Goal: Information Seeking & Learning: Learn about a topic

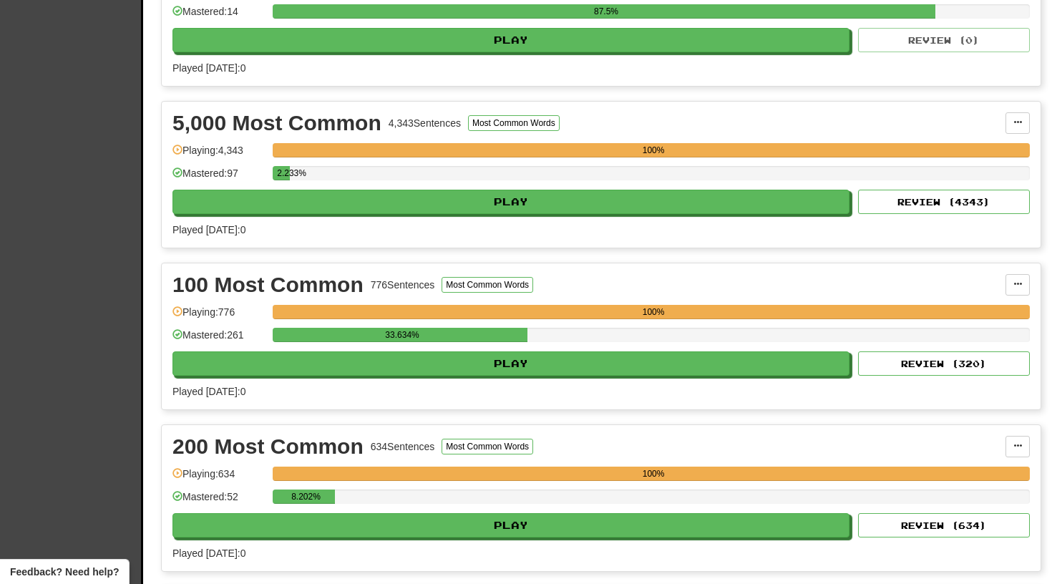
scroll to position [717, 0]
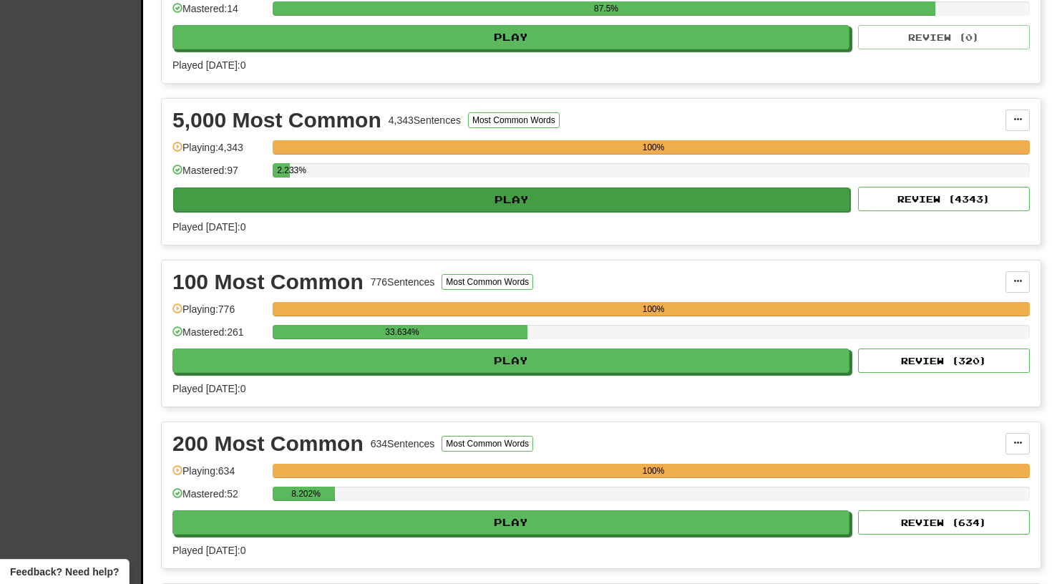
click at [525, 202] on button "Play" at bounding box center [511, 199] width 677 height 24
select select "**"
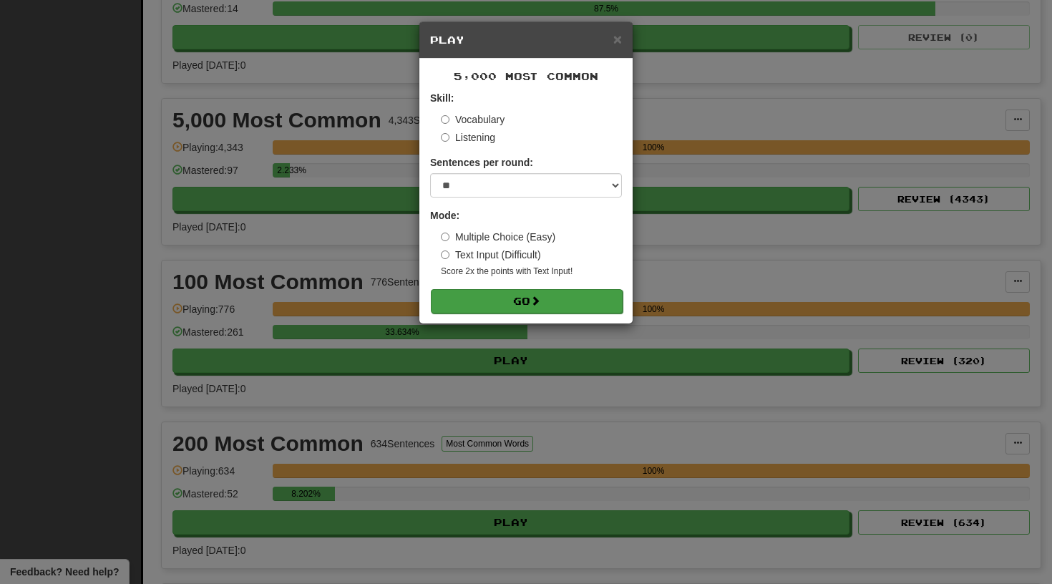
click at [509, 293] on button "Go" at bounding box center [527, 301] width 192 height 24
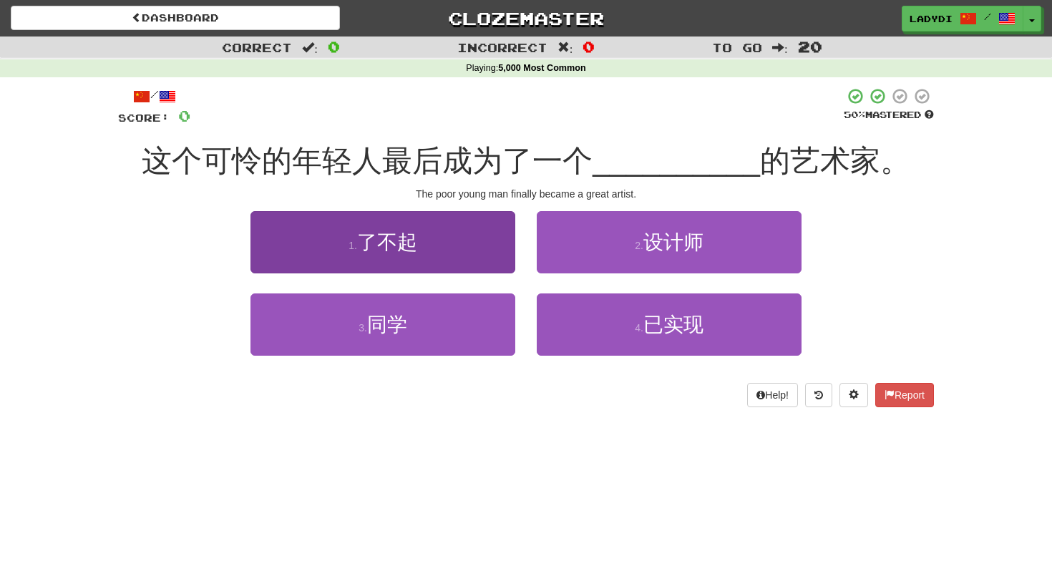
click at [477, 253] on button "1 . 了不起" at bounding box center [382, 242] width 265 height 62
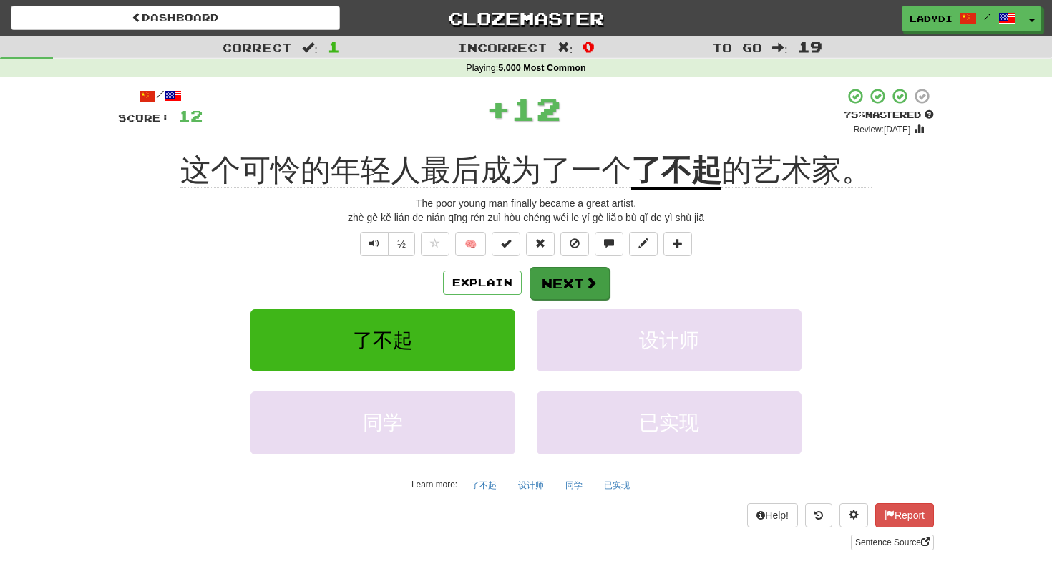
click at [550, 273] on button "Next" at bounding box center [570, 283] width 80 height 33
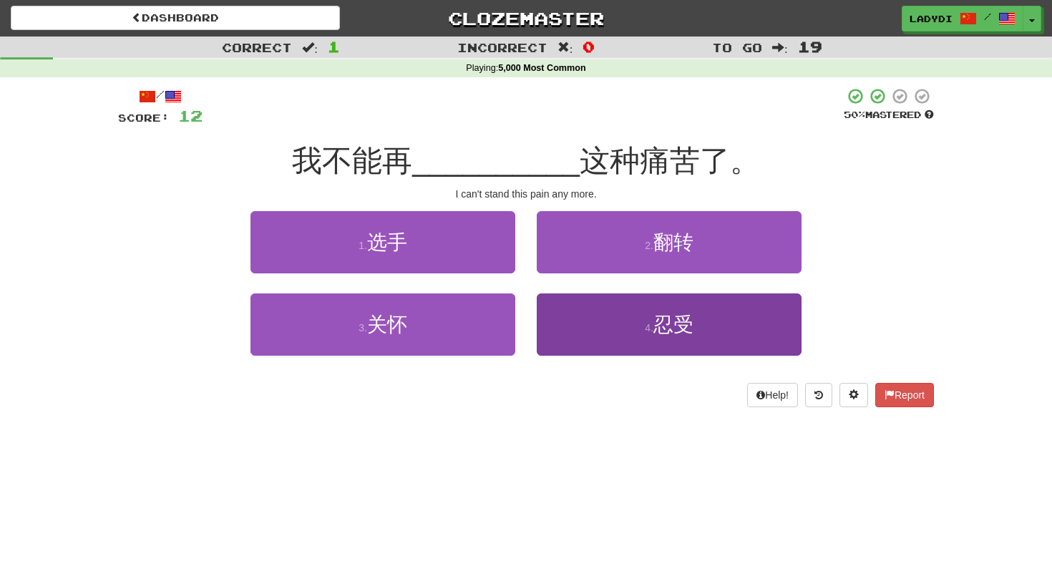
click at [568, 311] on button "4 . 忍受" at bounding box center [669, 324] width 265 height 62
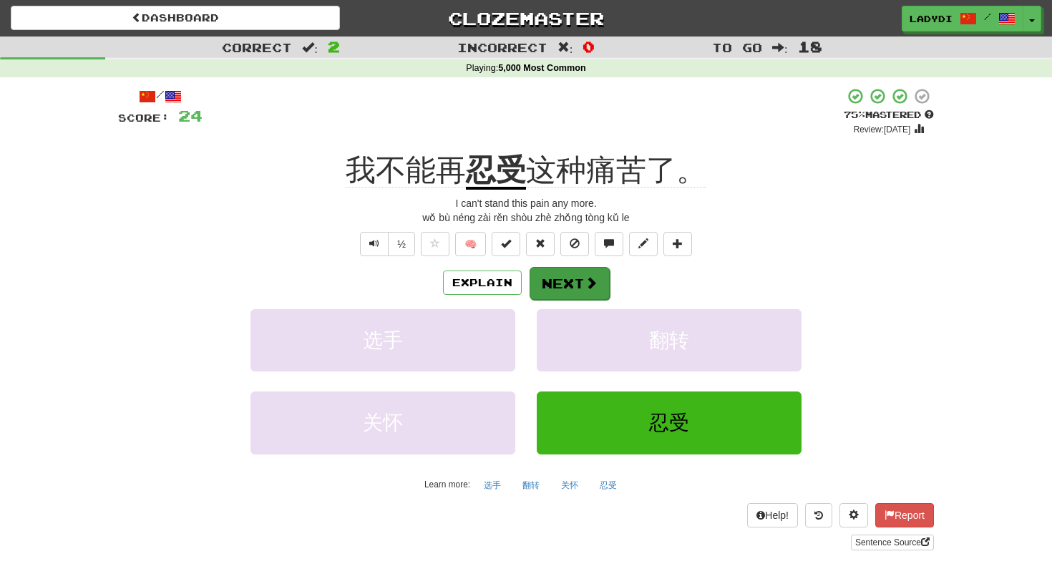
click at [566, 278] on button "Next" at bounding box center [570, 283] width 80 height 33
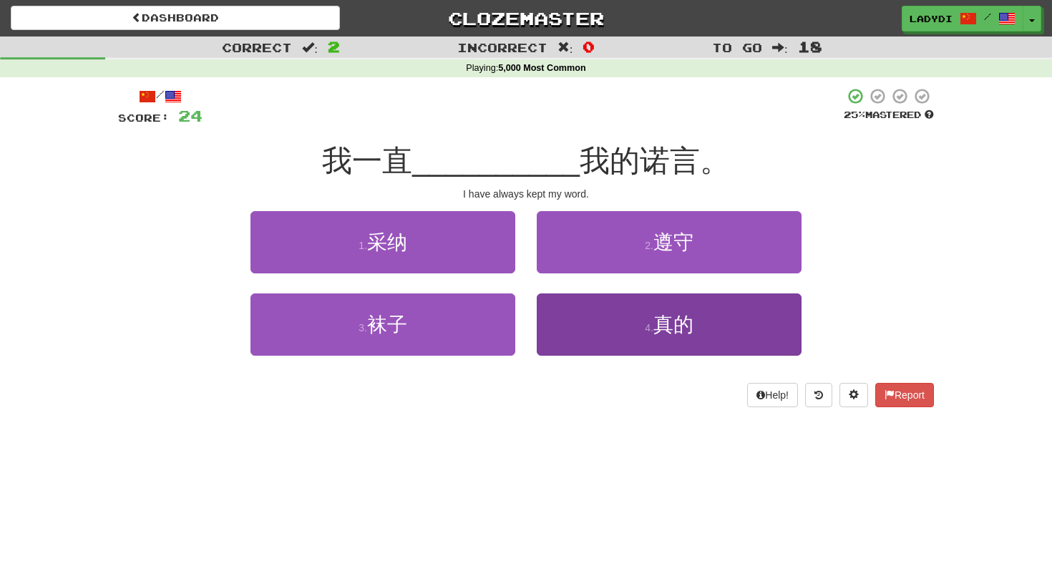
click at [578, 314] on button "4 . 真的" at bounding box center [669, 324] width 265 height 62
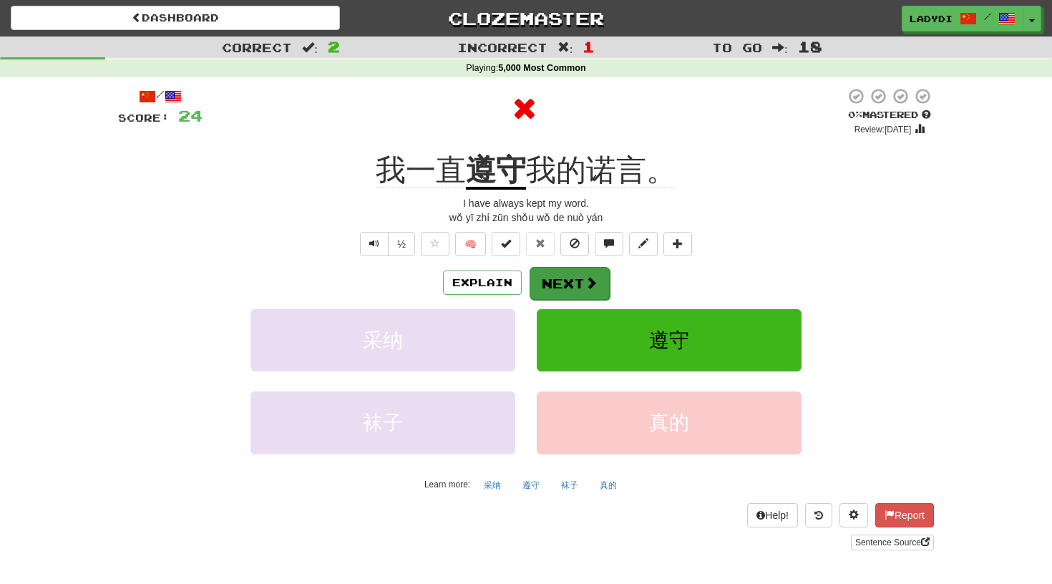
click at [557, 274] on button "Next" at bounding box center [570, 283] width 80 height 33
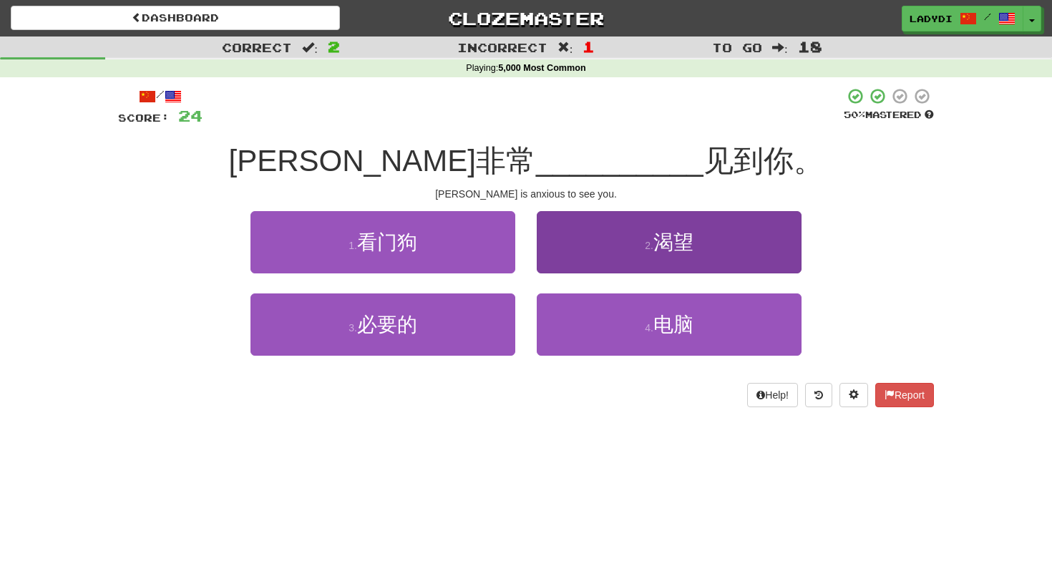
click at [587, 235] on button "2 . 渴望" at bounding box center [669, 242] width 265 height 62
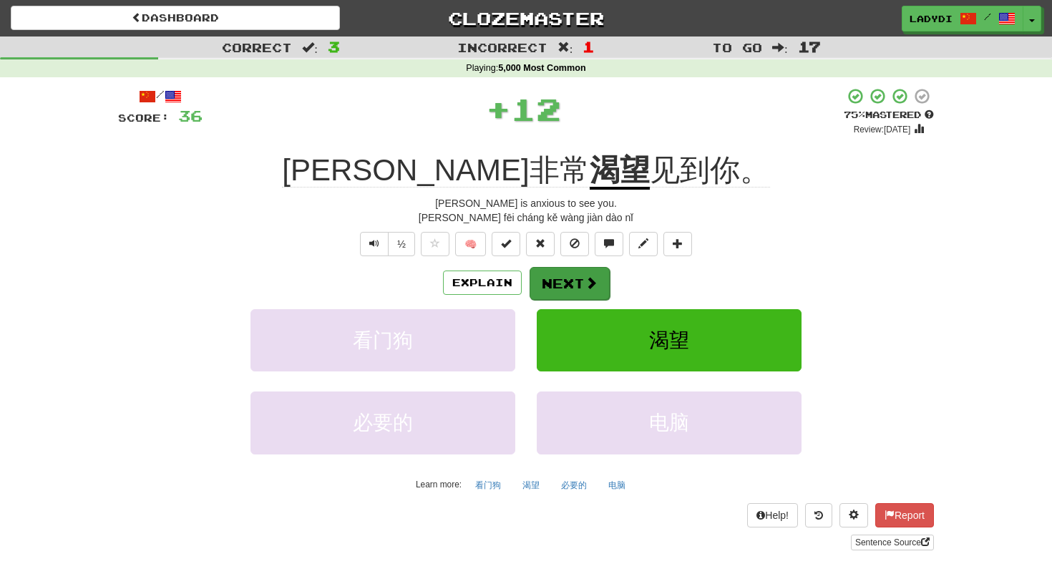
click at [565, 267] on button "Next" at bounding box center [570, 283] width 80 height 33
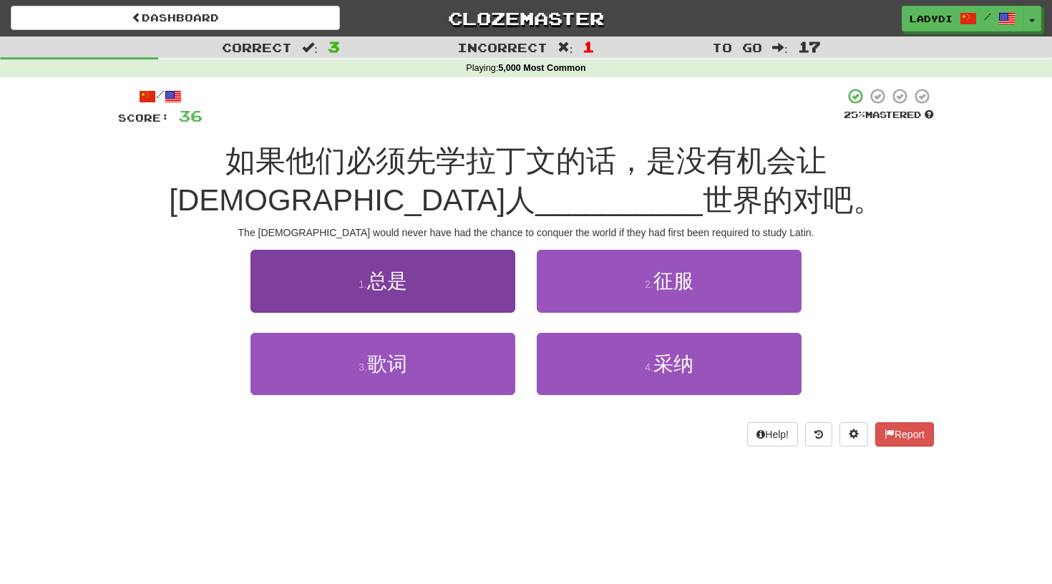
click at [474, 277] on button "1 . 总是" at bounding box center [382, 281] width 265 height 62
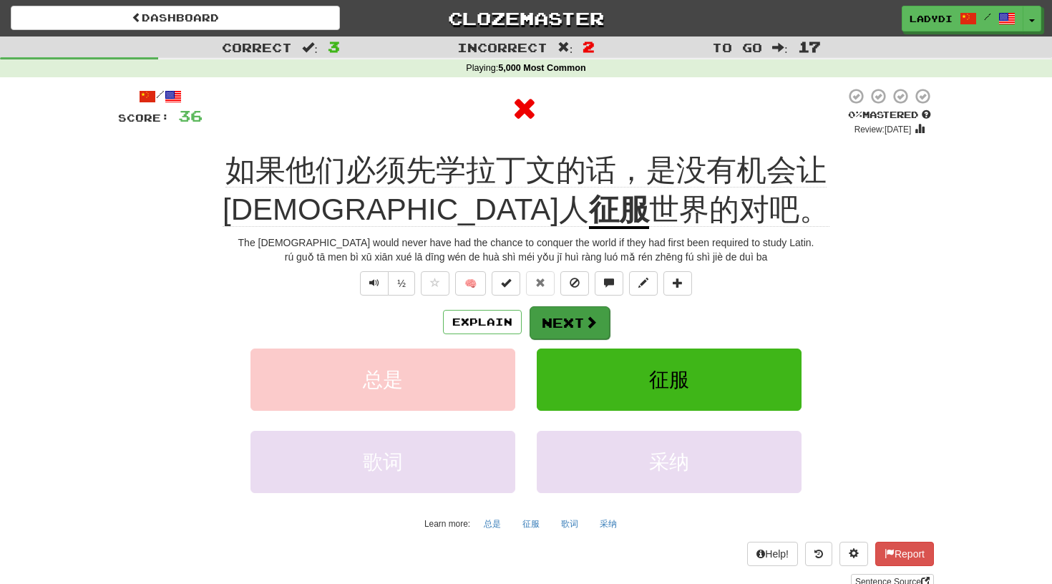
click at [554, 313] on button "Next" at bounding box center [570, 322] width 80 height 33
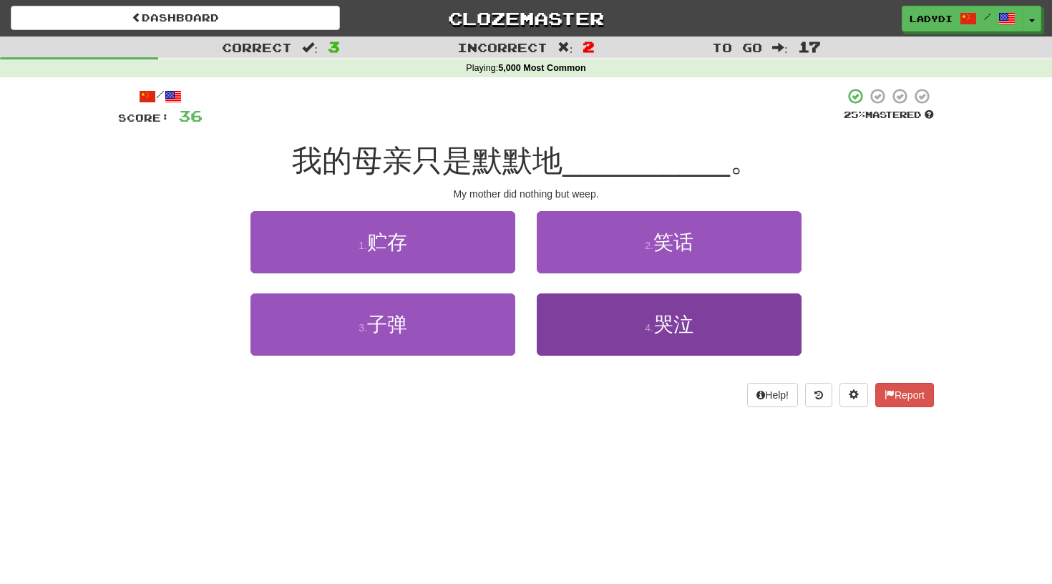
click at [570, 313] on button "4 . 哭泣" at bounding box center [669, 324] width 265 height 62
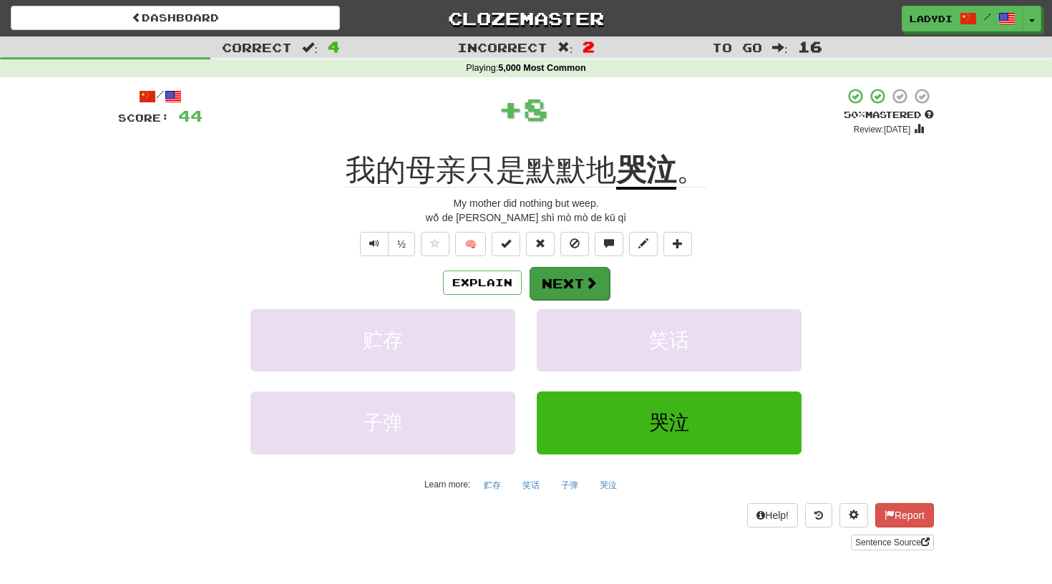
click at [567, 267] on button "Next" at bounding box center [570, 283] width 80 height 33
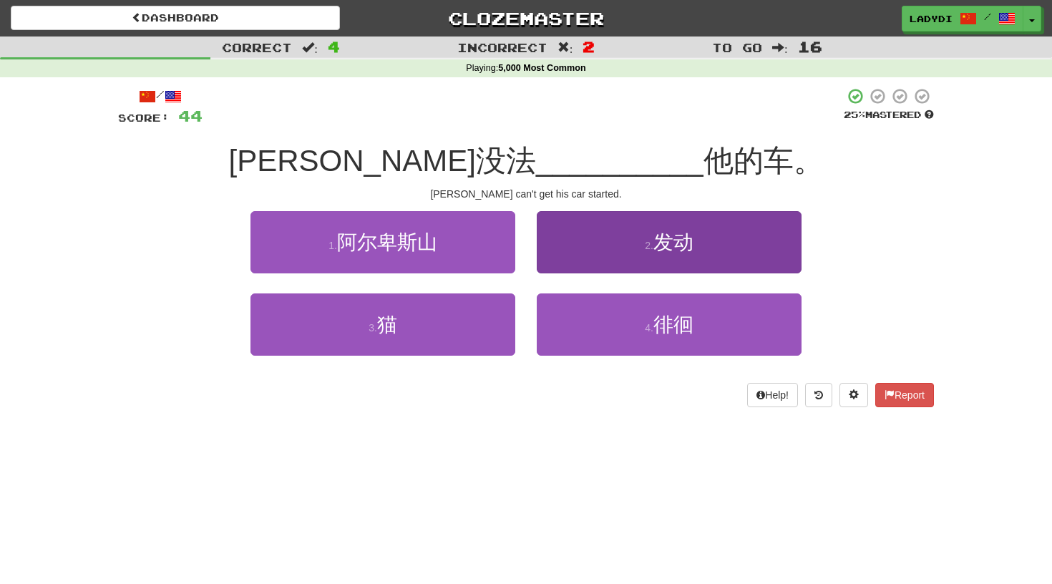
click at [573, 244] on button "2 . 发动" at bounding box center [669, 242] width 265 height 62
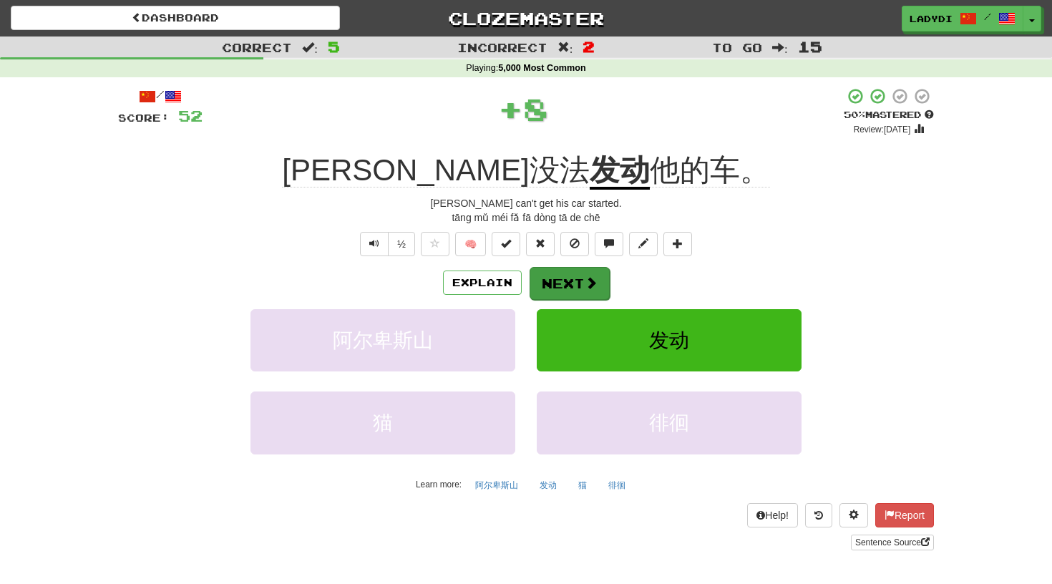
click at [564, 283] on button "Next" at bounding box center [570, 283] width 80 height 33
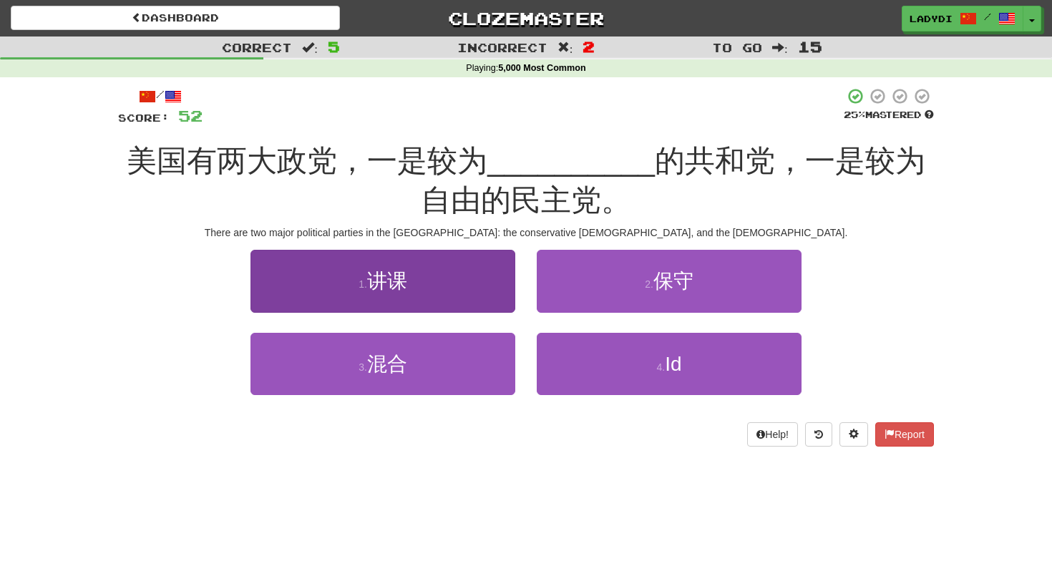
click at [491, 293] on button "1 . 讲课" at bounding box center [382, 281] width 265 height 62
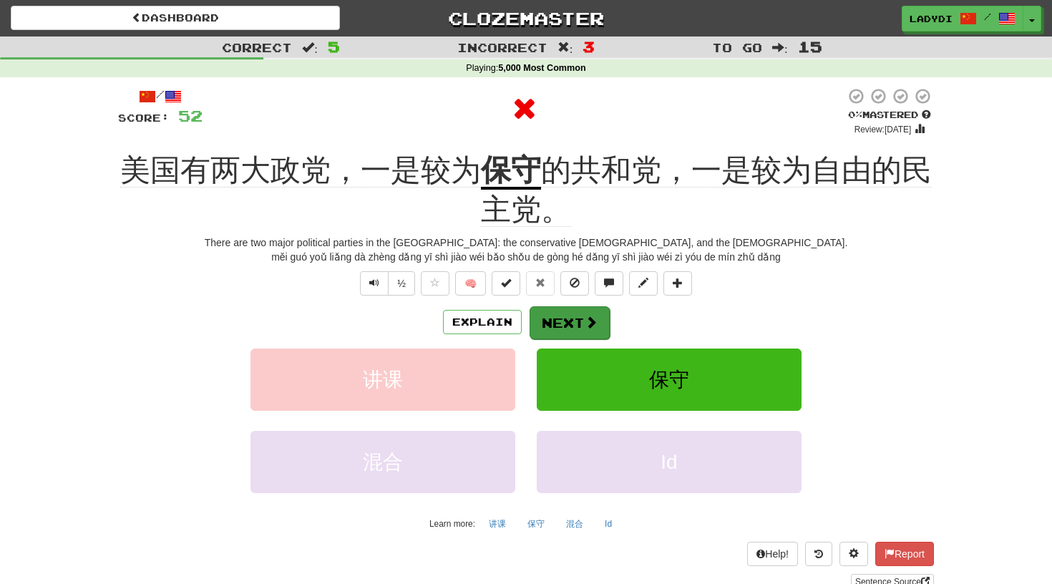
click at [550, 310] on button "Next" at bounding box center [570, 322] width 80 height 33
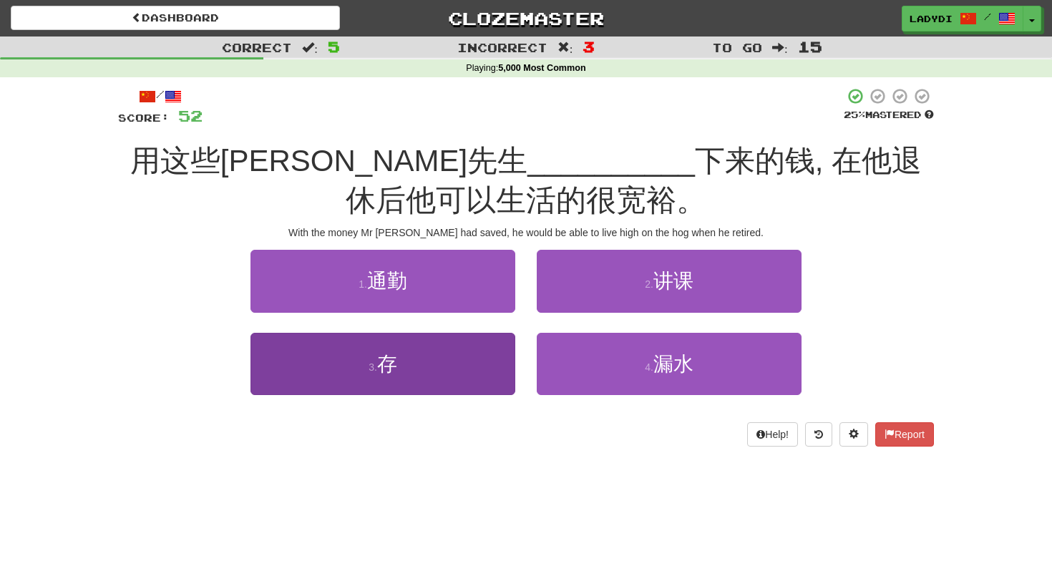
click at [484, 359] on button "3 . 存" at bounding box center [382, 364] width 265 height 62
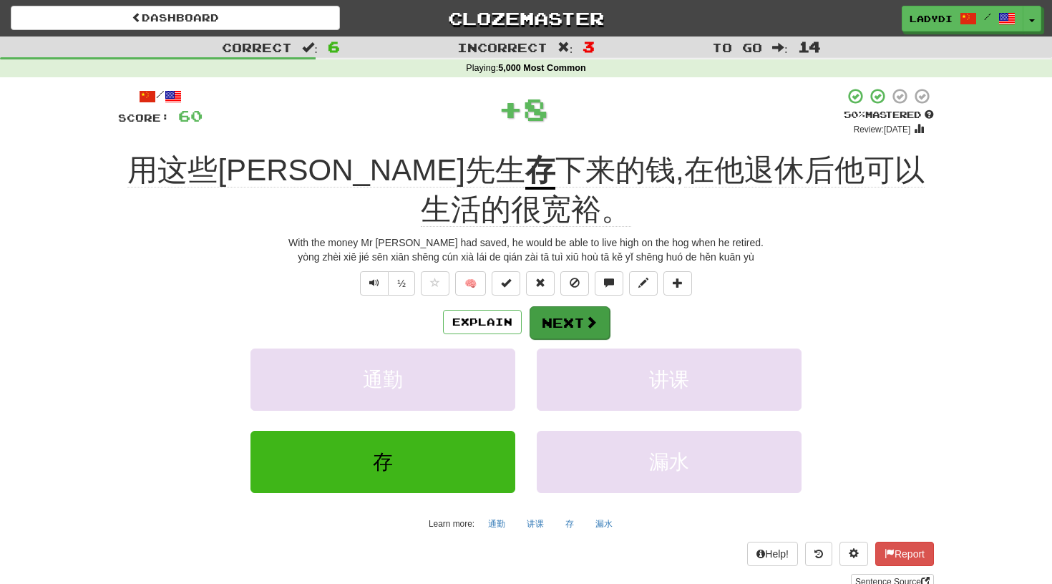
click at [565, 319] on button "Next" at bounding box center [570, 322] width 80 height 33
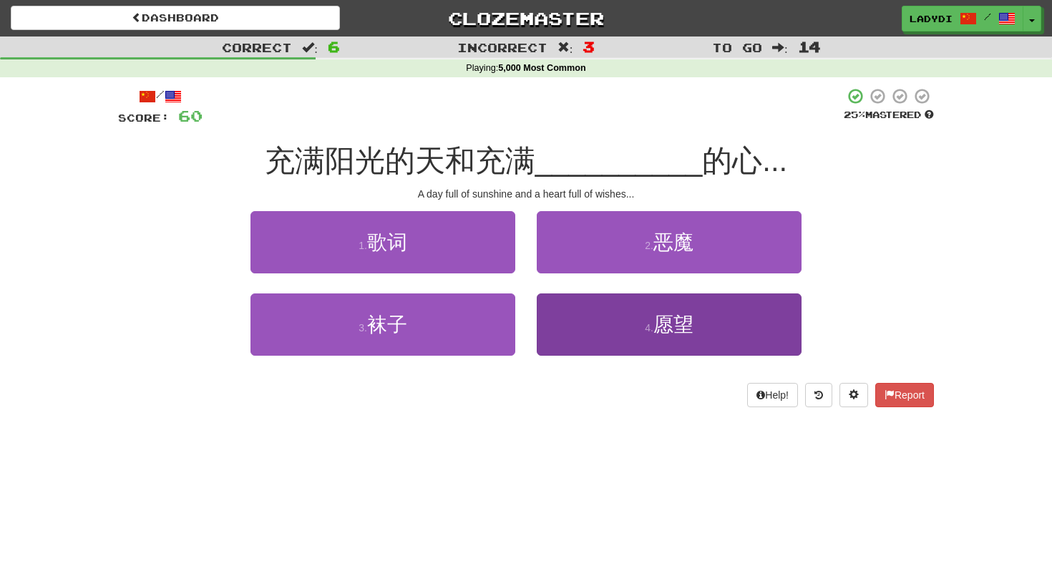
click at [564, 316] on button "4 . 愿望" at bounding box center [669, 324] width 265 height 62
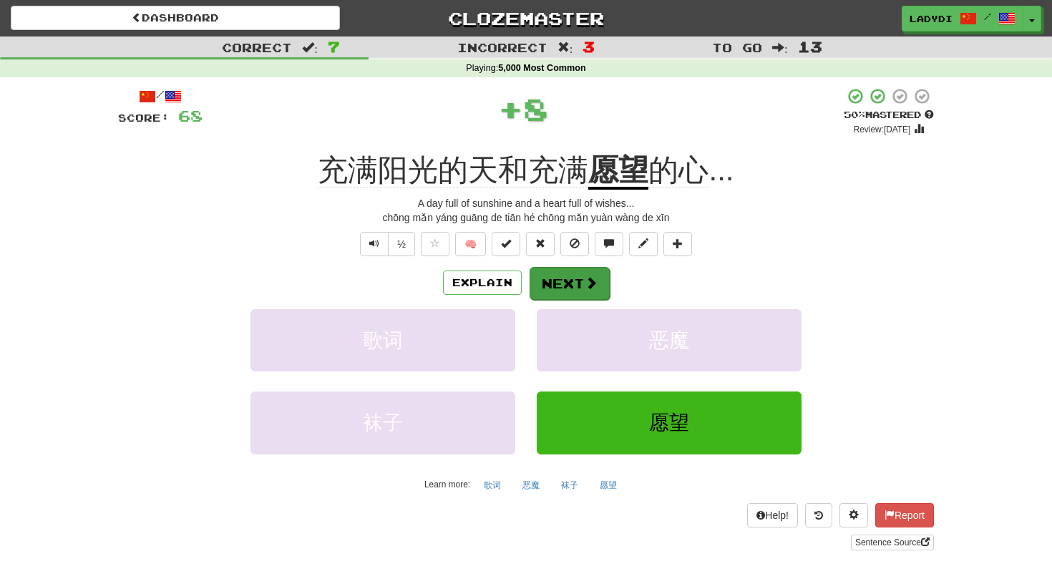
click at [552, 284] on button "Next" at bounding box center [570, 283] width 80 height 33
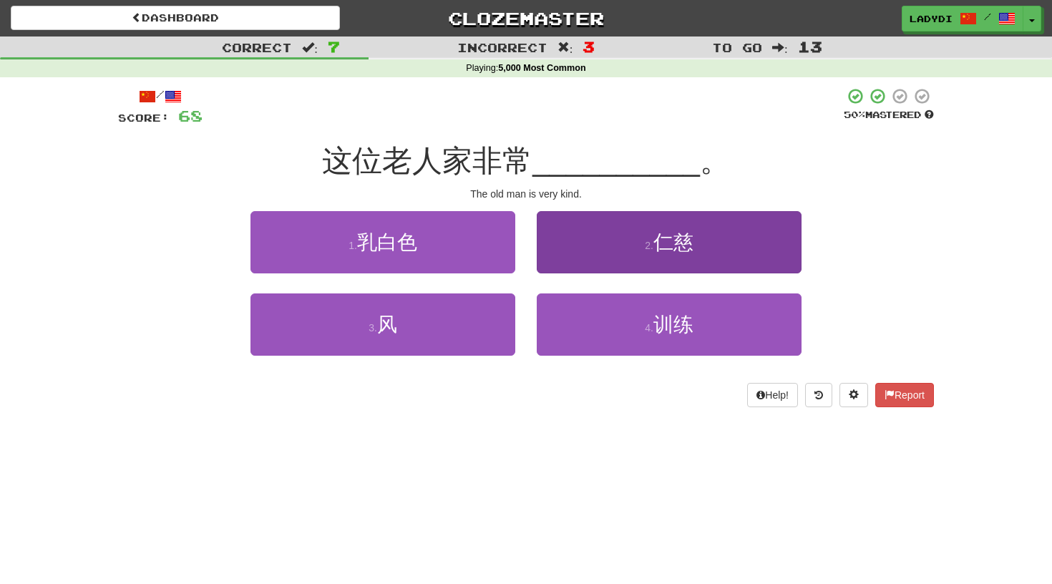
click at [573, 256] on button "2 . 仁慈" at bounding box center [669, 242] width 265 height 62
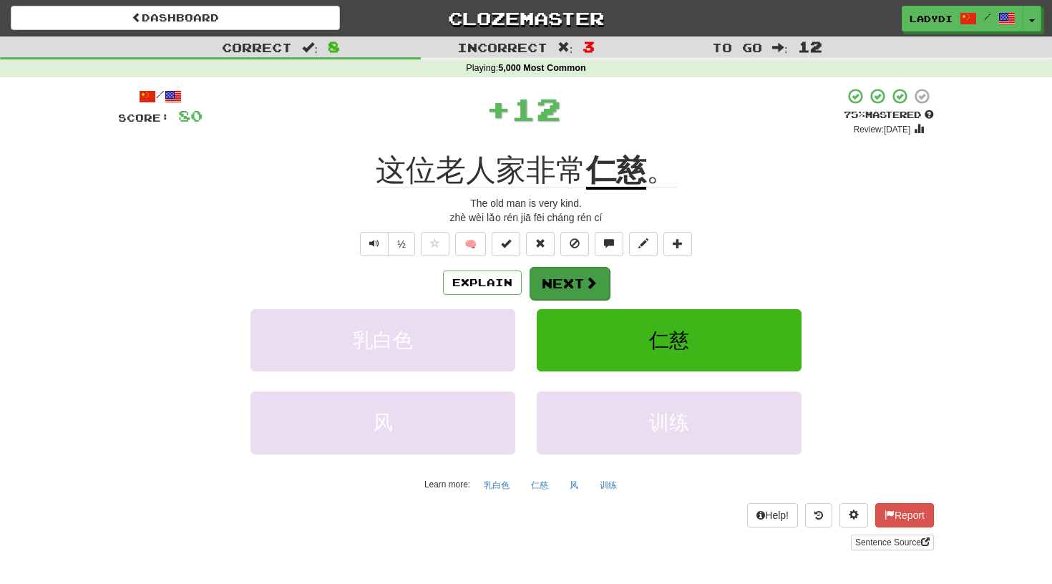
click at [557, 275] on button "Next" at bounding box center [570, 283] width 80 height 33
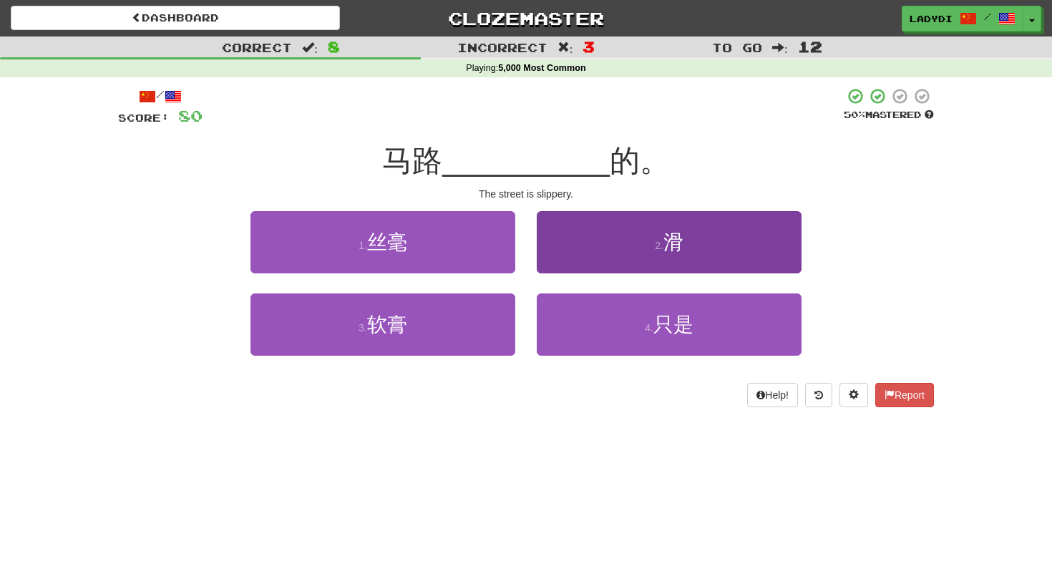
click at [605, 263] on button "2 . 滑" at bounding box center [669, 242] width 265 height 62
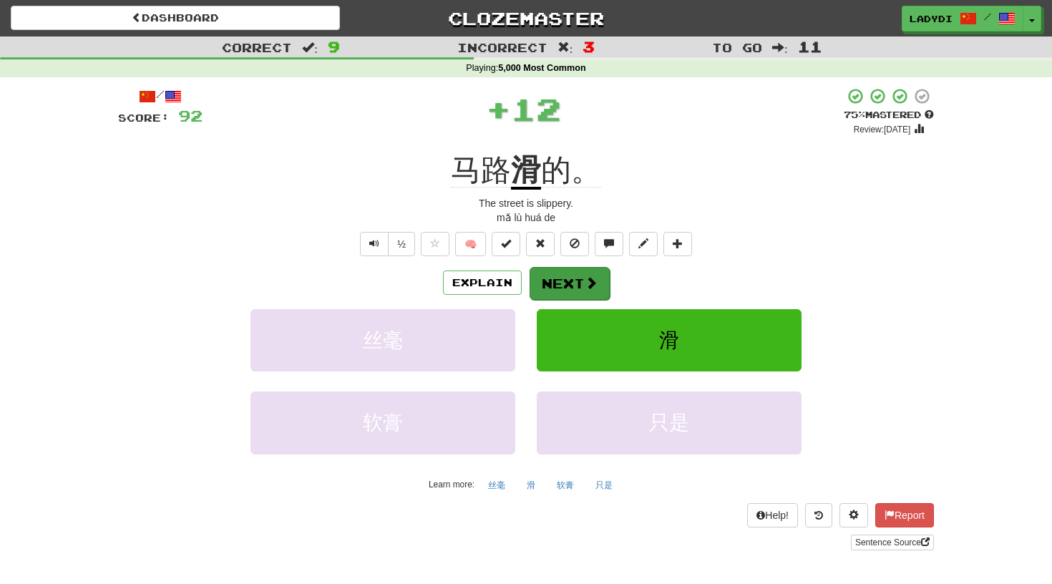
click at [574, 273] on button "Next" at bounding box center [570, 283] width 80 height 33
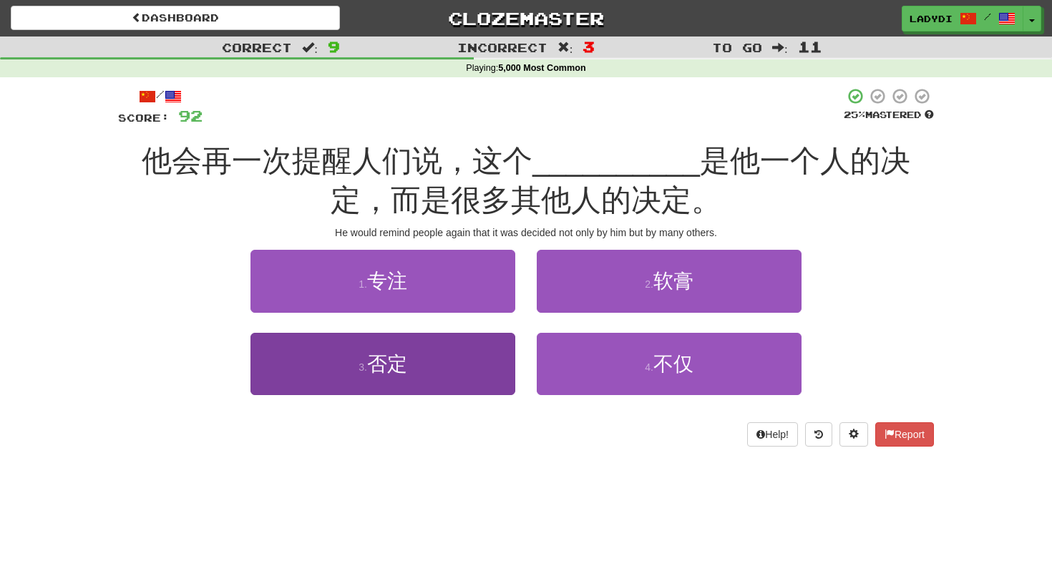
click at [488, 360] on button "3 . 否定" at bounding box center [382, 364] width 265 height 62
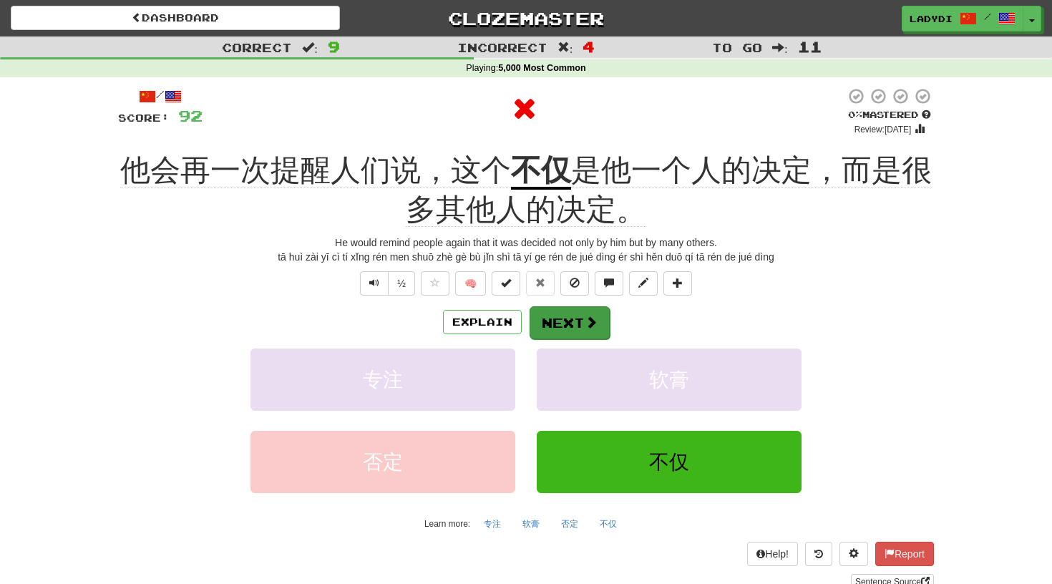
click at [561, 313] on button "Next" at bounding box center [570, 322] width 80 height 33
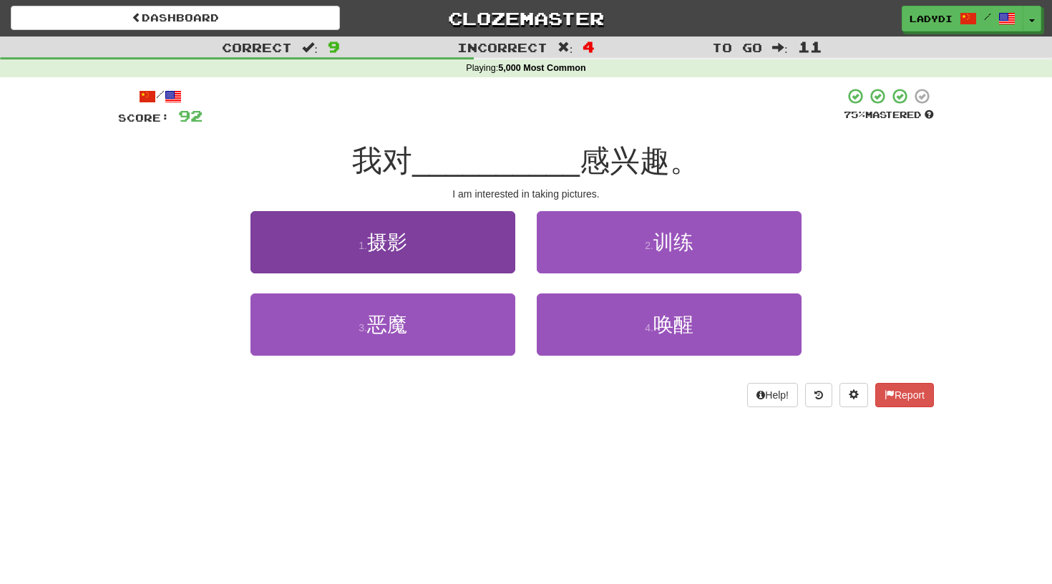
click at [492, 254] on button "1 . 摄影" at bounding box center [382, 242] width 265 height 62
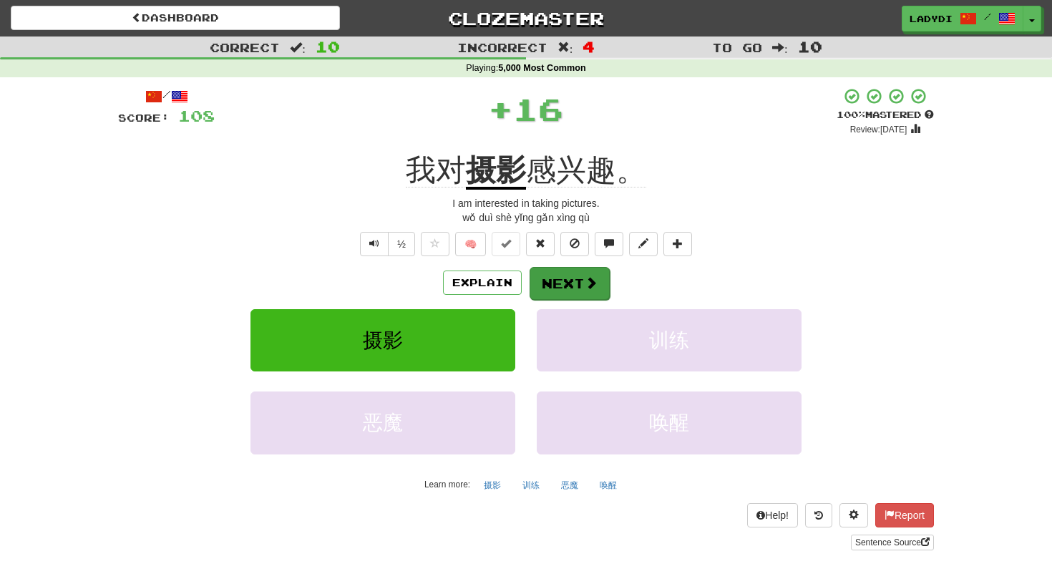
click at [565, 270] on button "Next" at bounding box center [570, 283] width 80 height 33
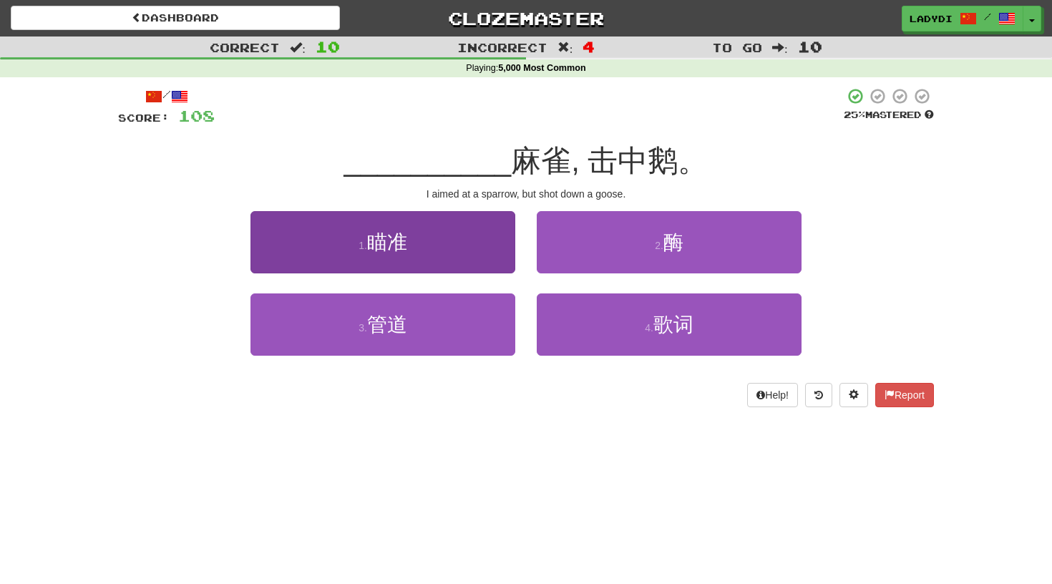
click at [461, 260] on button "1 . 瞄准" at bounding box center [382, 242] width 265 height 62
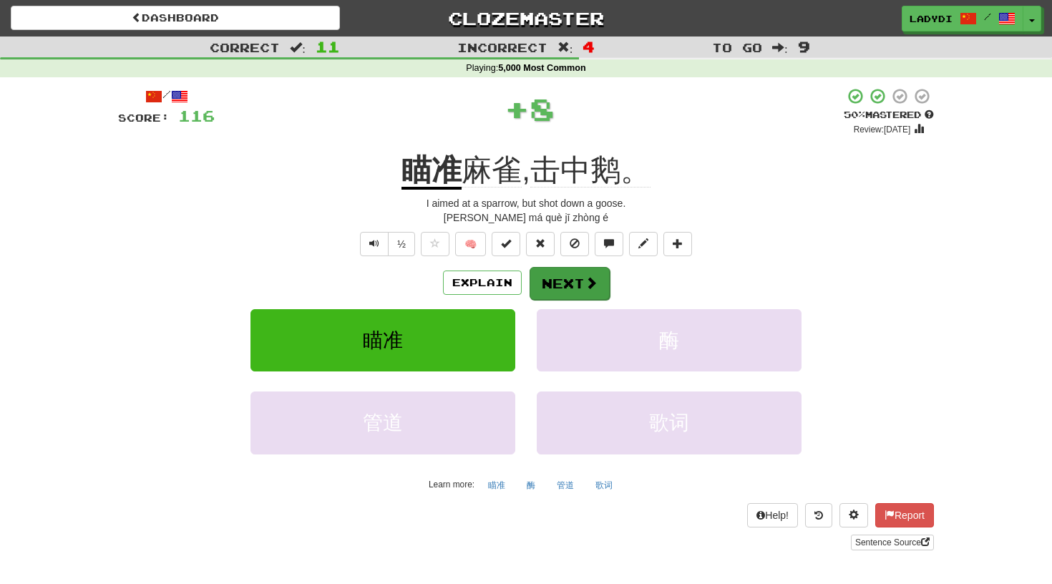
click at [570, 275] on button "Next" at bounding box center [570, 283] width 80 height 33
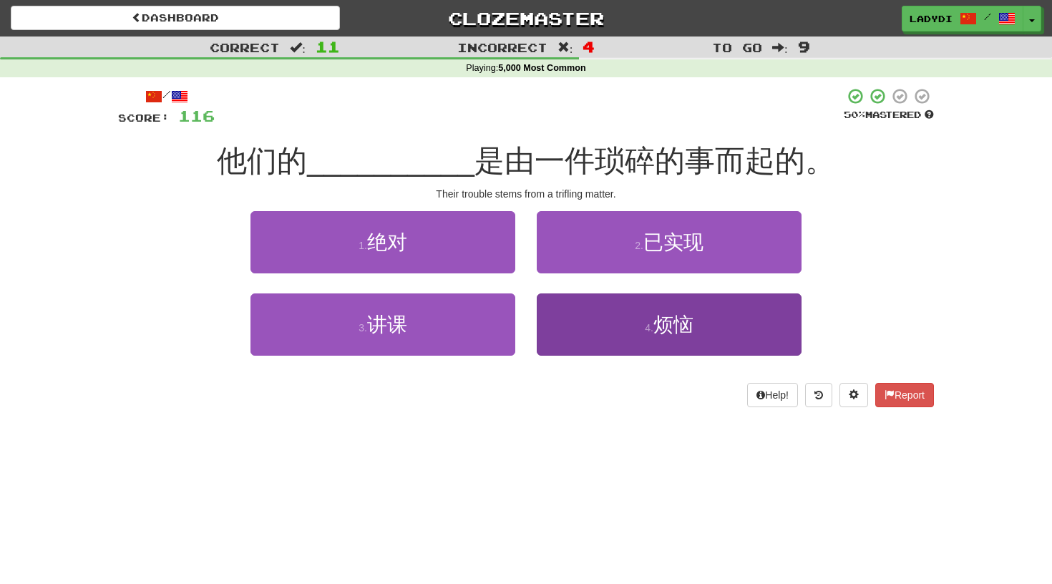
click at [565, 313] on button "4 . 烦恼" at bounding box center [669, 324] width 265 height 62
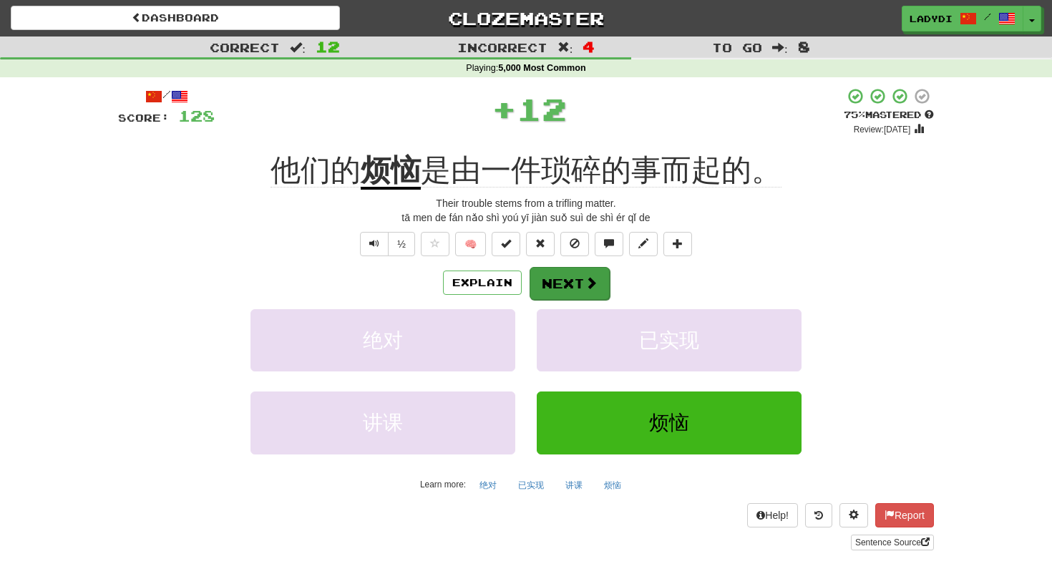
click at [557, 283] on button "Next" at bounding box center [570, 283] width 80 height 33
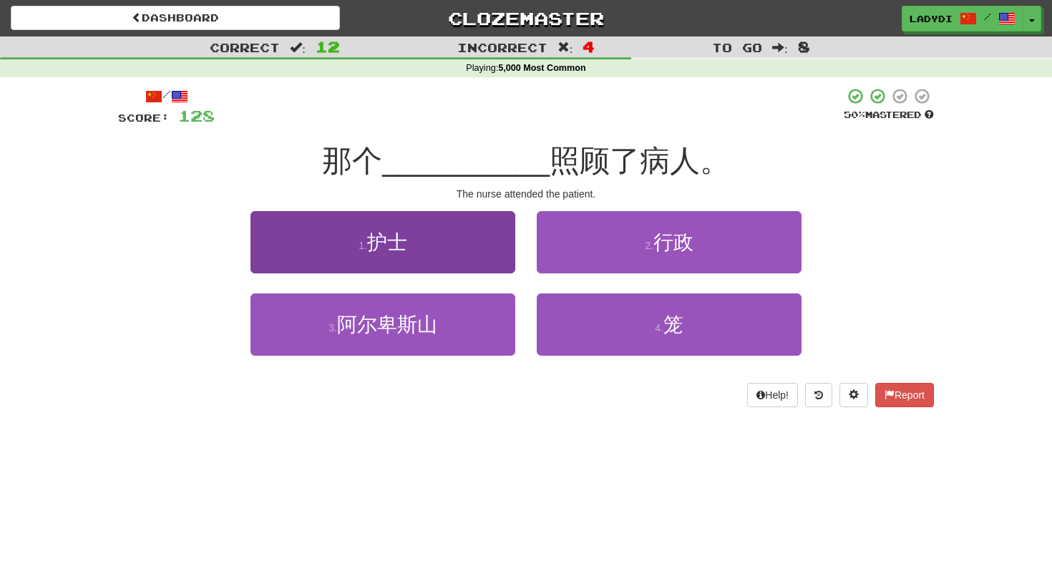
click at [473, 240] on button "1 . 护士" at bounding box center [382, 242] width 265 height 62
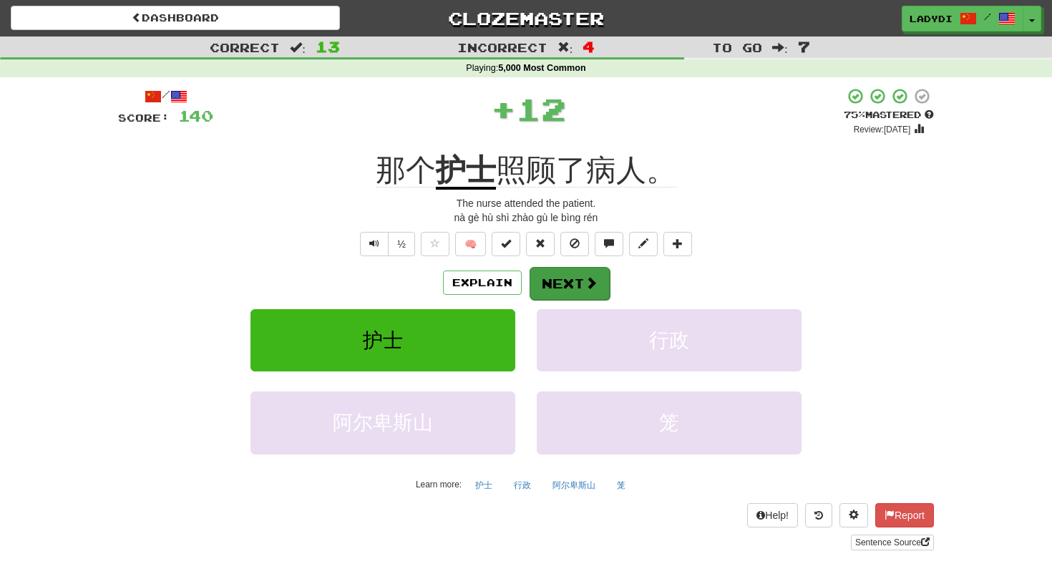
click at [555, 280] on button "Next" at bounding box center [570, 283] width 80 height 33
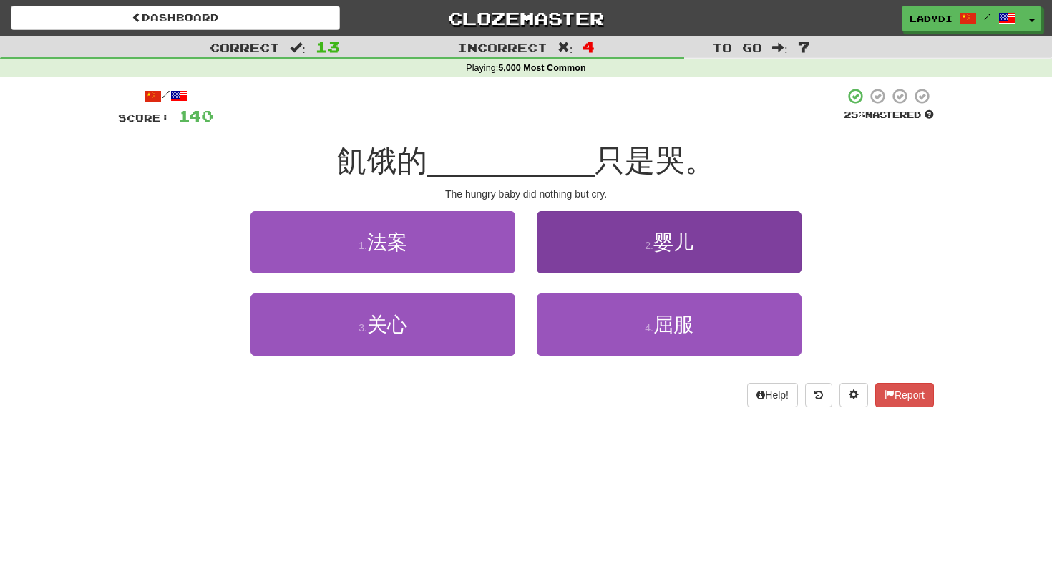
click at [580, 265] on button "2 . 婴儿" at bounding box center [669, 242] width 265 height 62
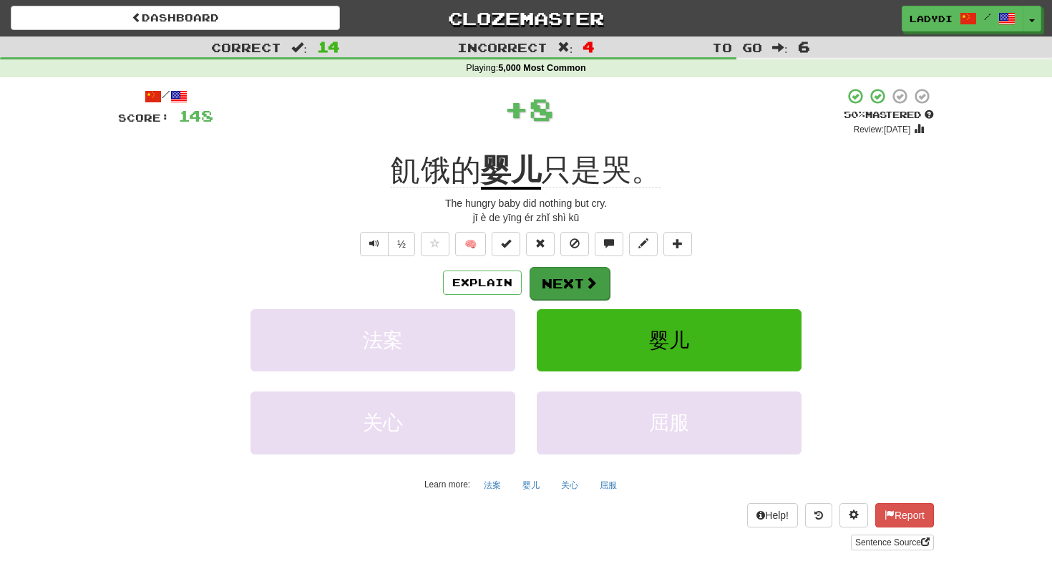
click at [569, 270] on button "Next" at bounding box center [570, 283] width 80 height 33
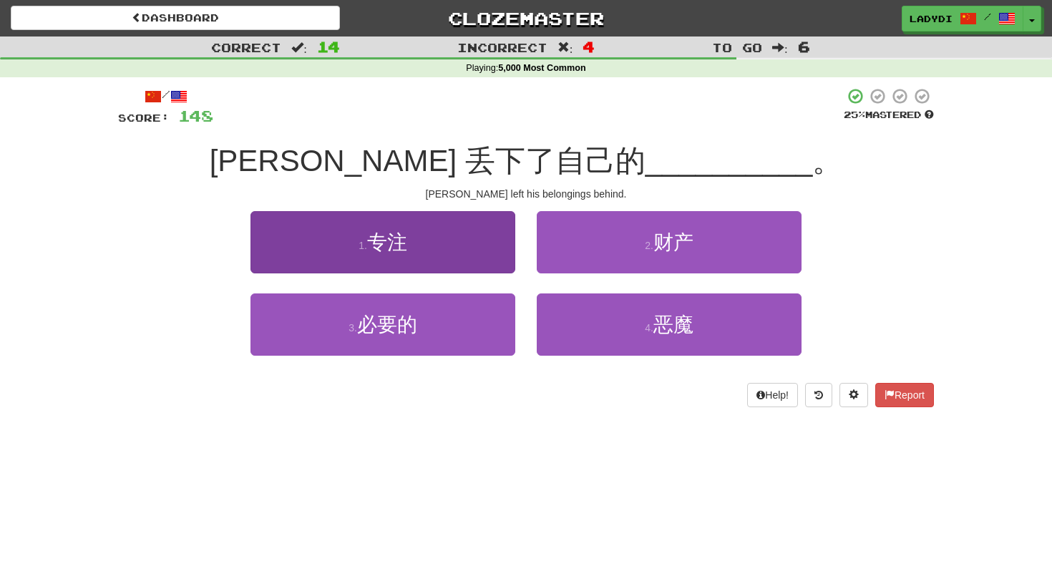
click at [481, 253] on button "1 . 专注" at bounding box center [382, 242] width 265 height 62
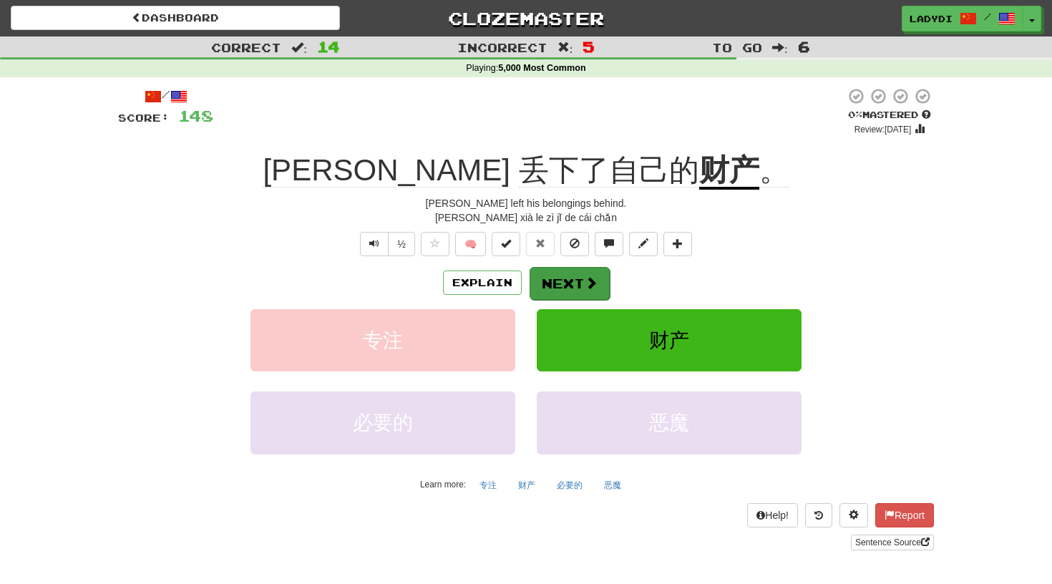
click at [577, 276] on button "Next" at bounding box center [570, 283] width 80 height 33
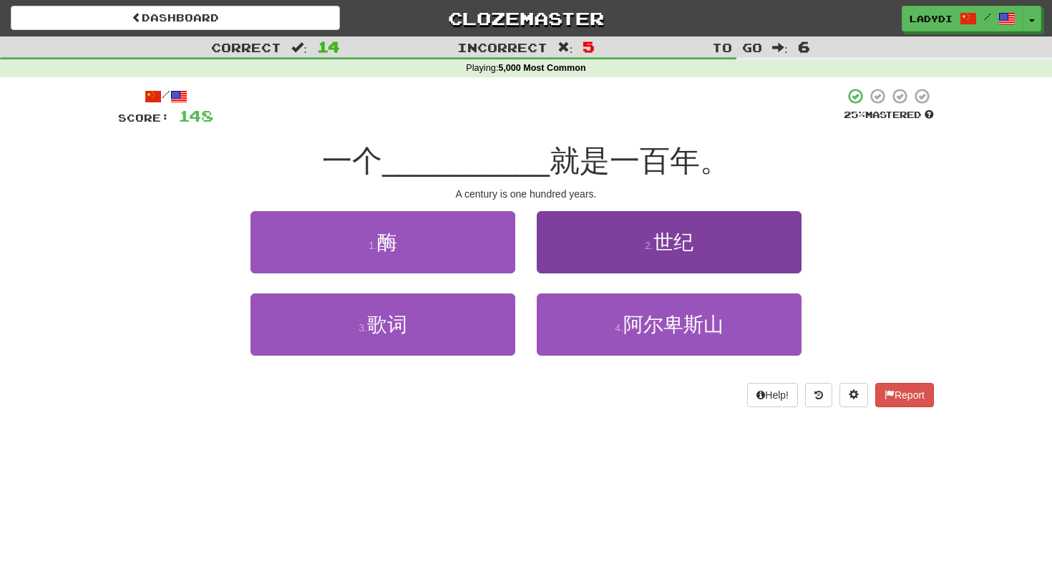
click at [620, 234] on button "2 . 世纪" at bounding box center [669, 242] width 265 height 62
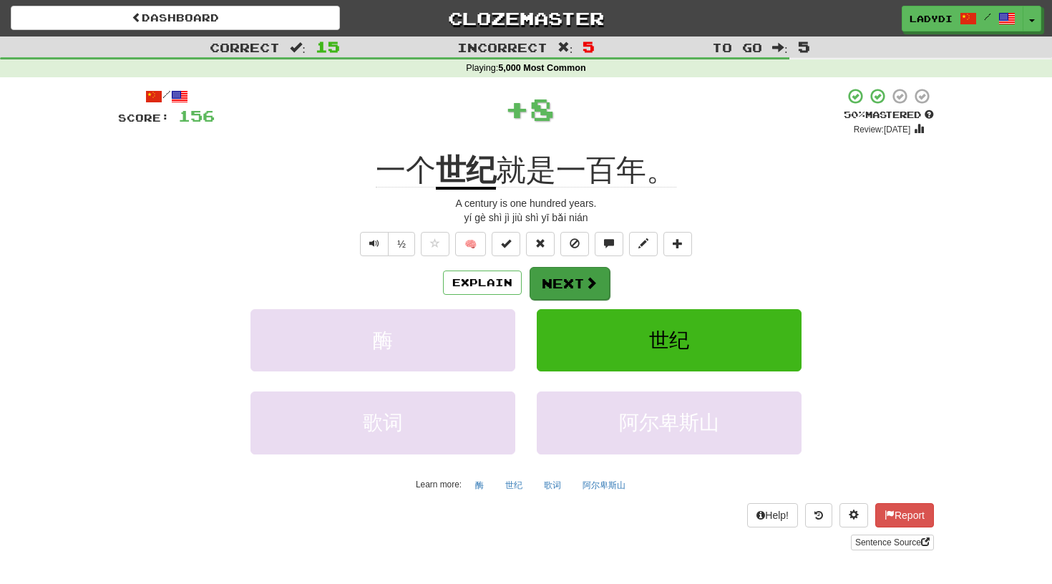
click at [589, 284] on span at bounding box center [591, 282] width 13 height 13
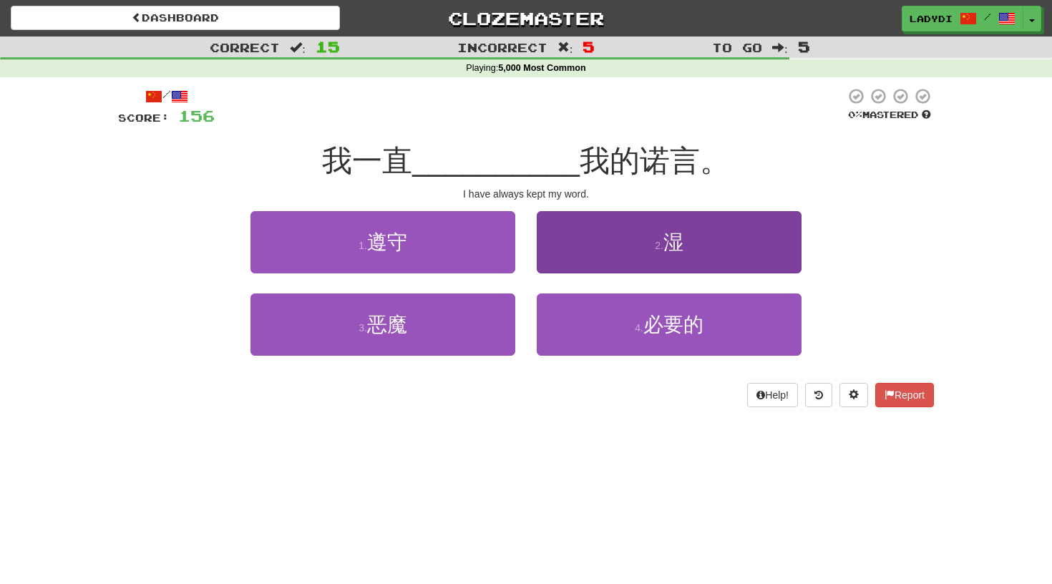
click at [600, 252] on button "2 . 湿" at bounding box center [669, 242] width 265 height 62
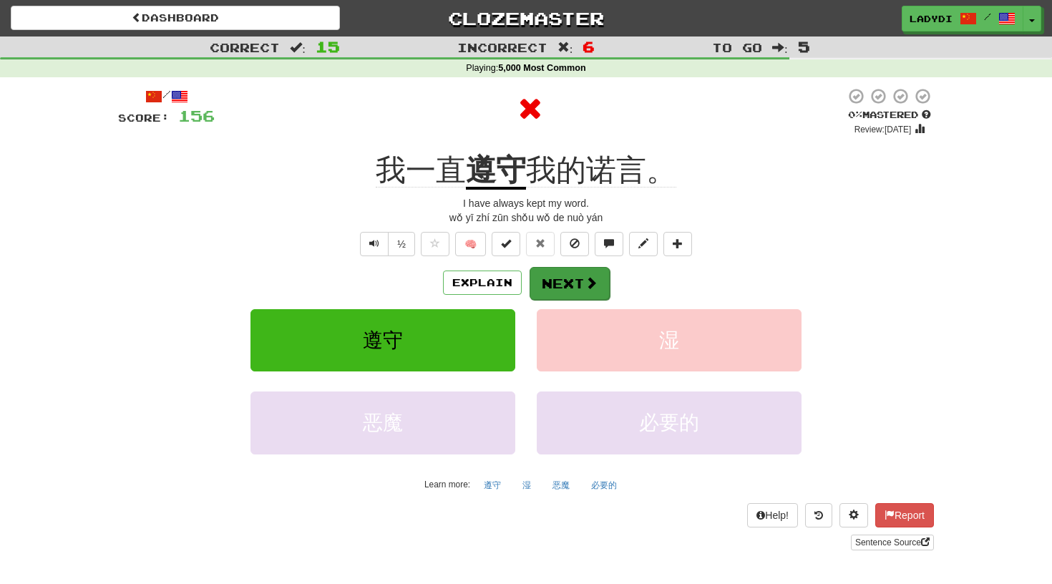
click at [567, 284] on button "Next" at bounding box center [570, 283] width 80 height 33
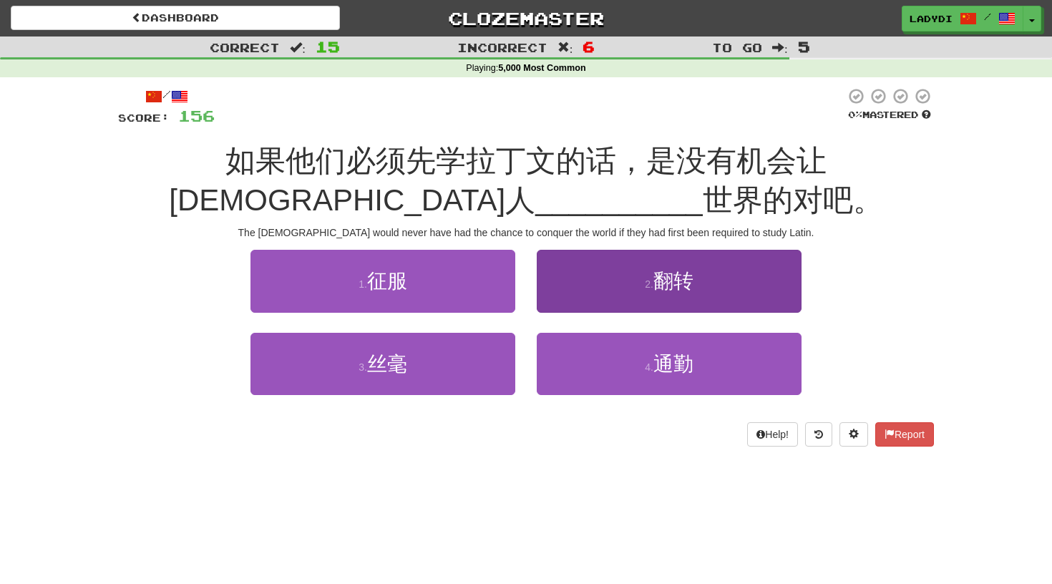
click at [626, 283] on button "2 . 翻转" at bounding box center [669, 281] width 265 height 62
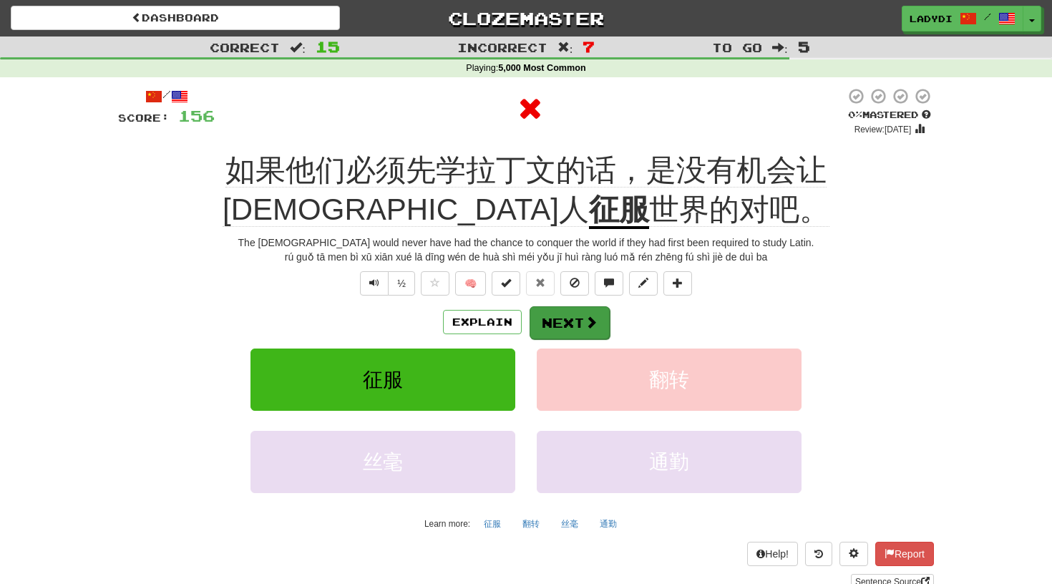
click at [567, 326] on button "Next" at bounding box center [570, 322] width 80 height 33
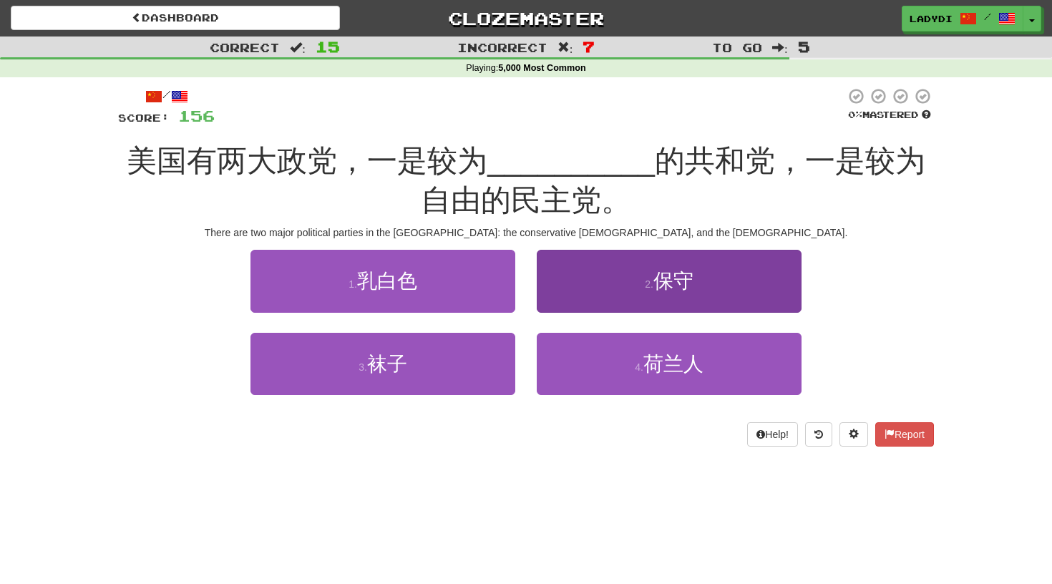
click at [610, 296] on button "2 . 保守" at bounding box center [669, 281] width 265 height 62
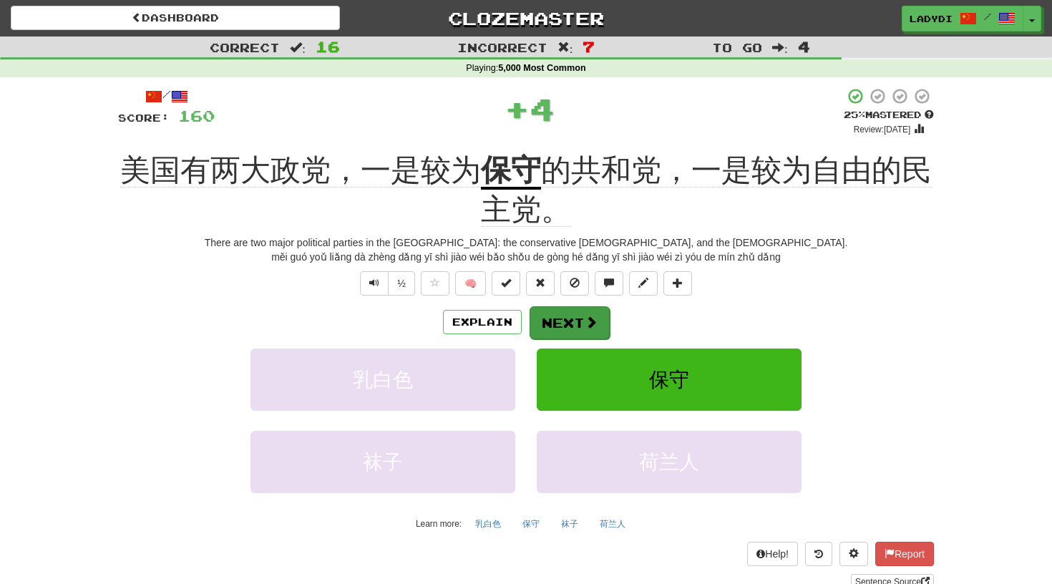
click at [570, 325] on button "Next" at bounding box center [570, 322] width 80 height 33
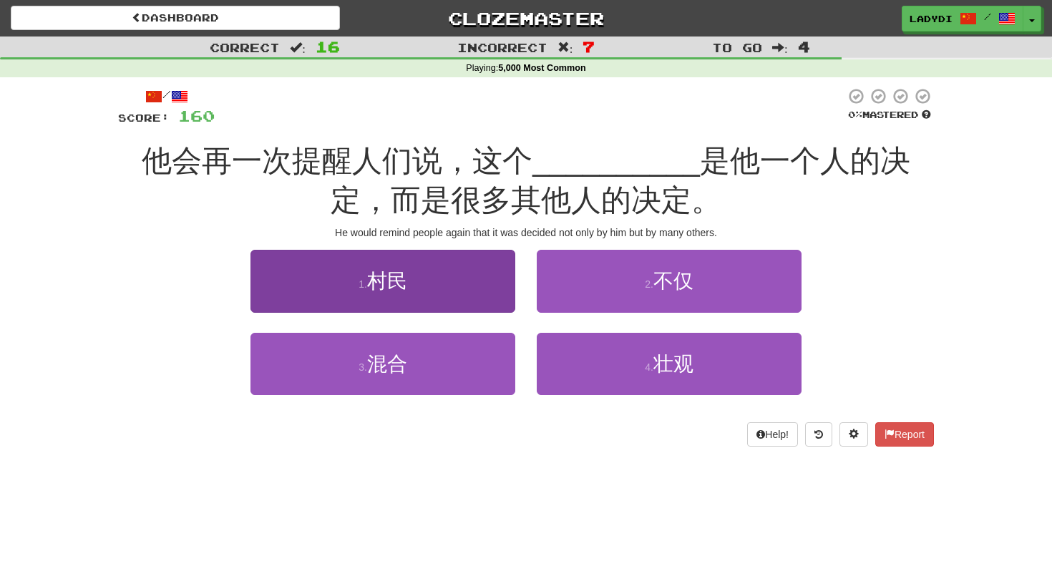
click at [480, 292] on button "1 . 村民" at bounding box center [382, 281] width 265 height 62
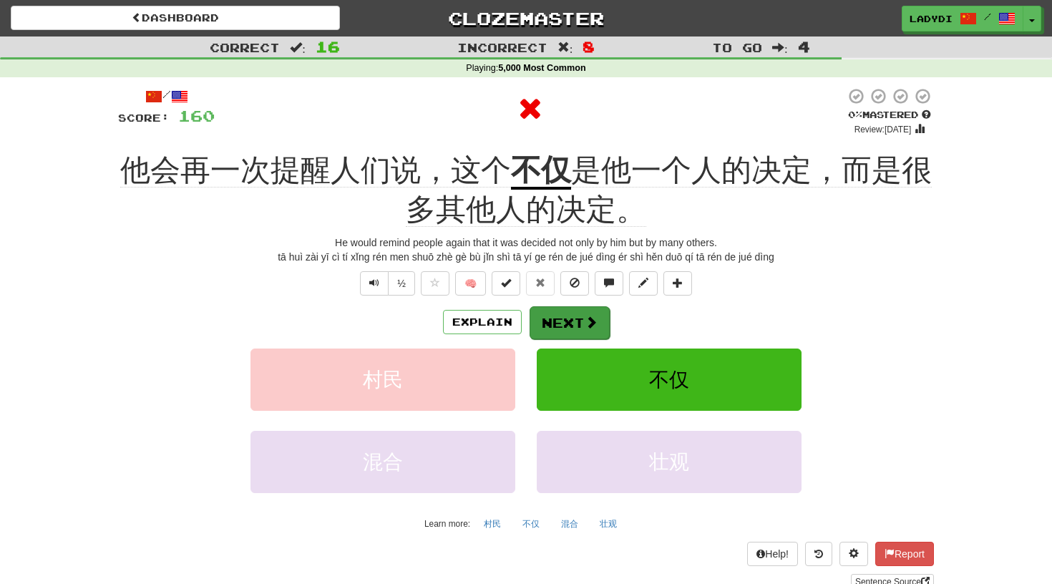
click at [545, 320] on button "Next" at bounding box center [570, 322] width 80 height 33
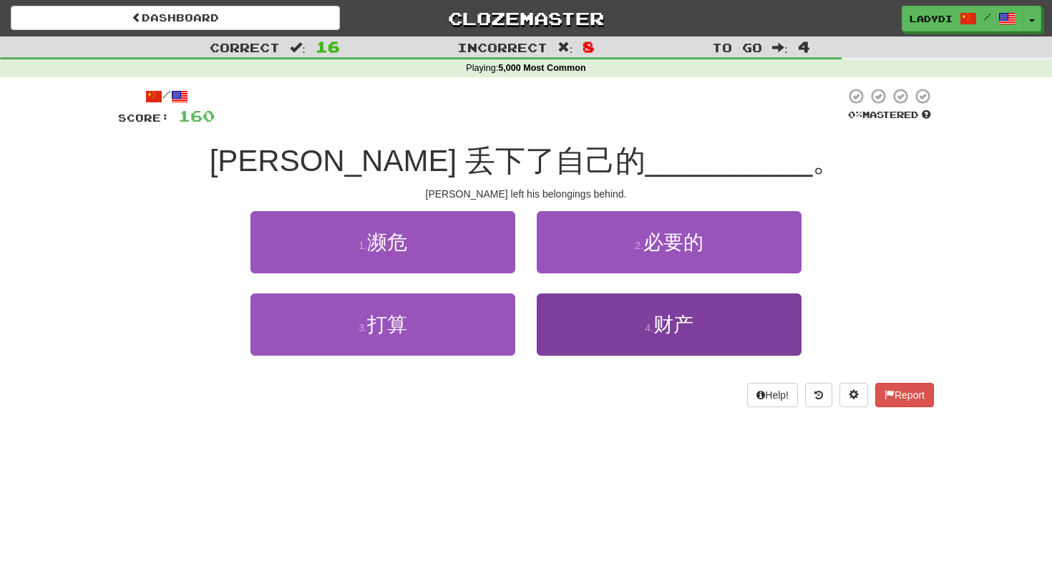
click at [578, 322] on button "4 . 财产" at bounding box center [669, 324] width 265 height 62
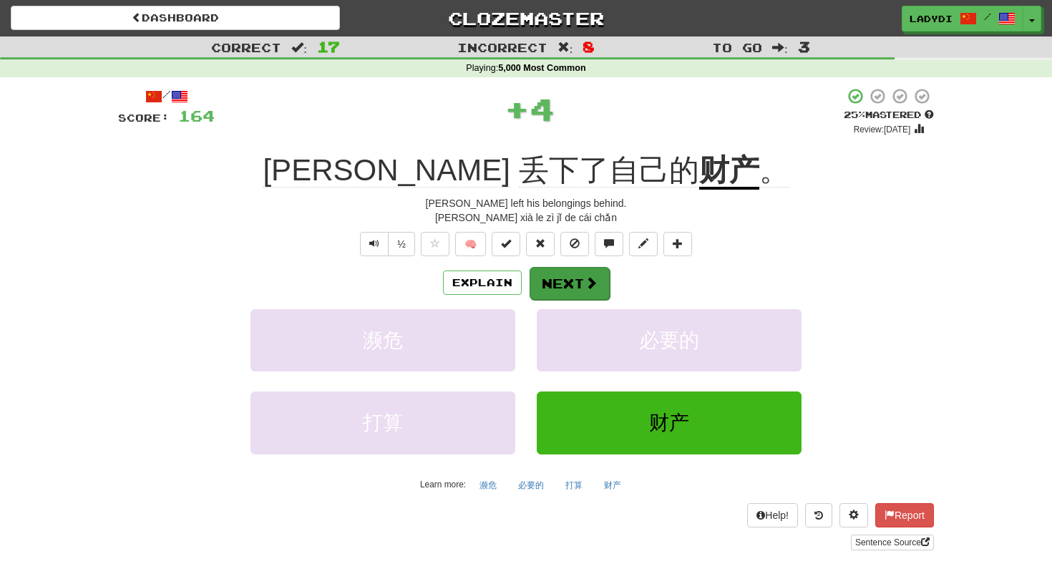
click at [575, 280] on button "Next" at bounding box center [570, 283] width 80 height 33
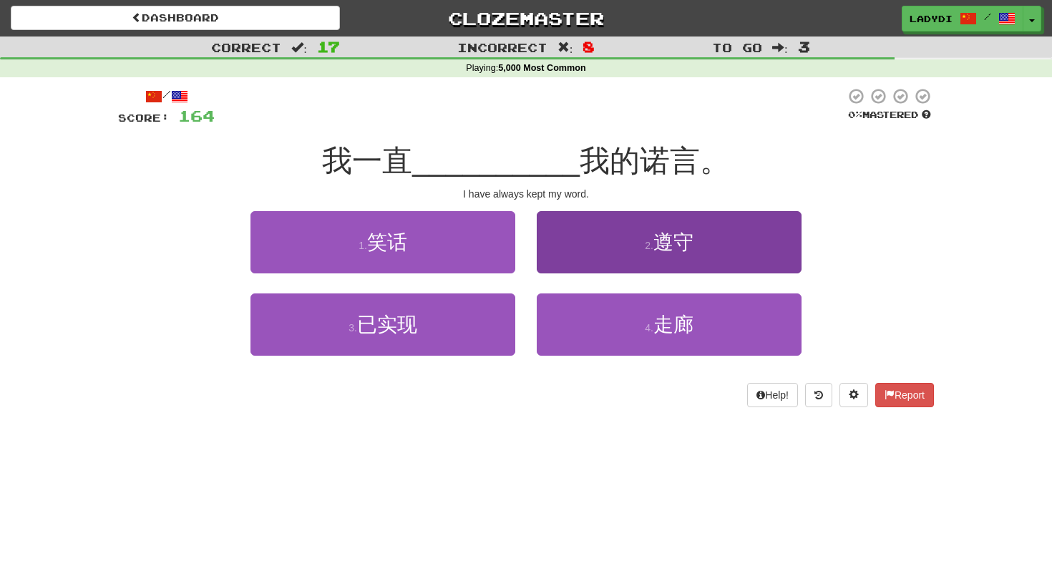
click at [590, 256] on button "2 . 遵守" at bounding box center [669, 242] width 265 height 62
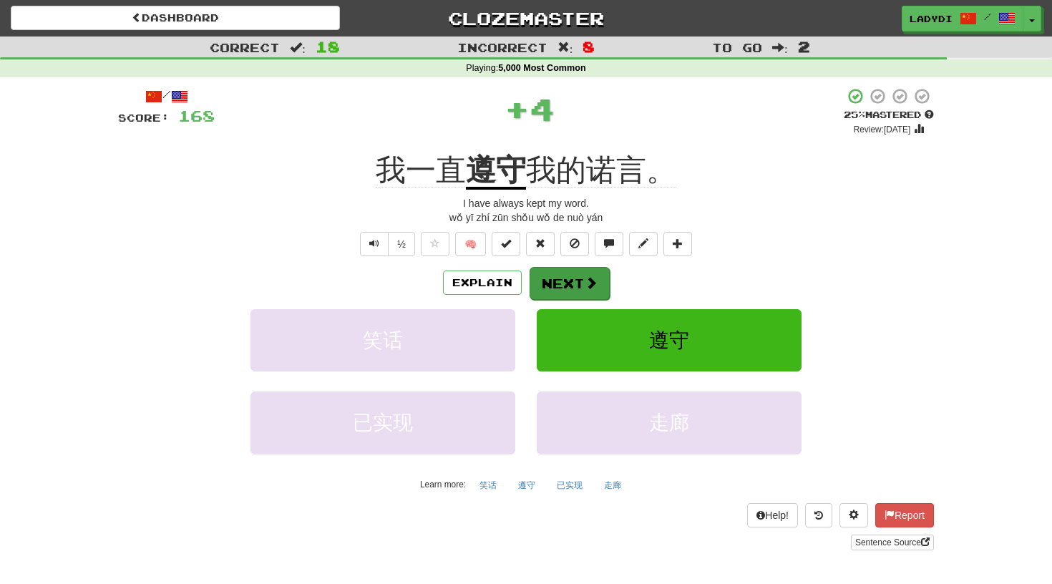
click at [574, 280] on button "Next" at bounding box center [570, 283] width 80 height 33
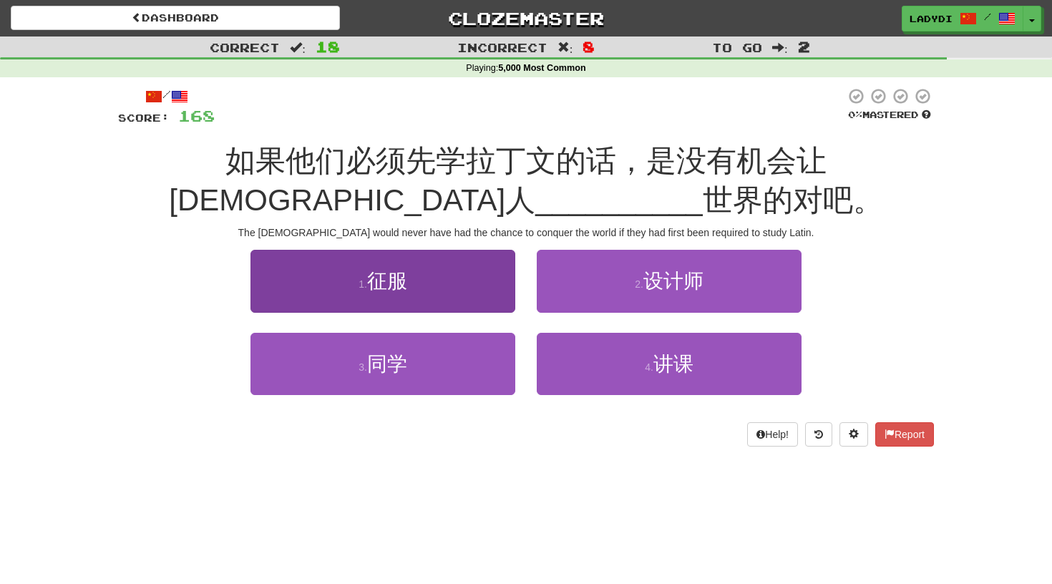
click at [469, 288] on button "1 . 征服" at bounding box center [382, 281] width 265 height 62
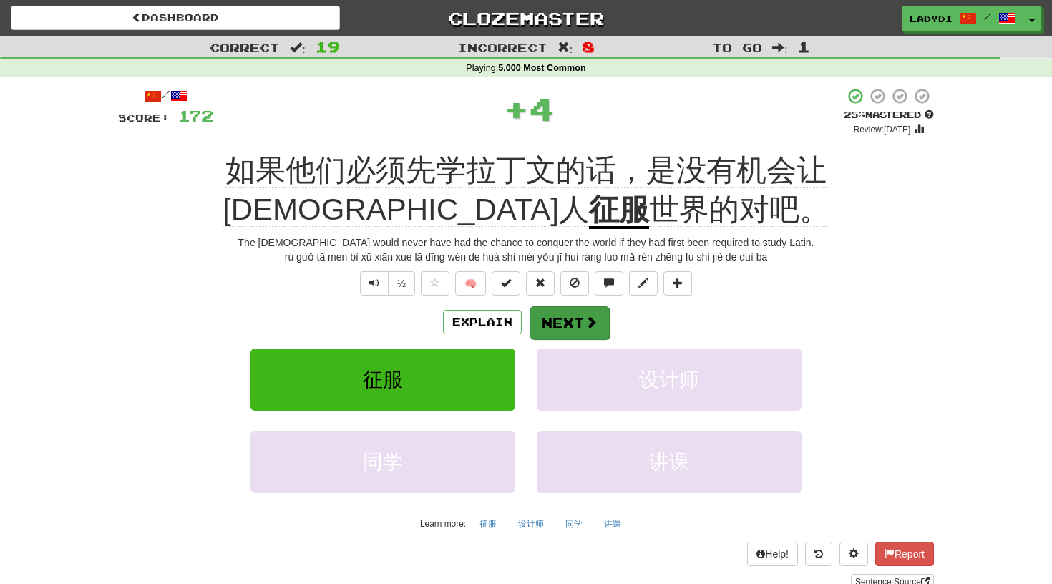
click at [568, 307] on button "Next" at bounding box center [570, 322] width 80 height 33
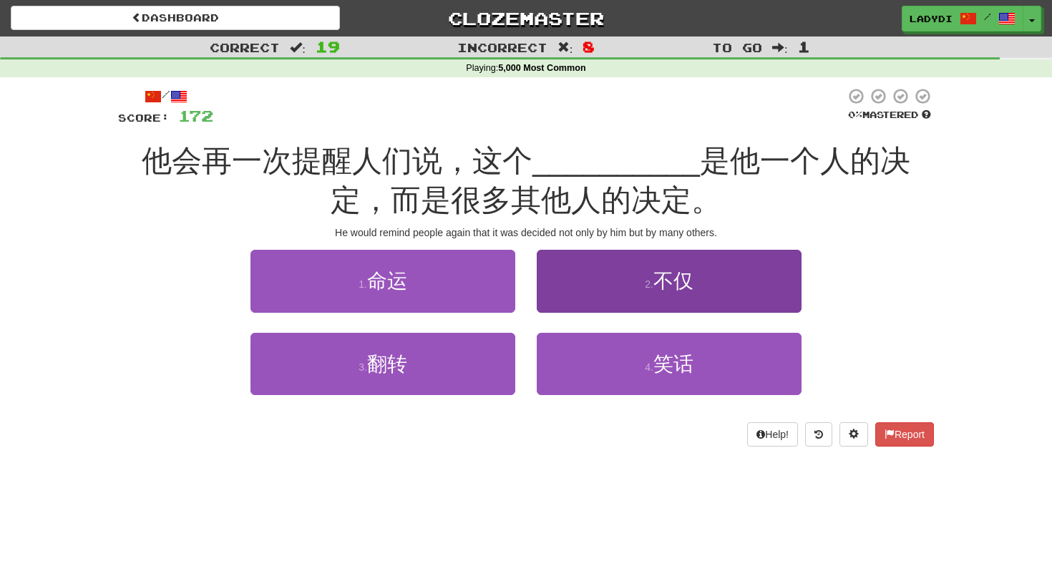
click at [585, 289] on button "2 . 不仅" at bounding box center [669, 281] width 265 height 62
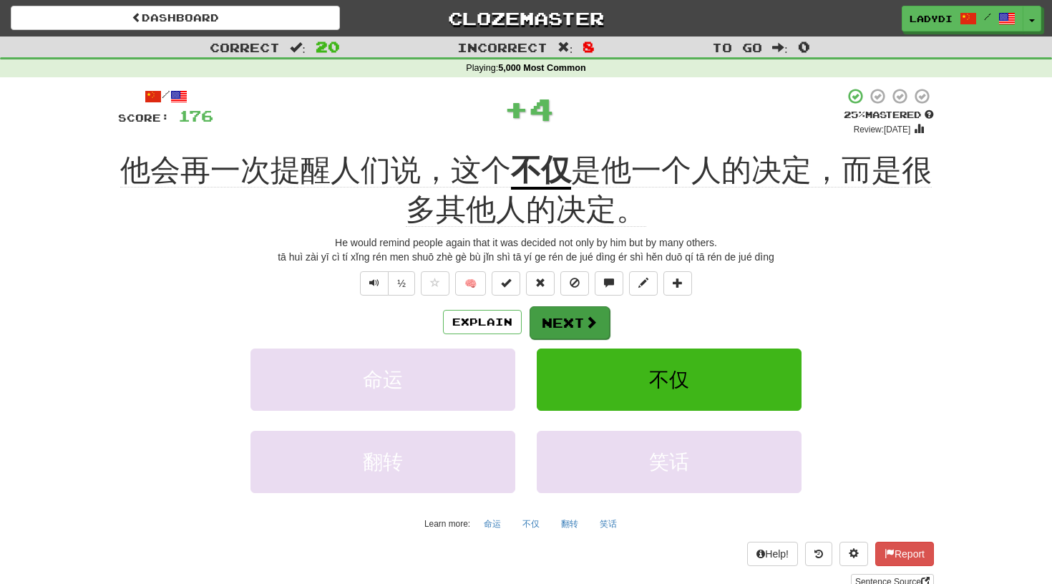
click at [561, 322] on button "Next" at bounding box center [570, 322] width 80 height 33
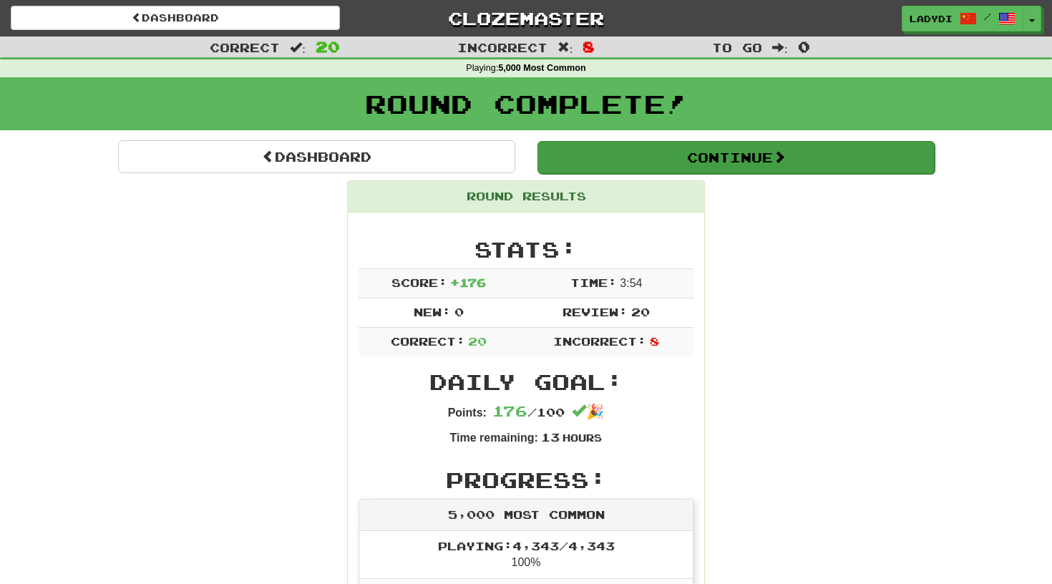
click at [694, 158] on button "Continue" at bounding box center [735, 157] width 397 height 33
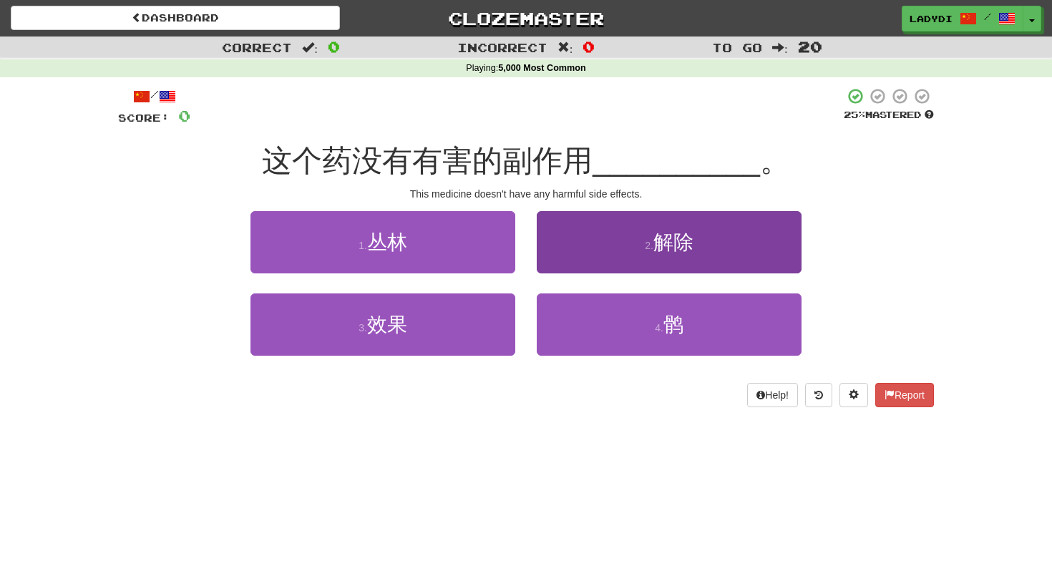
click at [638, 240] on button "2 . 解除" at bounding box center [669, 242] width 265 height 62
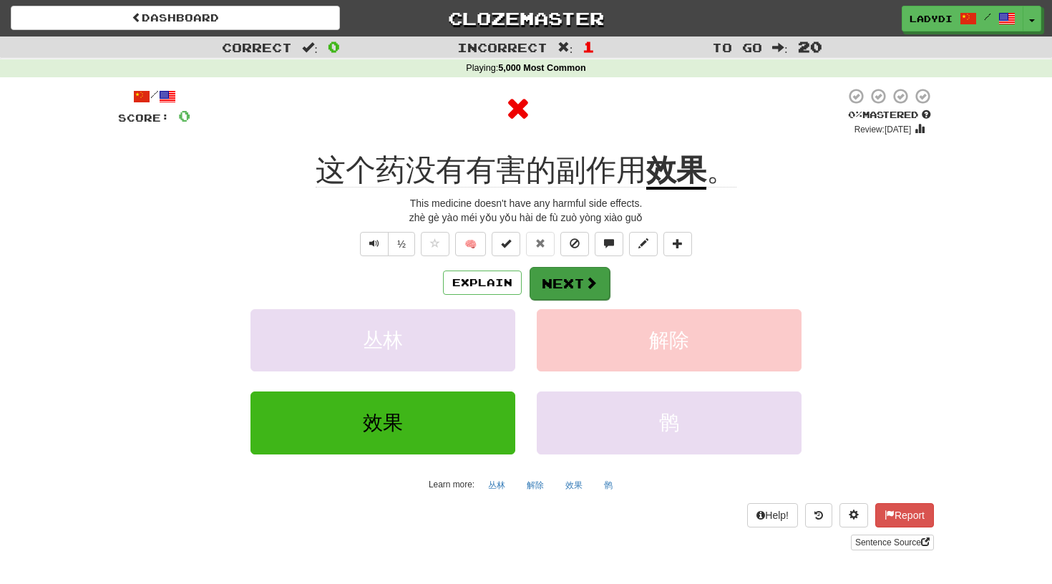
click at [562, 279] on button "Next" at bounding box center [570, 283] width 80 height 33
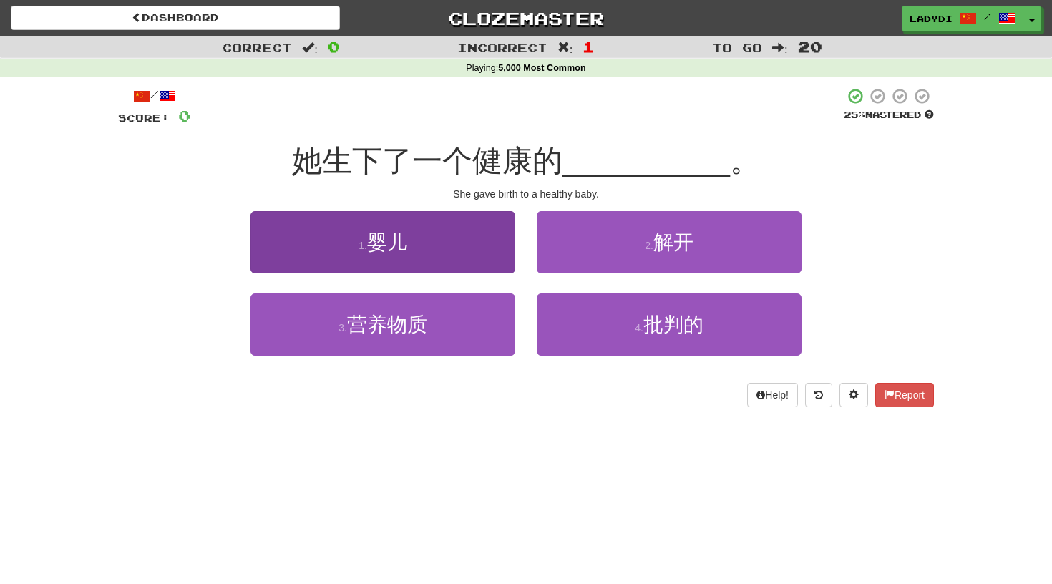
click at [488, 247] on button "1 . 婴儿" at bounding box center [382, 242] width 265 height 62
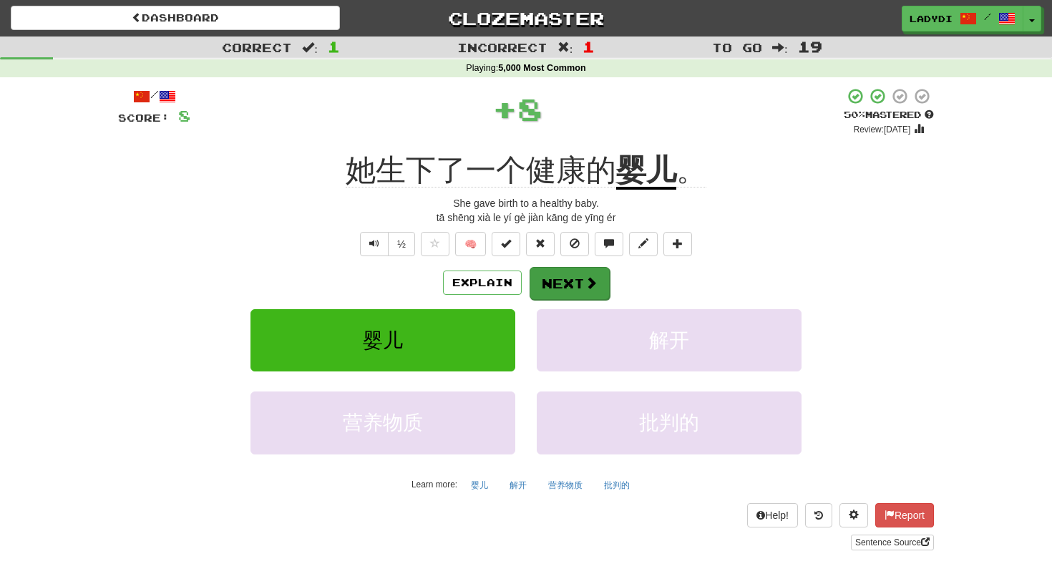
click at [555, 271] on button "Next" at bounding box center [570, 283] width 80 height 33
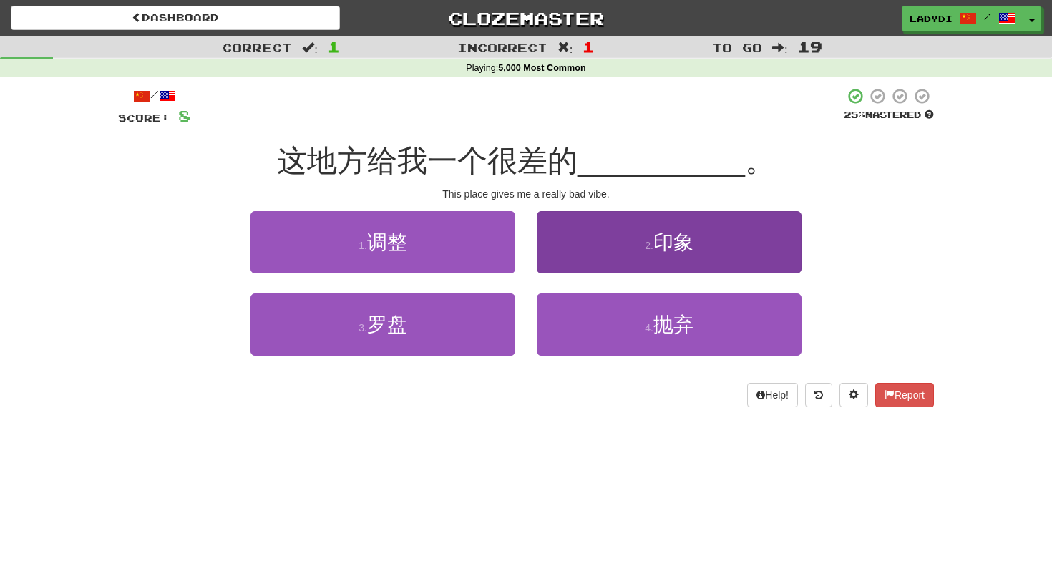
click at [562, 250] on button "2 . 印象" at bounding box center [669, 242] width 265 height 62
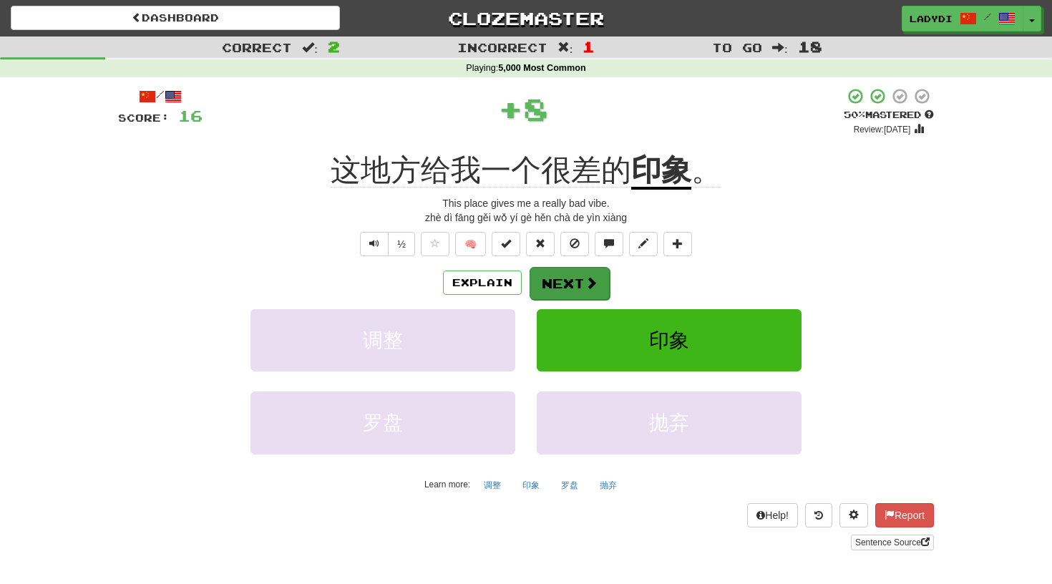
click at [555, 276] on button "Next" at bounding box center [570, 283] width 80 height 33
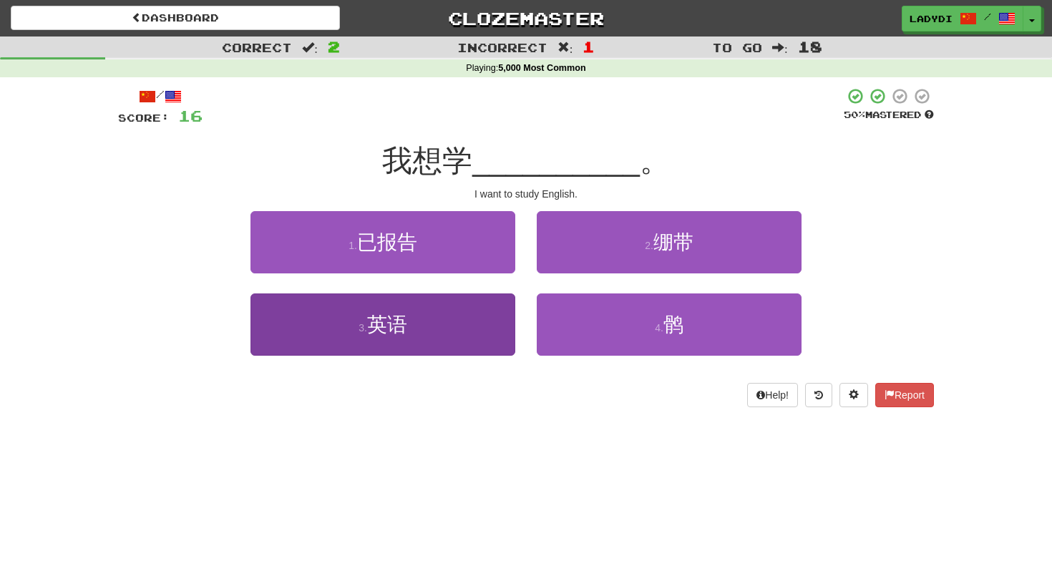
click at [472, 324] on button "3 . 英语" at bounding box center [382, 324] width 265 height 62
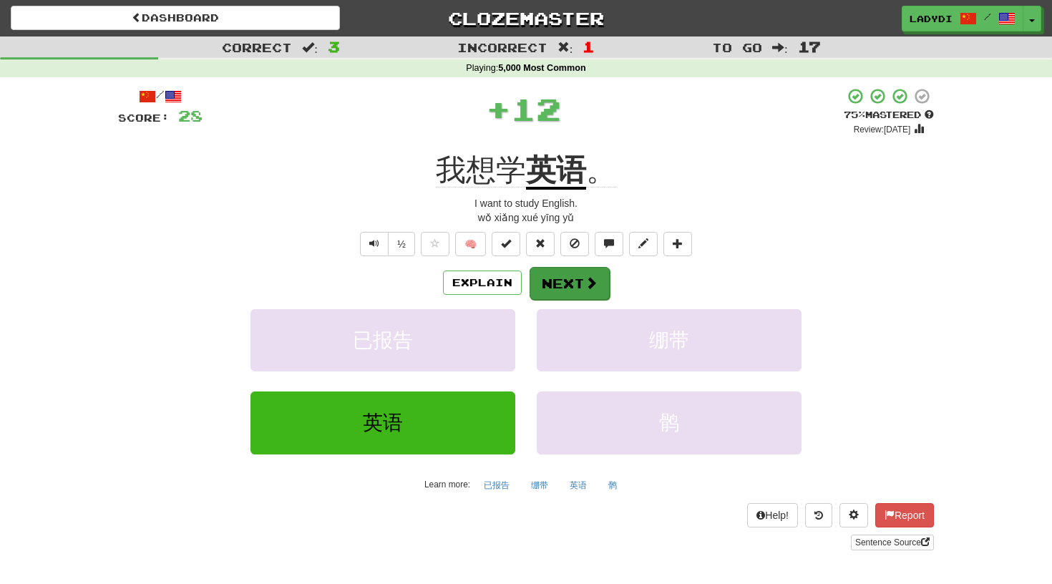
click at [551, 275] on button "Next" at bounding box center [570, 283] width 80 height 33
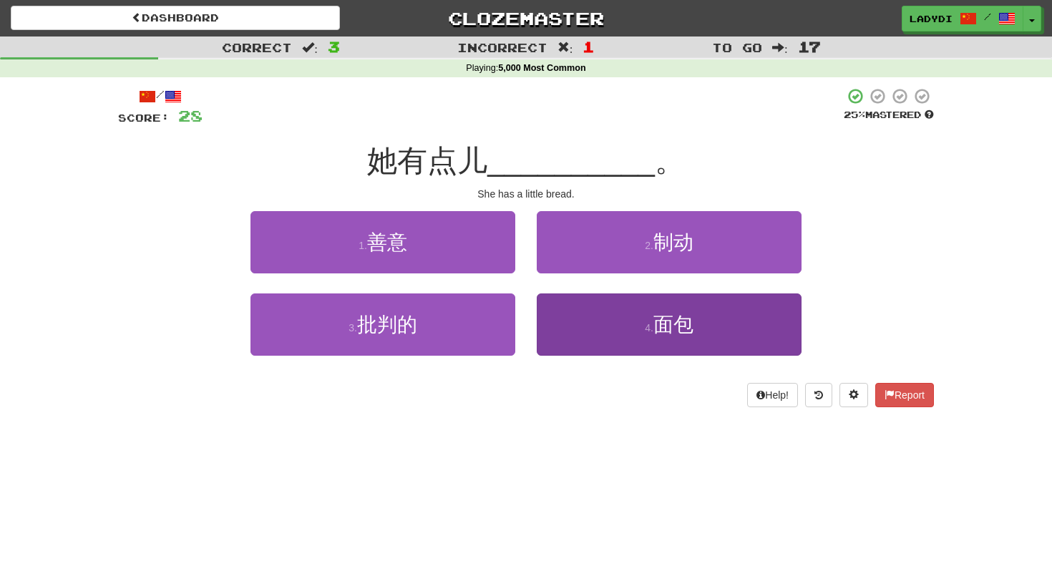
click at [583, 333] on button "4 . 面包" at bounding box center [669, 324] width 265 height 62
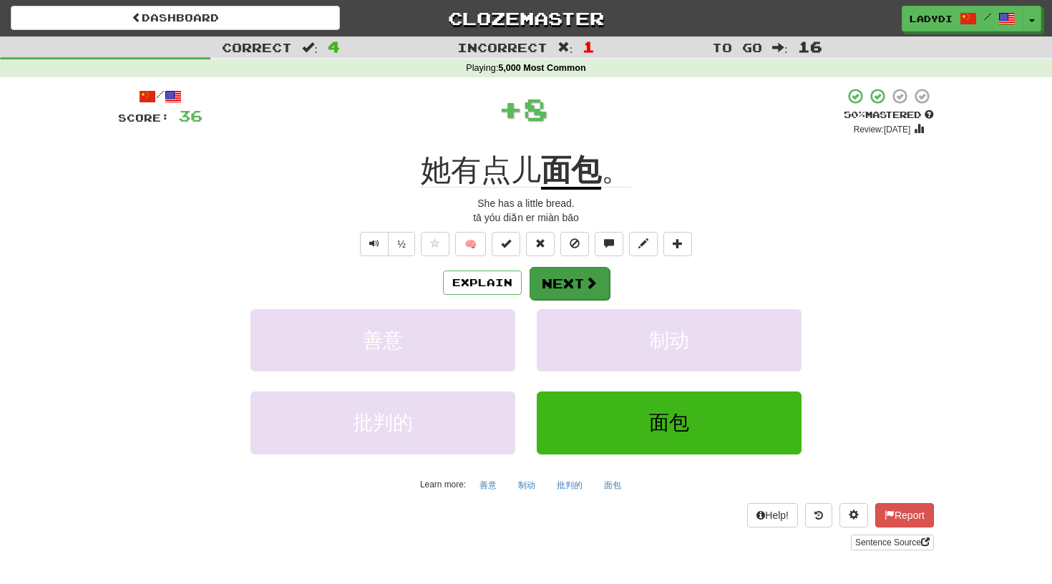
click at [566, 283] on button "Next" at bounding box center [570, 283] width 80 height 33
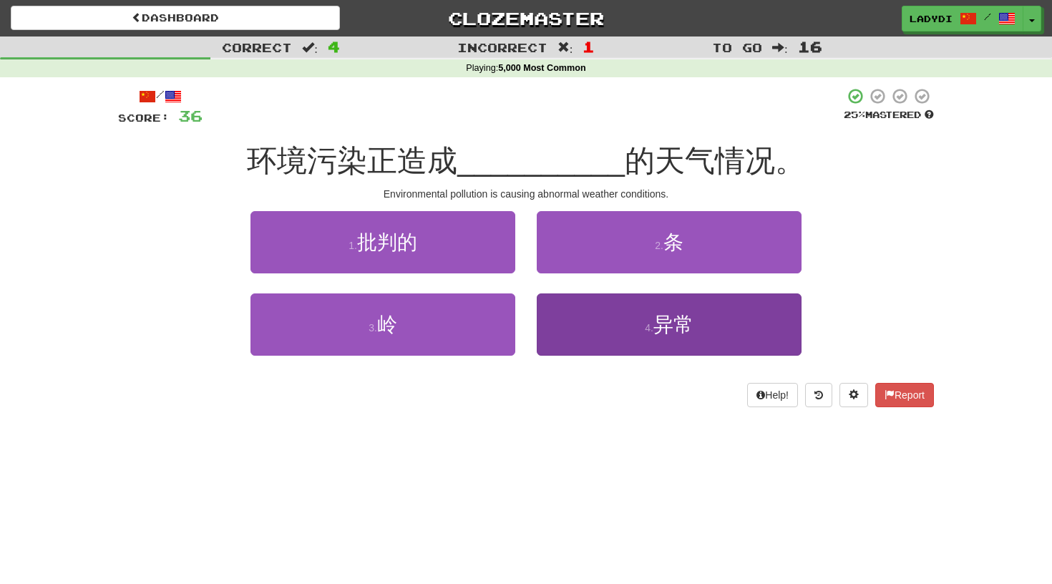
click at [573, 322] on button "4 . 异常" at bounding box center [669, 324] width 265 height 62
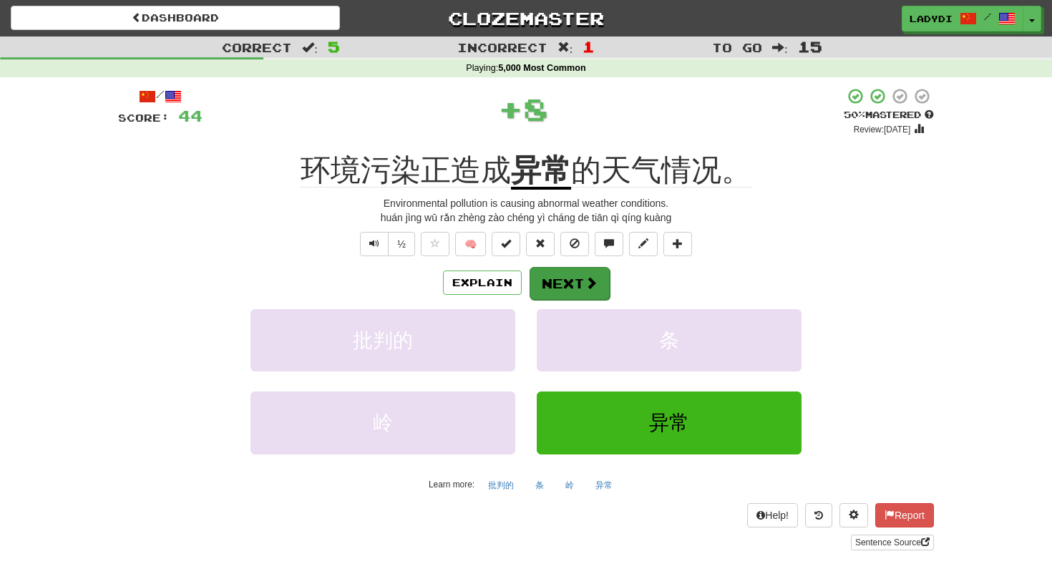
click at [565, 283] on button "Next" at bounding box center [570, 283] width 80 height 33
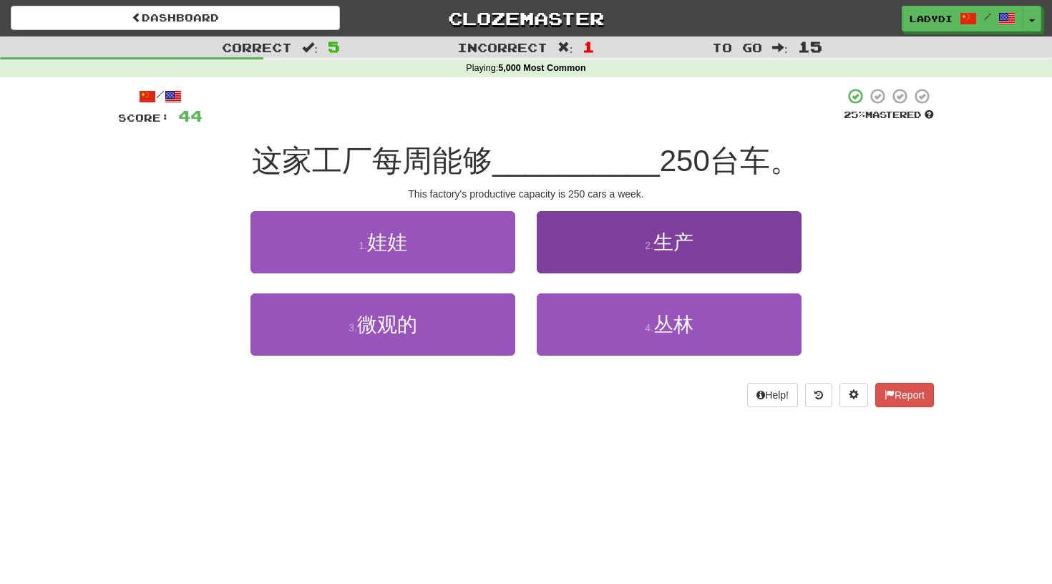
click at [582, 245] on button "2 . 生产" at bounding box center [669, 242] width 265 height 62
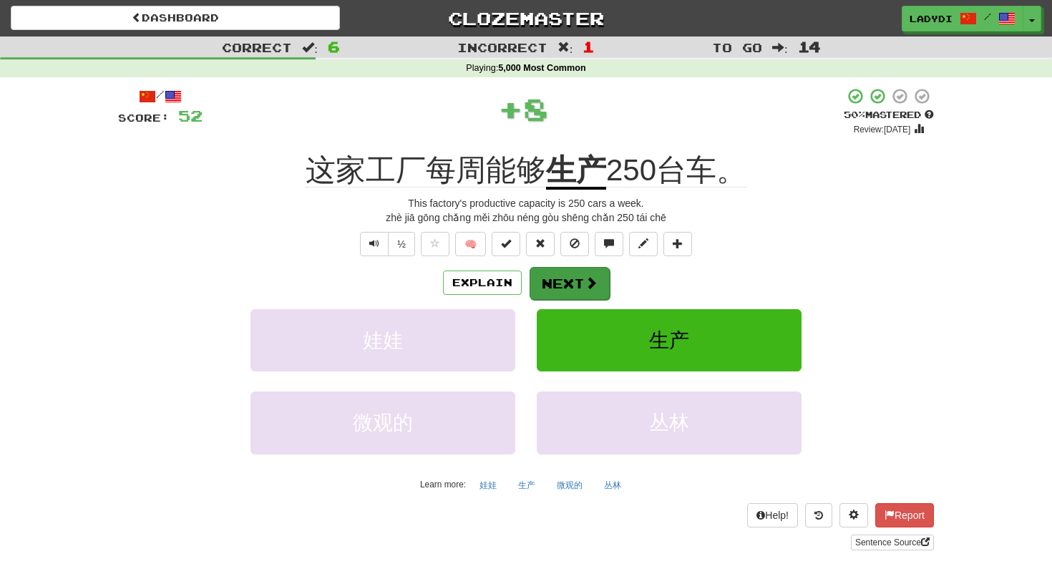
click at [573, 275] on button "Next" at bounding box center [570, 283] width 80 height 33
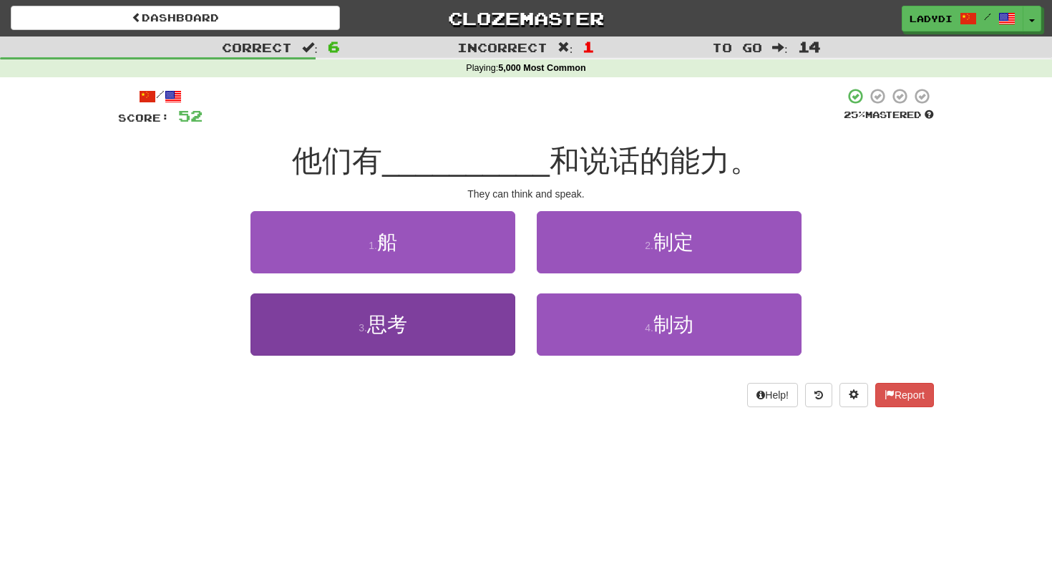
click at [485, 324] on button "3 . 思考" at bounding box center [382, 324] width 265 height 62
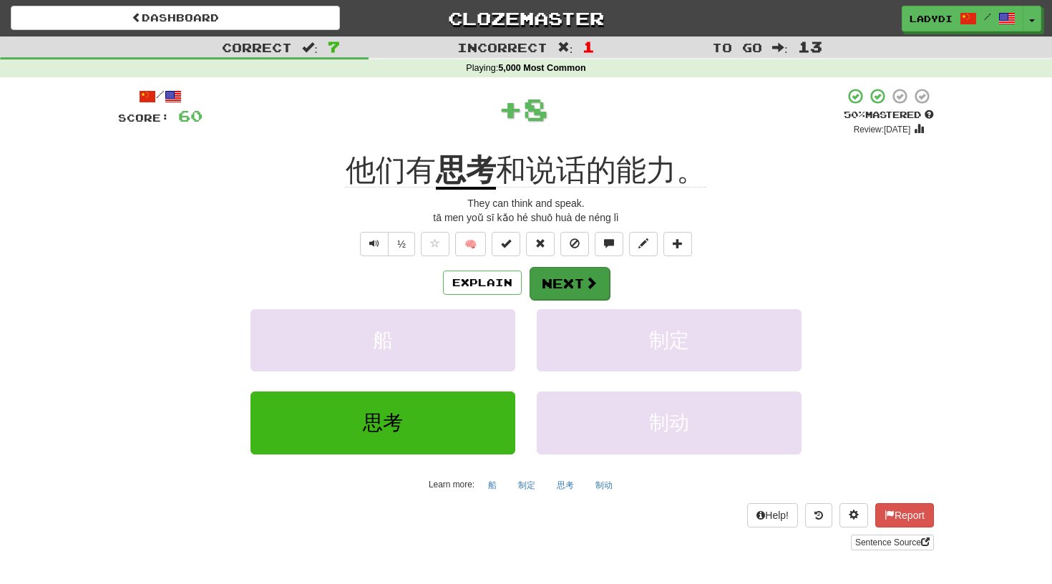
click at [560, 275] on button "Next" at bounding box center [570, 283] width 80 height 33
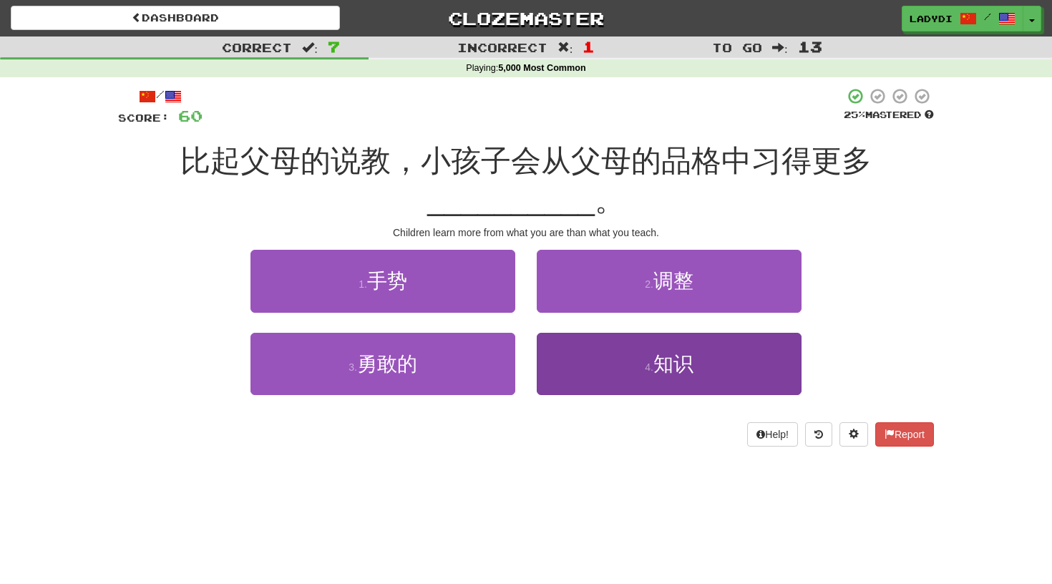
click at [548, 358] on button "4 . 知识" at bounding box center [669, 364] width 265 height 62
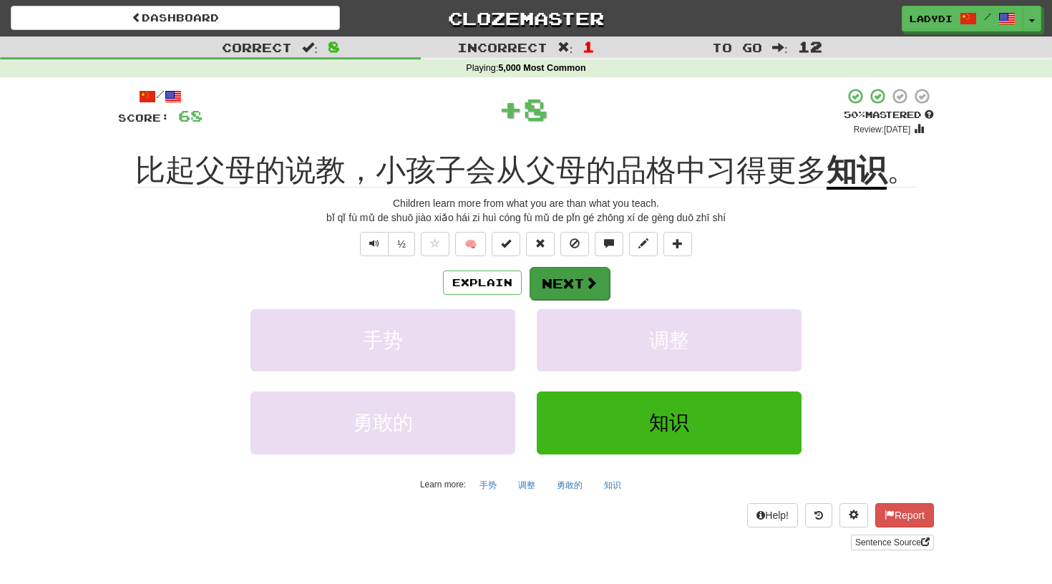
click at [558, 288] on button "Next" at bounding box center [570, 283] width 80 height 33
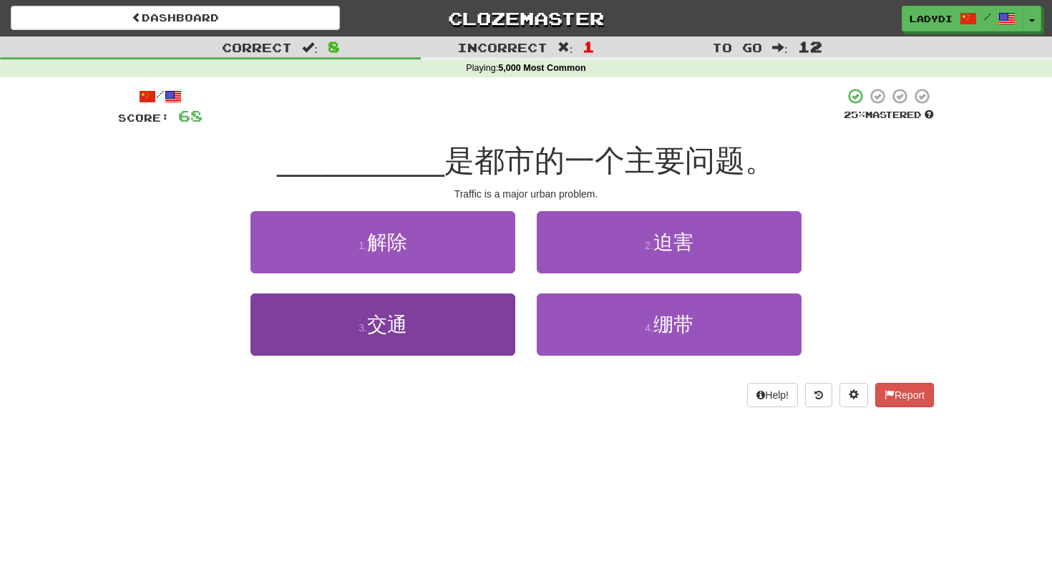
click at [486, 325] on button "3 . 交通" at bounding box center [382, 324] width 265 height 62
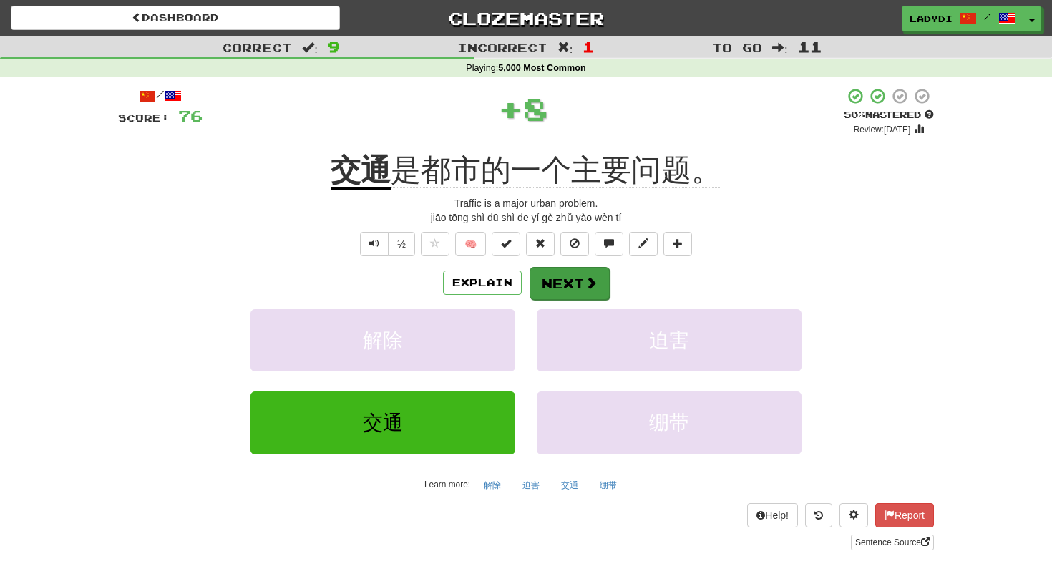
click at [580, 279] on button "Next" at bounding box center [570, 283] width 80 height 33
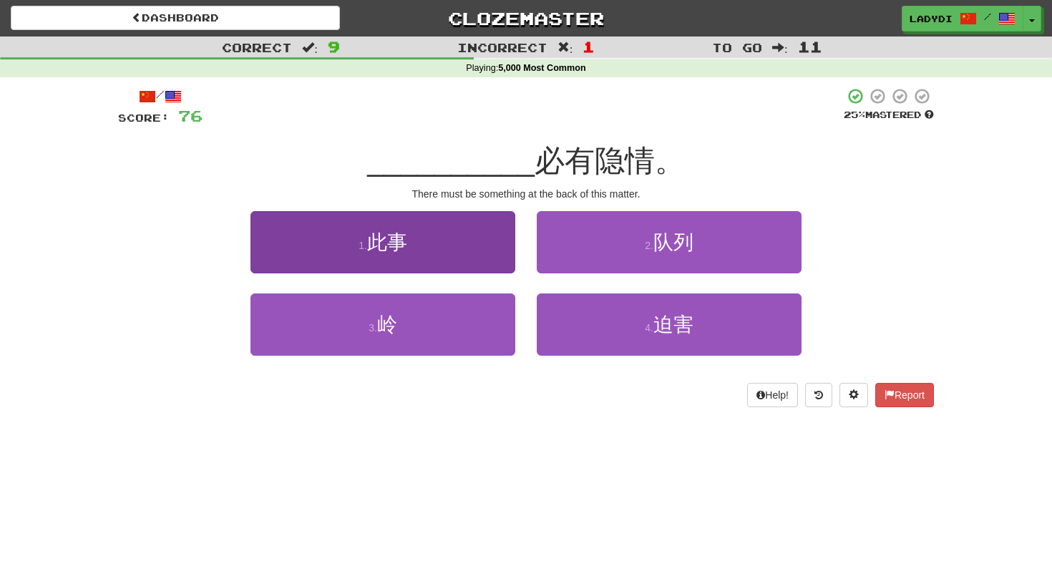
click at [477, 260] on button "1 . 此事" at bounding box center [382, 242] width 265 height 62
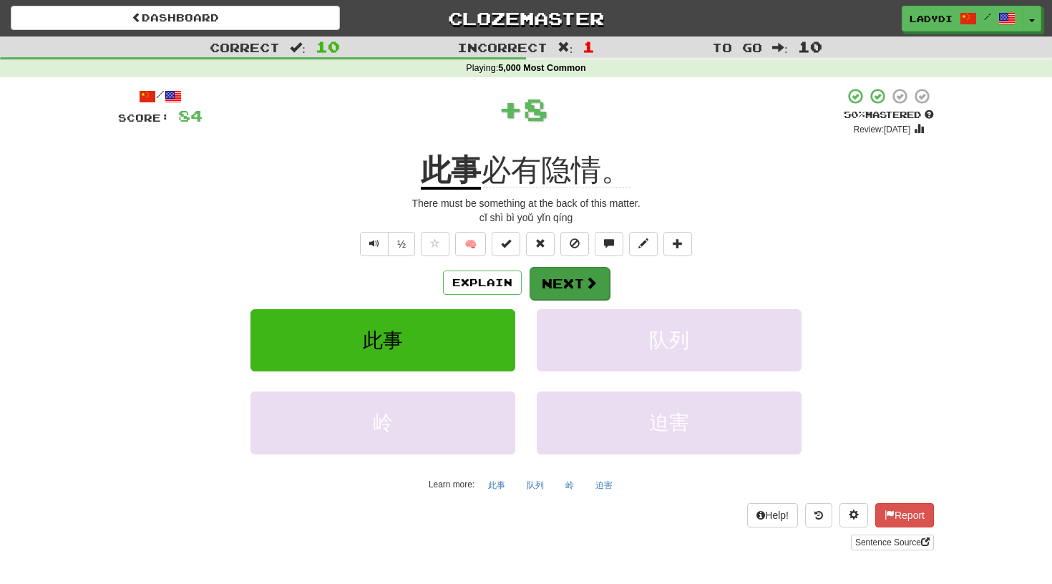
click at [571, 278] on button "Next" at bounding box center [570, 283] width 80 height 33
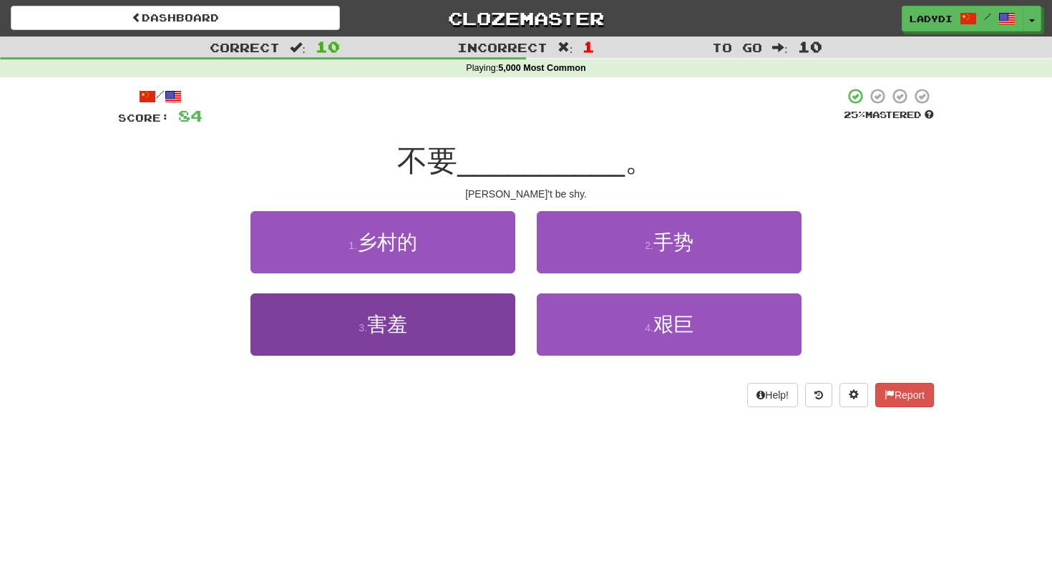
click at [474, 325] on button "3 . 害羞" at bounding box center [382, 324] width 265 height 62
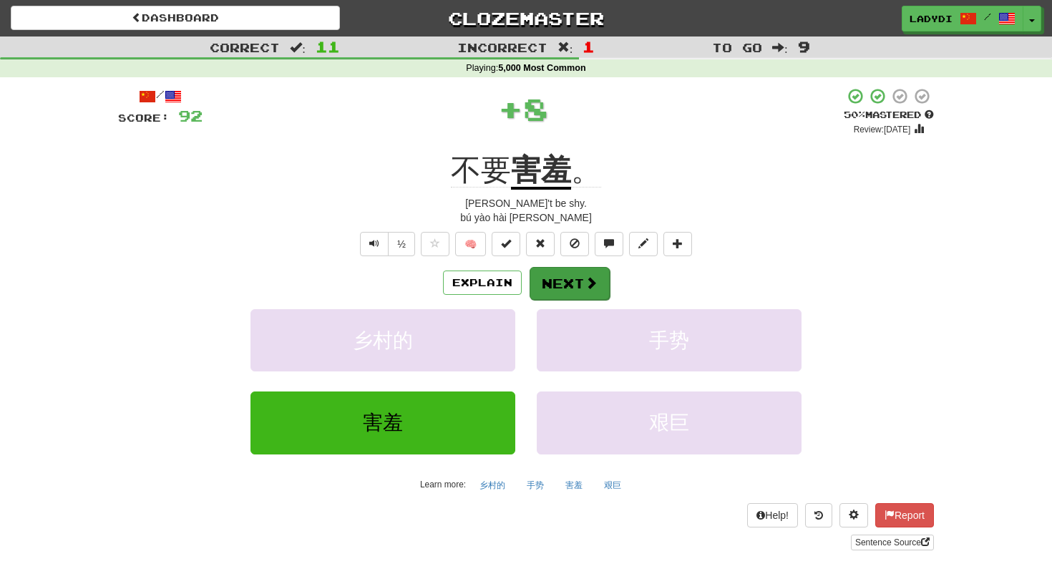
click at [565, 274] on button "Next" at bounding box center [570, 283] width 80 height 33
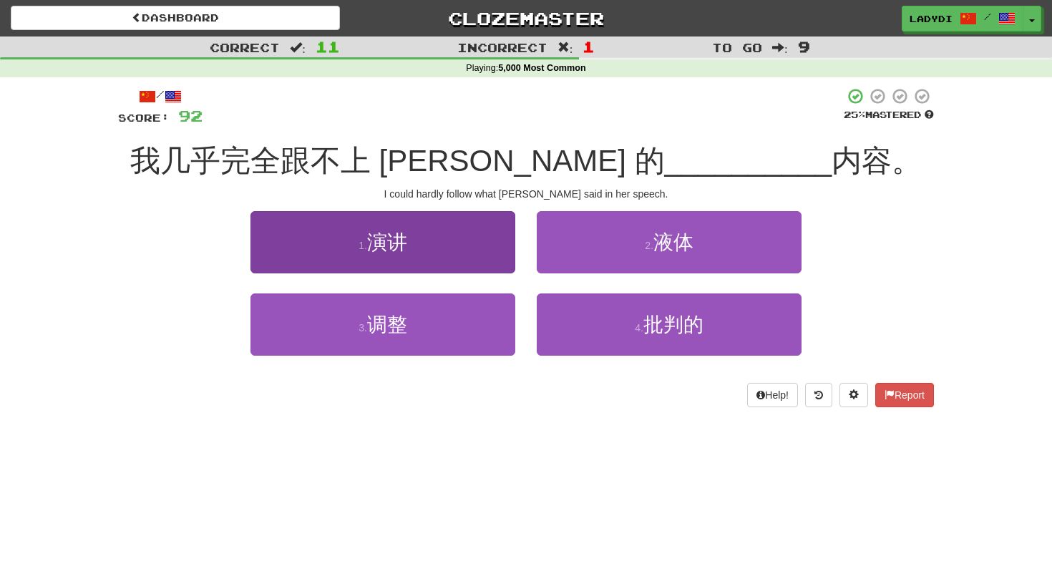
click at [489, 240] on button "1 . 演讲" at bounding box center [382, 242] width 265 height 62
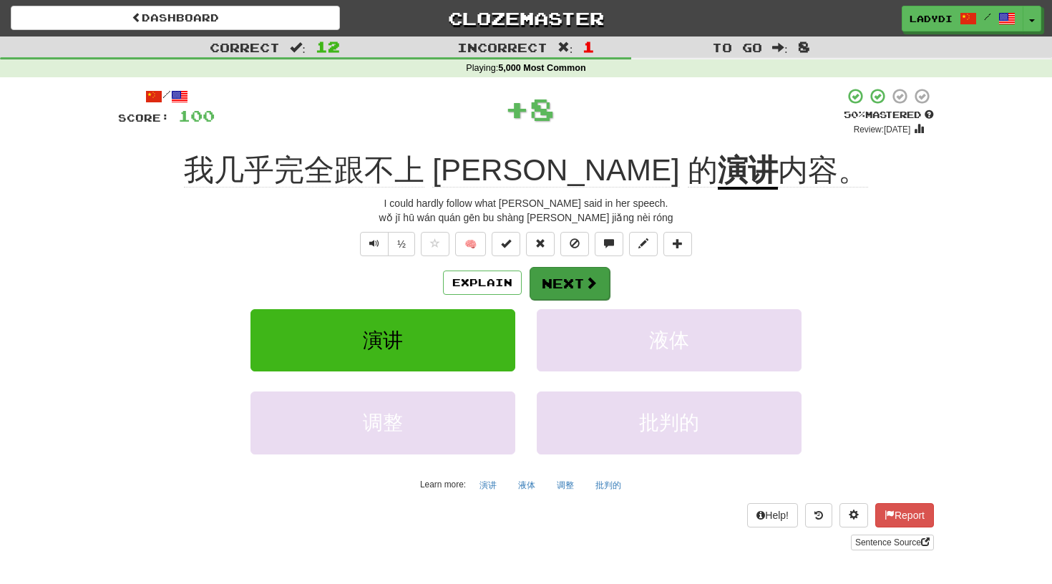
click at [555, 268] on button "Next" at bounding box center [570, 283] width 80 height 33
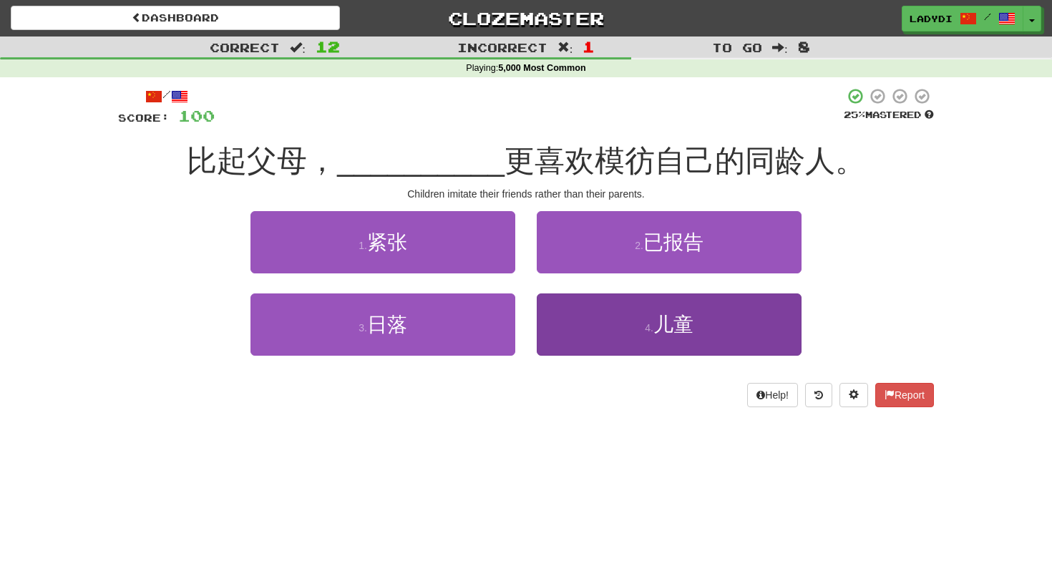
click at [562, 326] on button "4 . 儿童" at bounding box center [669, 324] width 265 height 62
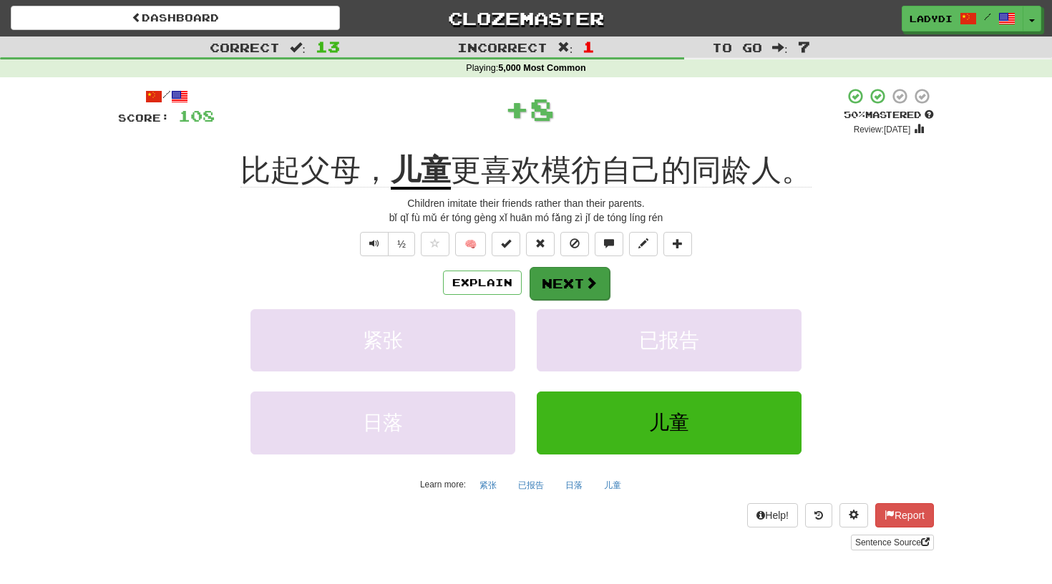
click at [557, 277] on button "Next" at bounding box center [570, 283] width 80 height 33
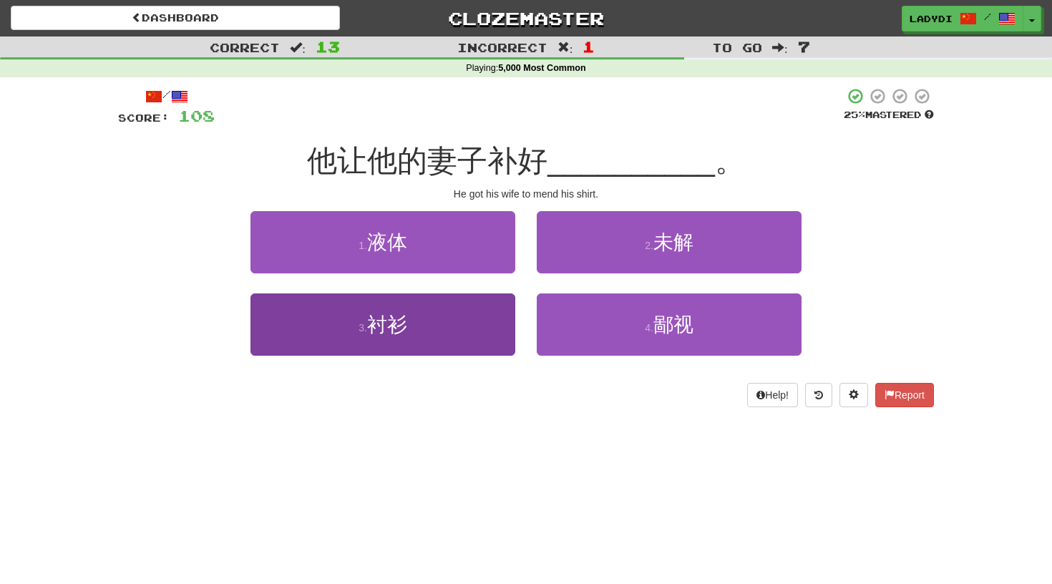
click at [468, 316] on button "3 . 衬衫" at bounding box center [382, 324] width 265 height 62
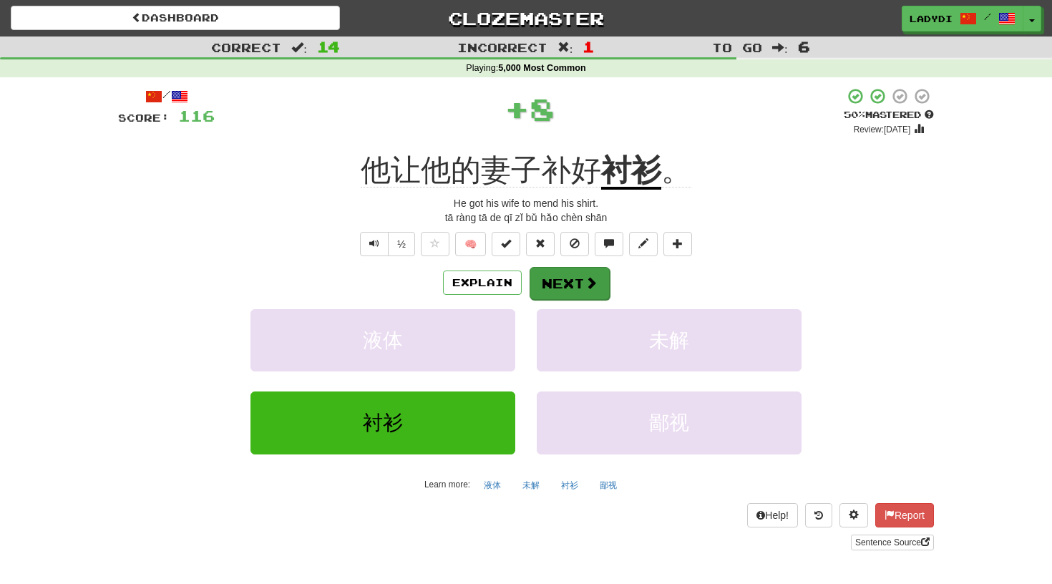
click at [560, 286] on button "Next" at bounding box center [570, 283] width 80 height 33
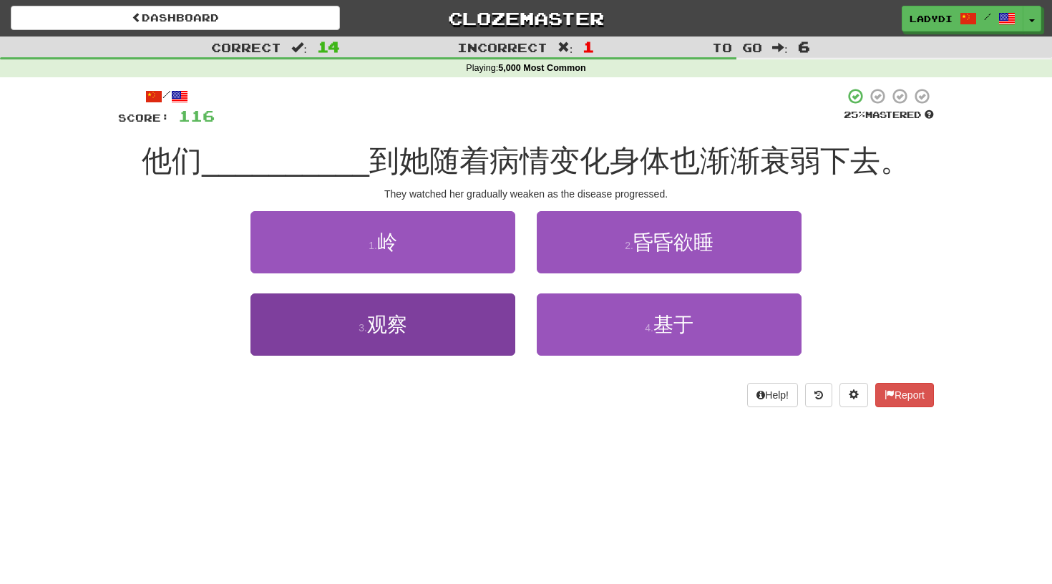
click at [502, 318] on button "3 . 观察" at bounding box center [382, 324] width 265 height 62
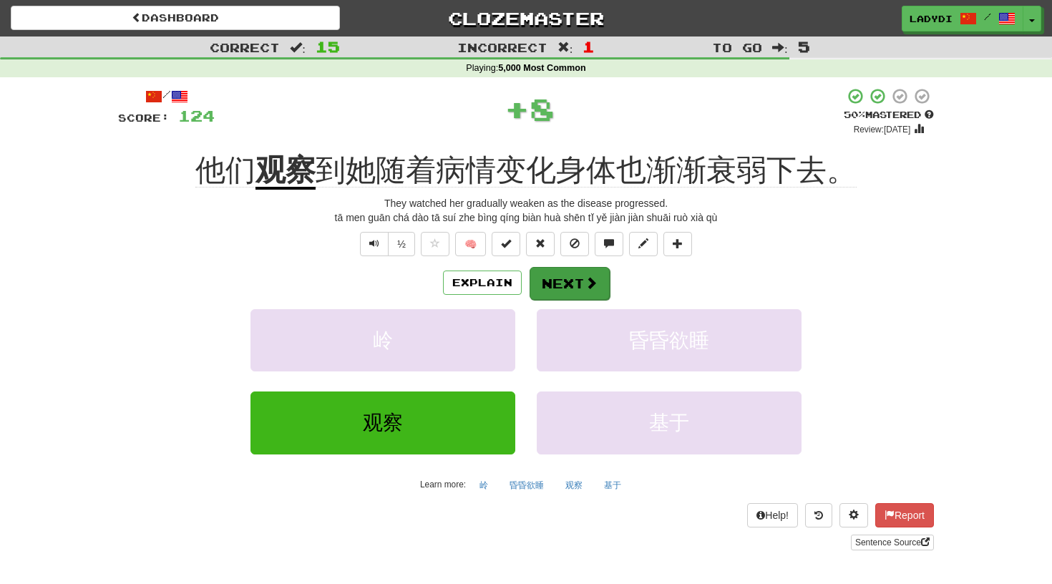
click at [567, 275] on button "Next" at bounding box center [570, 283] width 80 height 33
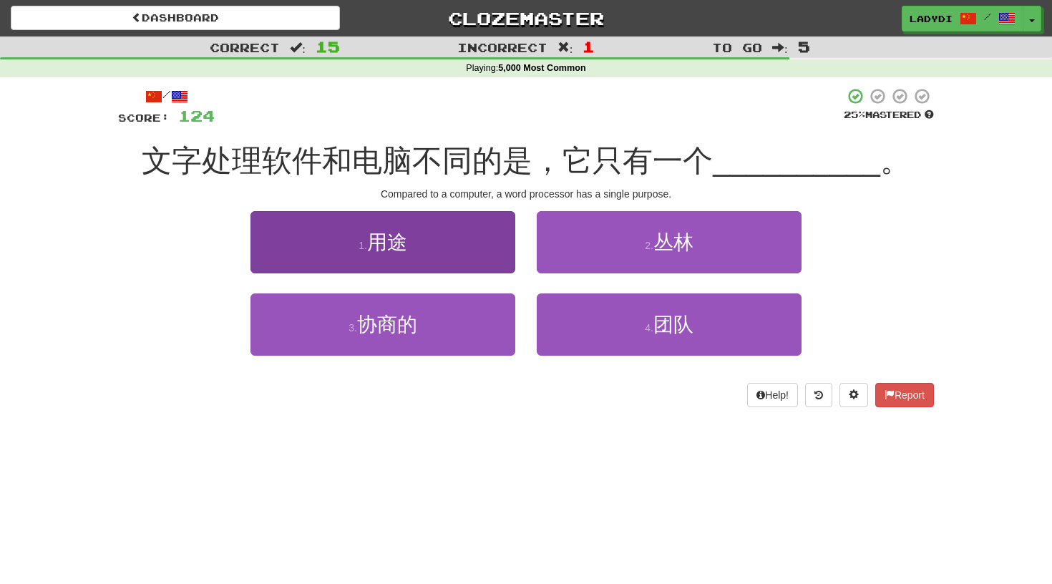
click at [490, 238] on button "1 . 用途" at bounding box center [382, 242] width 265 height 62
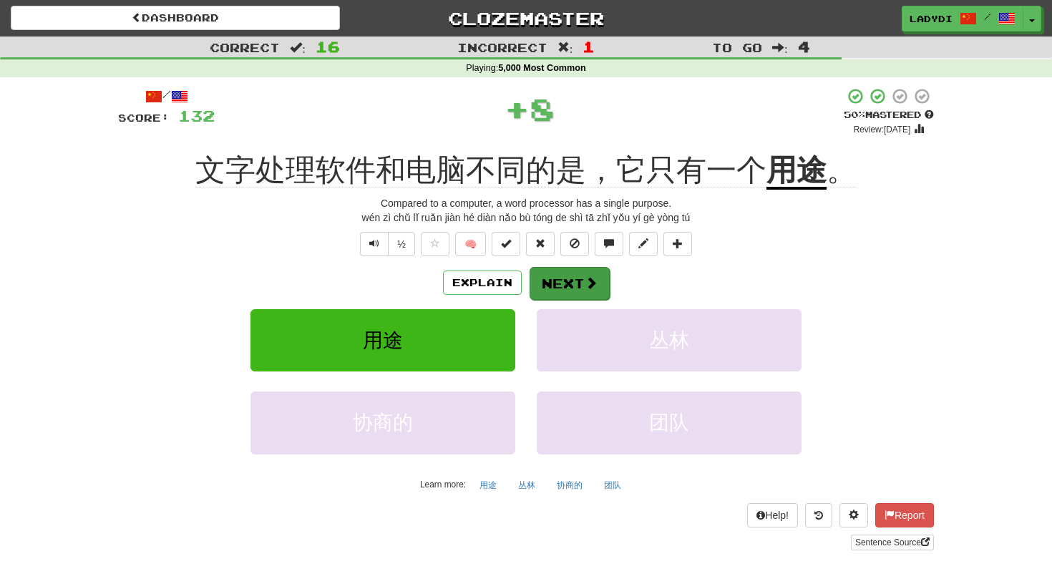
click at [559, 278] on button "Next" at bounding box center [570, 283] width 80 height 33
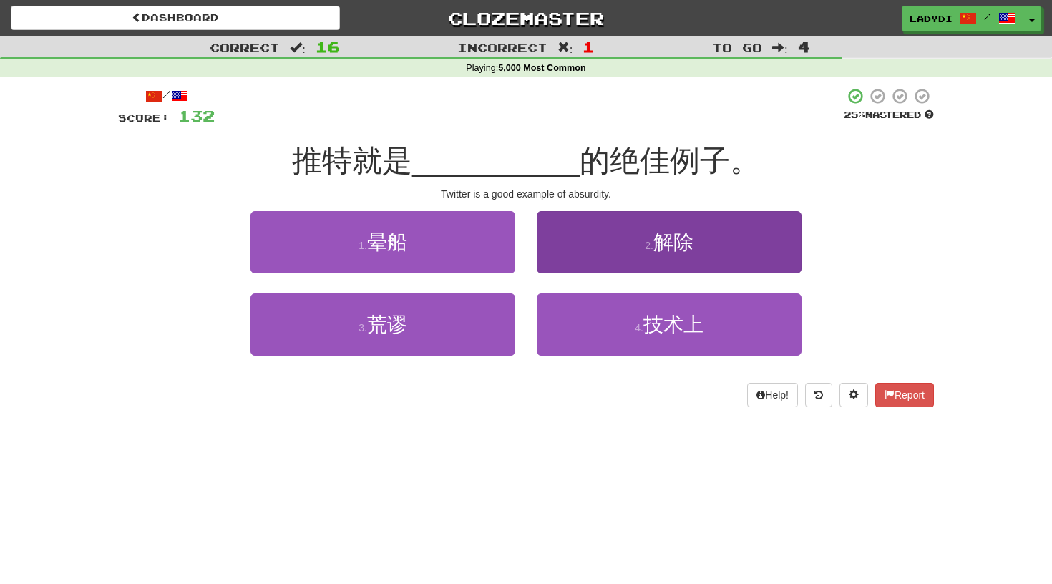
click at [569, 255] on button "2 . 解除" at bounding box center [669, 242] width 265 height 62
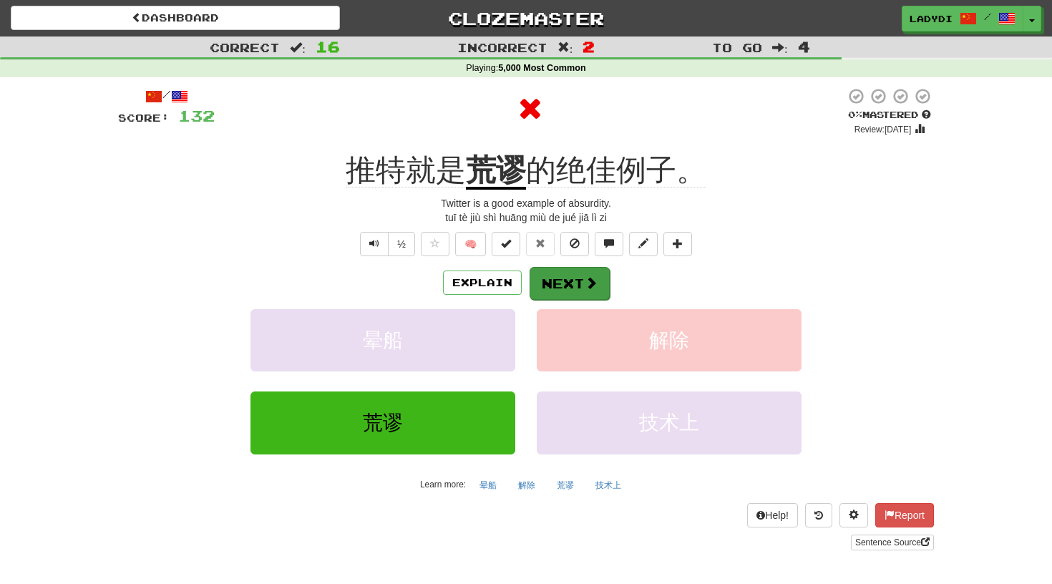
click at [559, 275] on button "Next" at bounding box center [570, 283] width 80 height 33
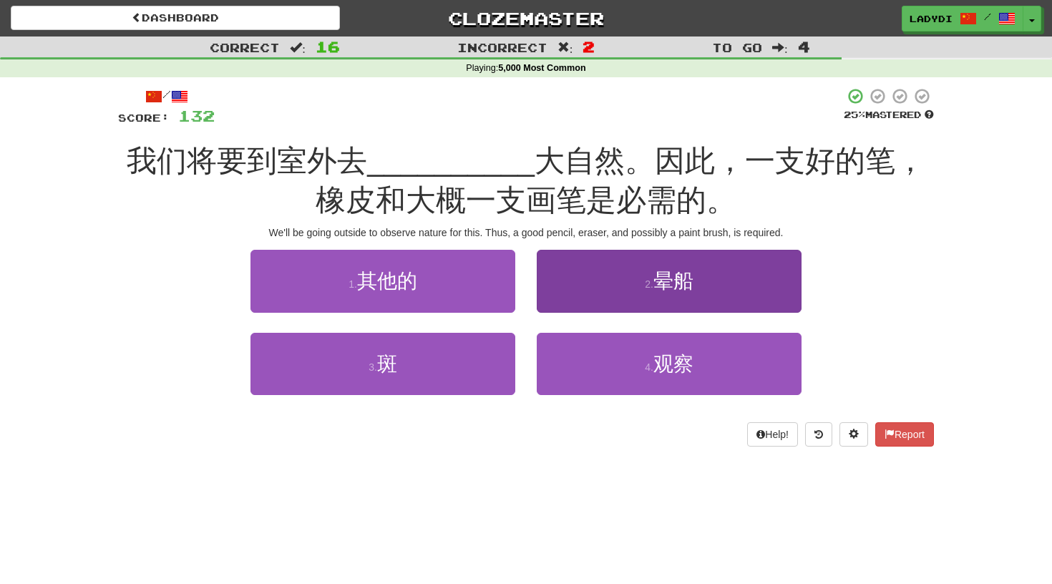
click at [560, 283] on button "2 . 晕船" at bounding box center [669, 281] width 265 height 62
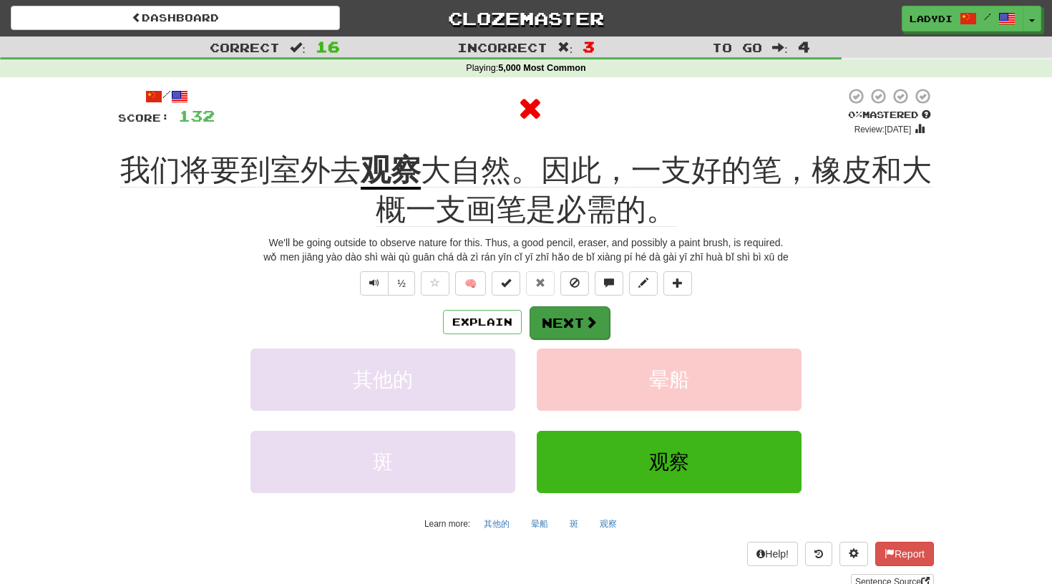
click at [556, 308] on button "Next" at bounding box center [570, 322] width 80 height 33
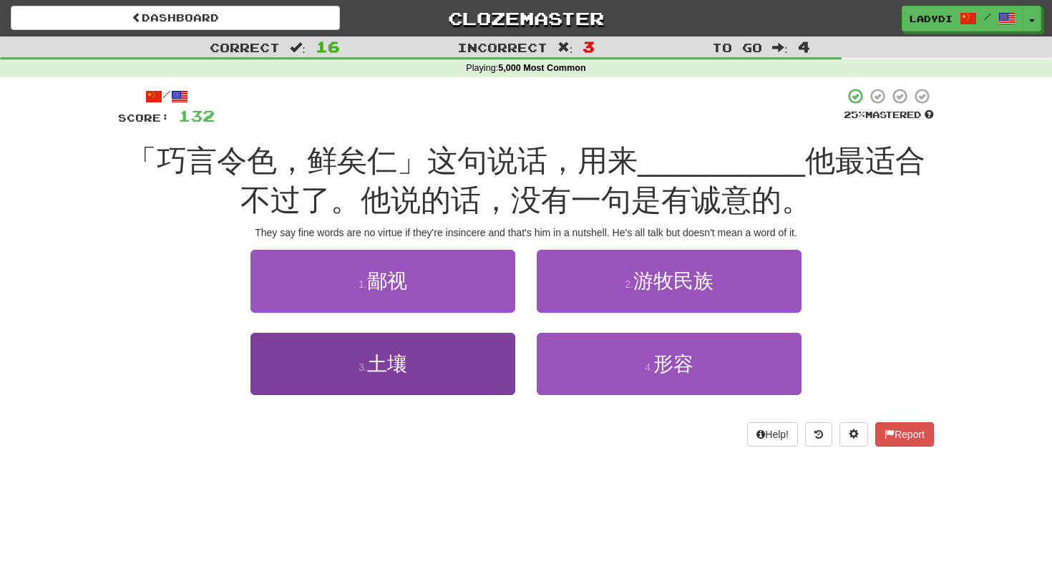
click at [482, 351] on button "3 . 土壤" at bounding box center [382, 364] width 265 height 62
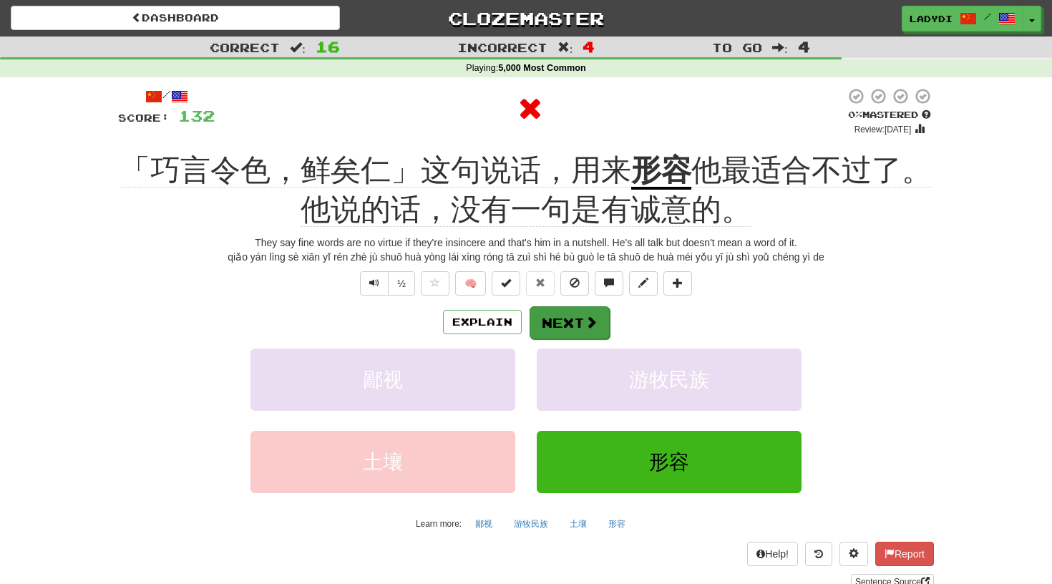
click at [587, 319] on span at bounding box center [591, 322] width 13 height 13
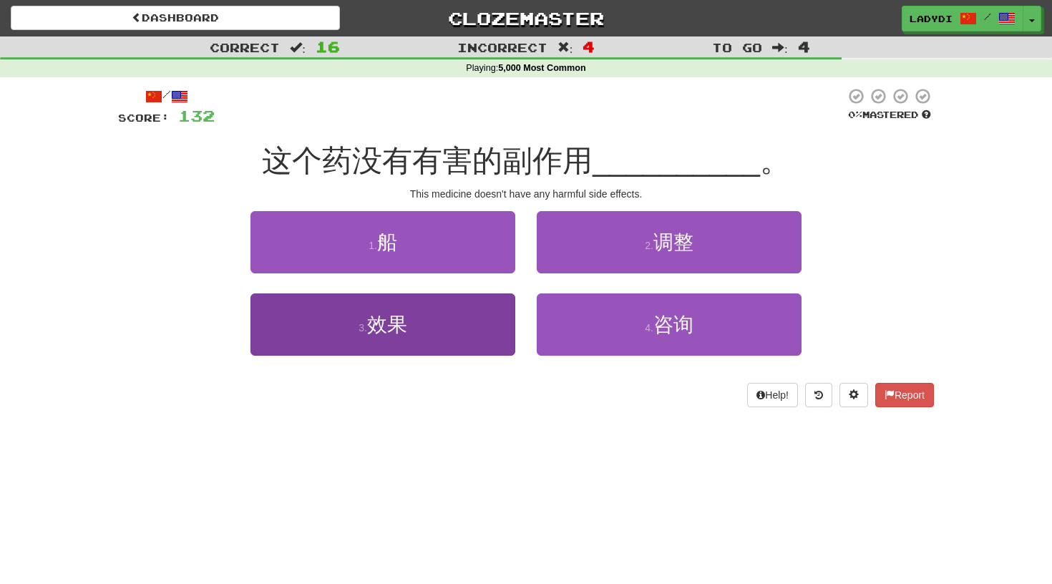
click at [495, 318] on button "3 . 效果" at bounding box center [382, 324] width 265 height 62
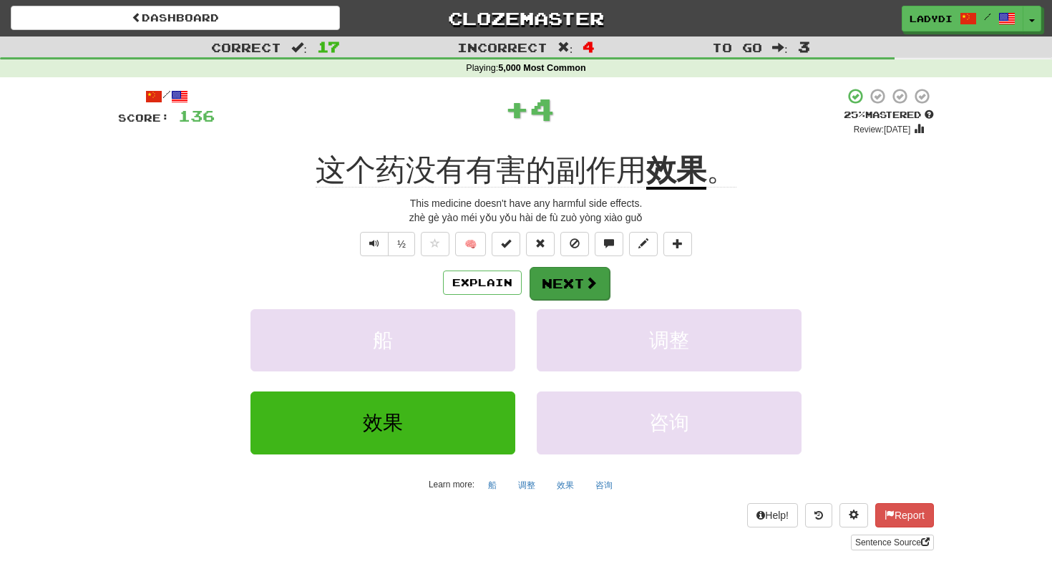
click at [558, 285] on button "Next" at bounding box center [570, 283] width 80 height 33
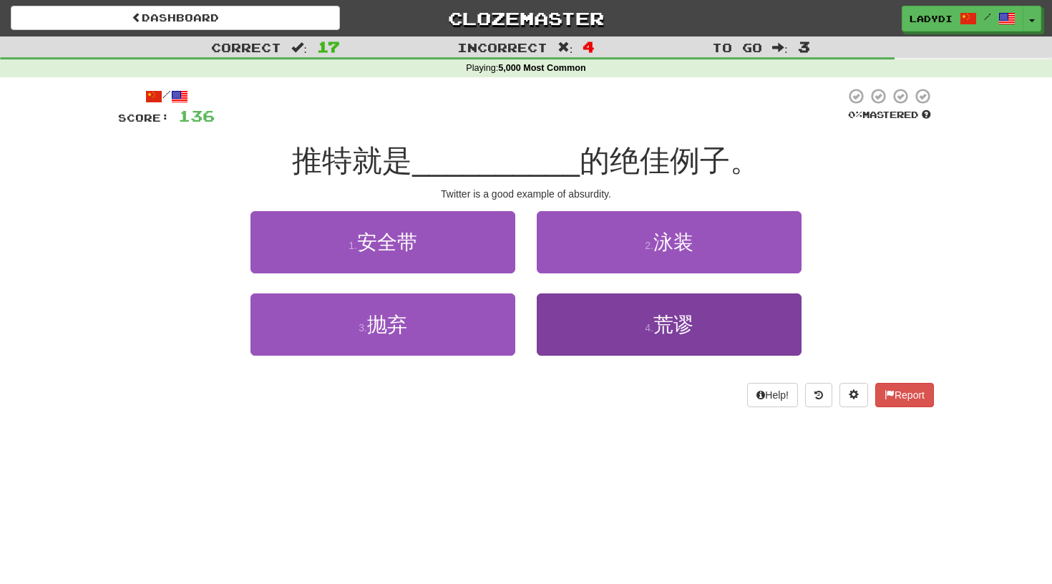
click at [581, 325] on button "4 . 荒谬" at bounding box center [669, 324] width 265 height 62
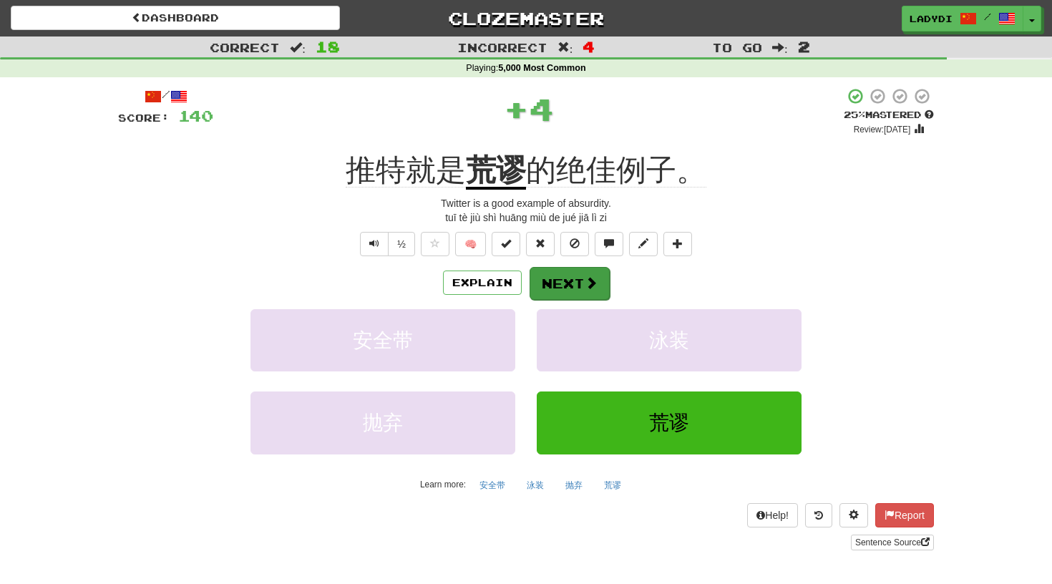
click at [571, 267] on button "Next" at bounding box center [570, 283] width 80 height 33
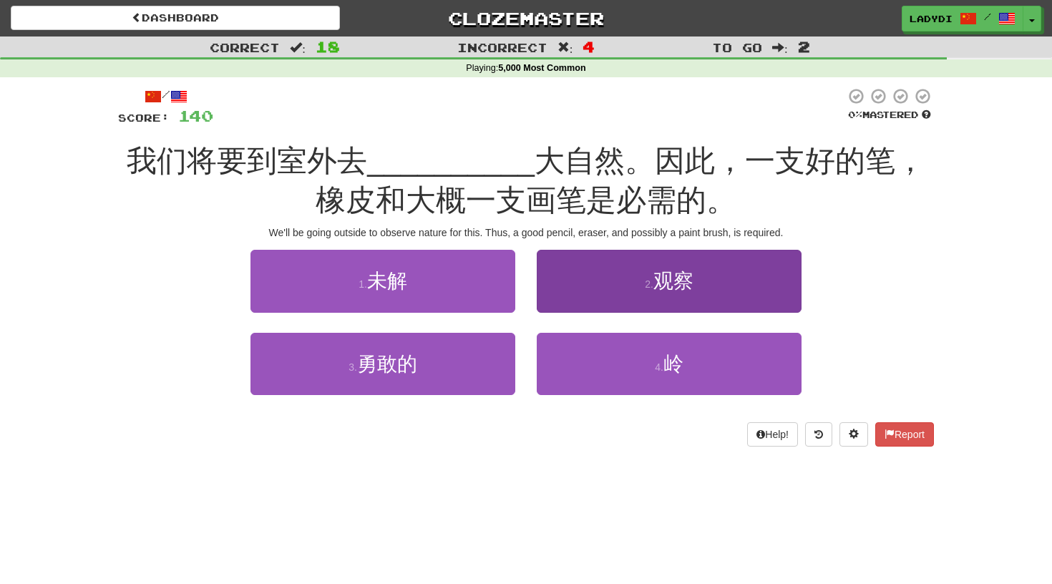
click at [590, 293] on button "2 . 观察" at bounding box center [669, 281] width 265 height 62
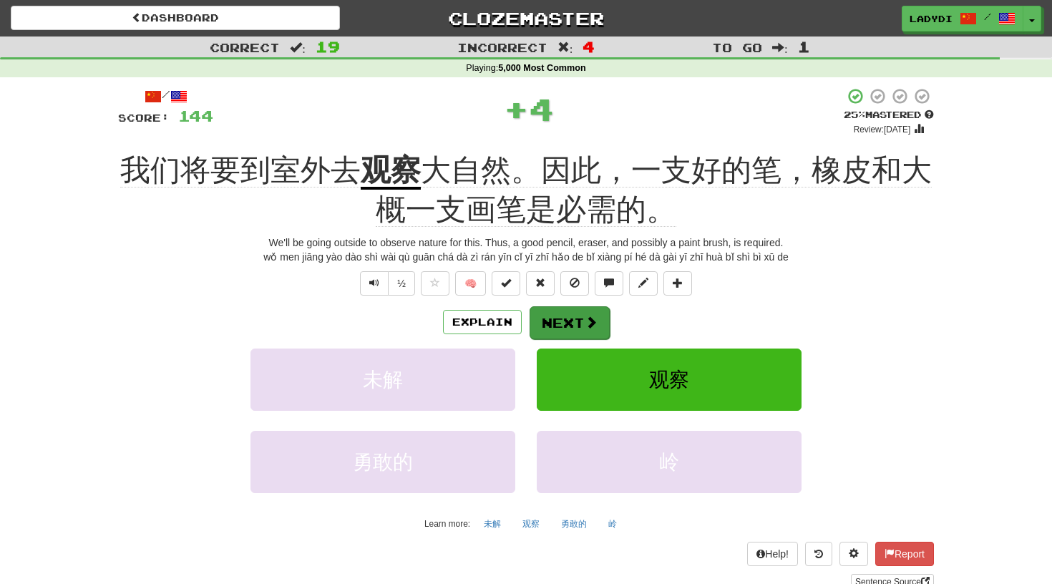
click at [554, 333] on button "Next" at bounding box center [570, 322] width 80 height 33
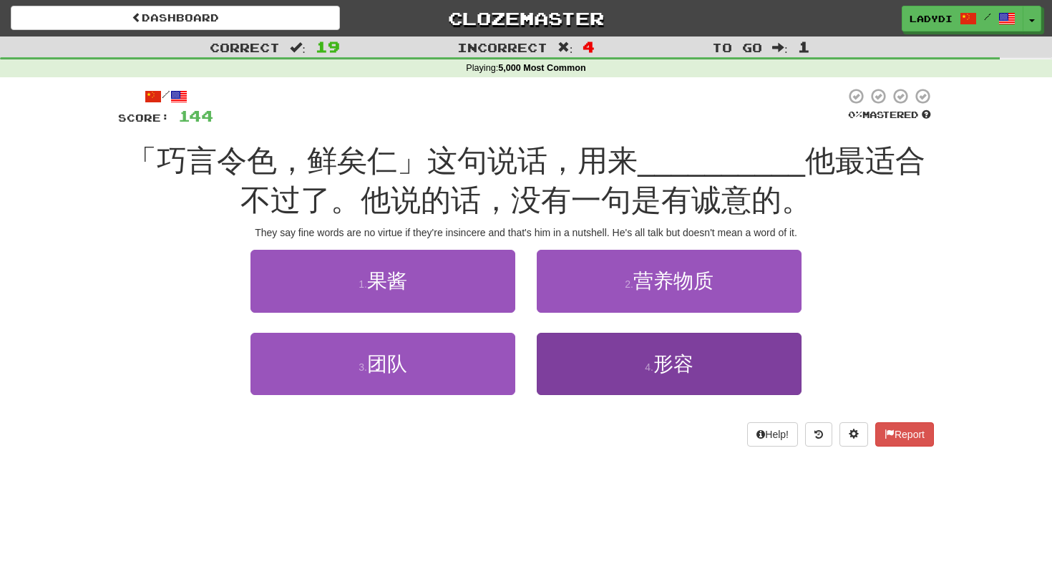
click at [574, 348] on button "4 . 形容" at bounding box center [669, 364] width 265 height 62
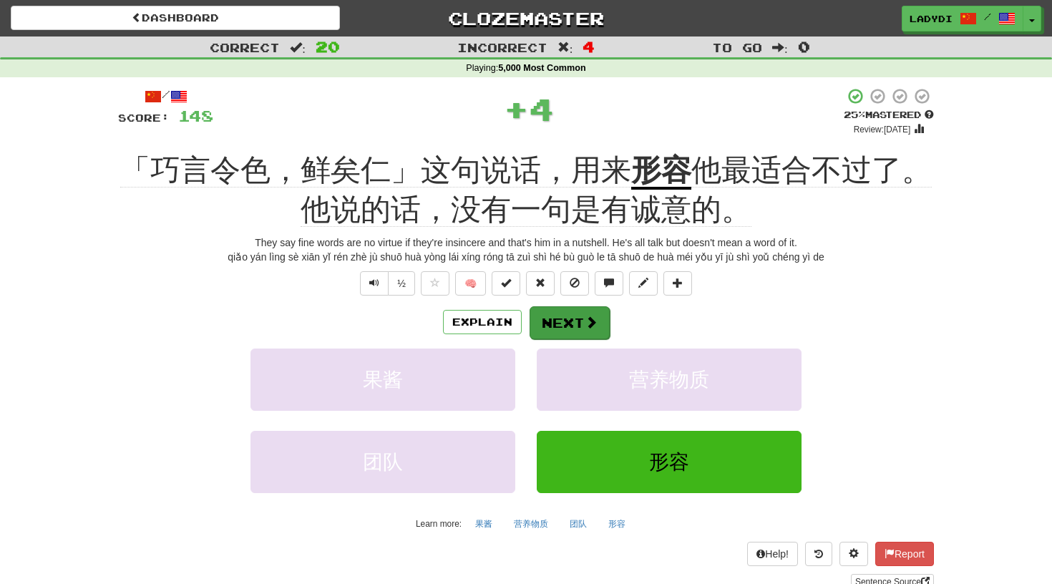
click at [562, 306] on button "Next" at bounding box center [570, 322] width 80 height 33
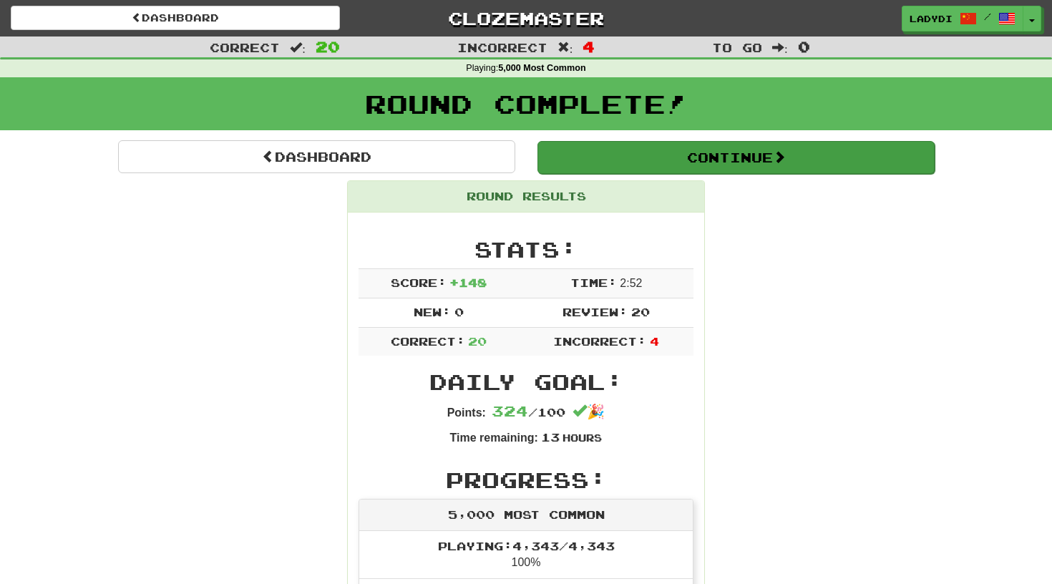
click at [741, 163] on button "Continue" at bounding box center [735, 157] width 397 height 33
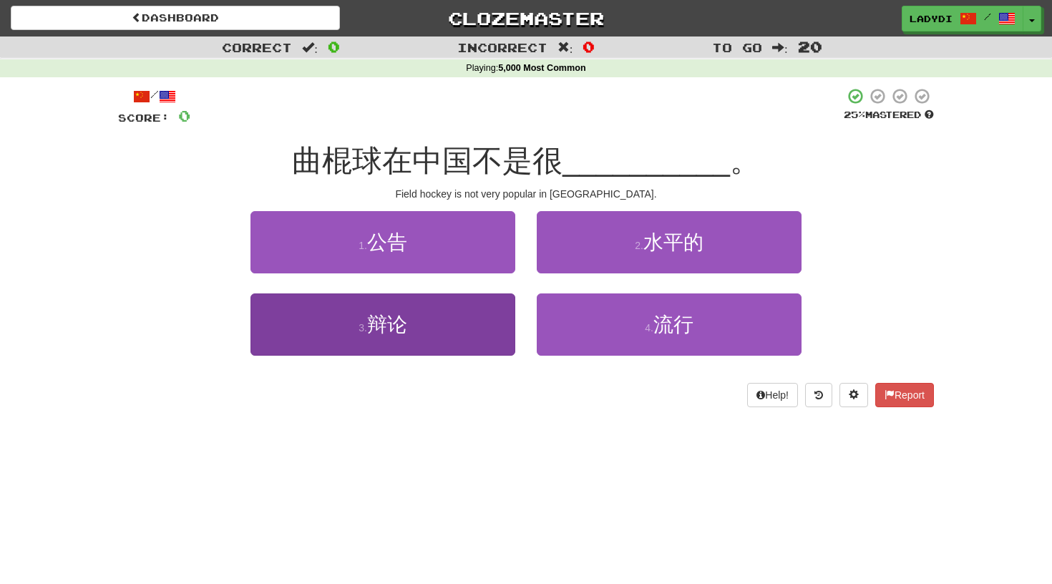
click at [483, 330] on button "3 . 辩论" at bounding box center [382, 324] width 265 height 62
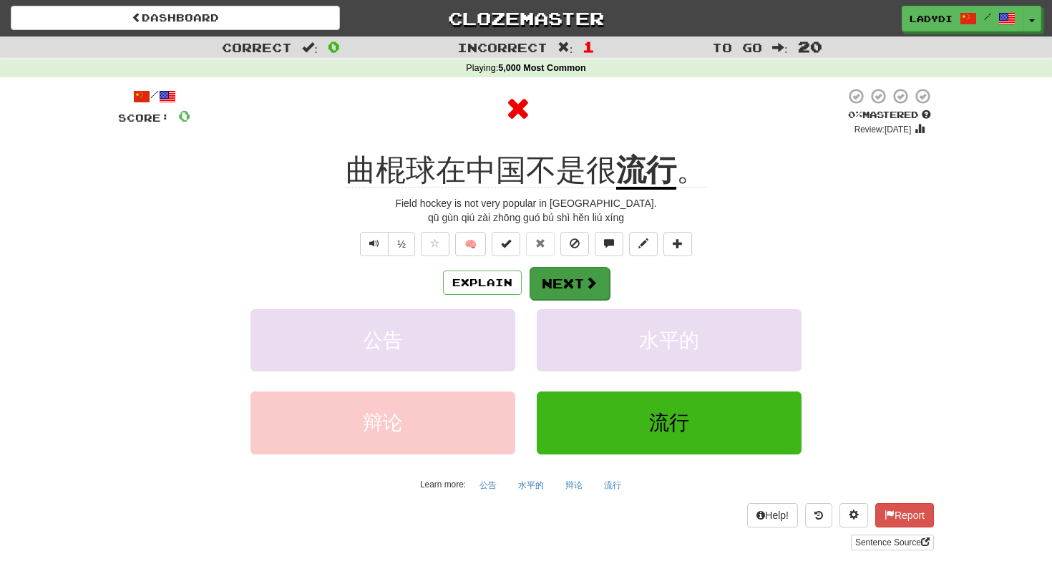
click at [547, 277] on button "Next" at bounding box center [570, 283] width 80 height 33
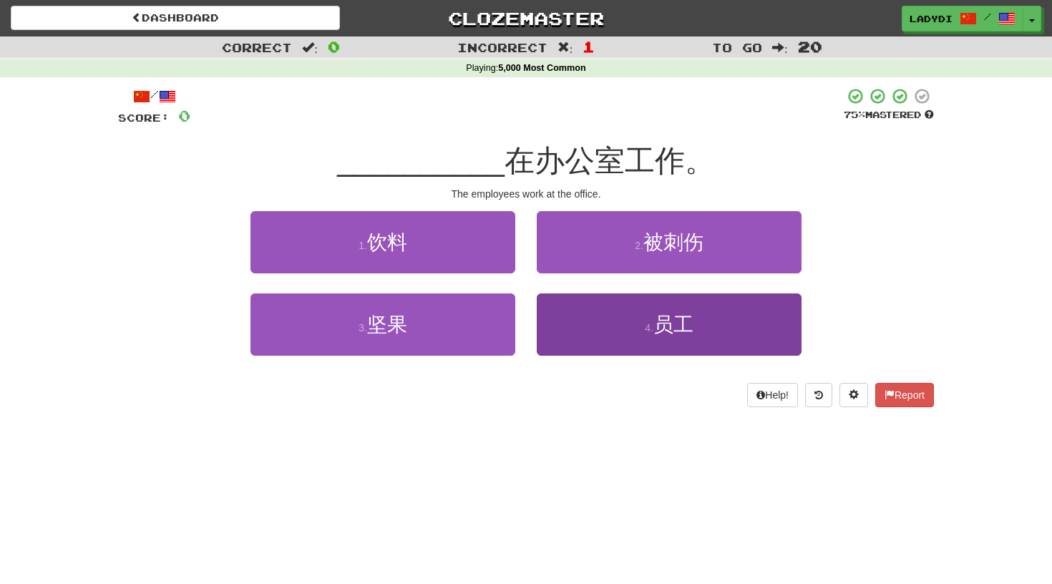
click at [565, 303] on button "4 . 员工" at bounding box center [669, 324] width 265 height 62
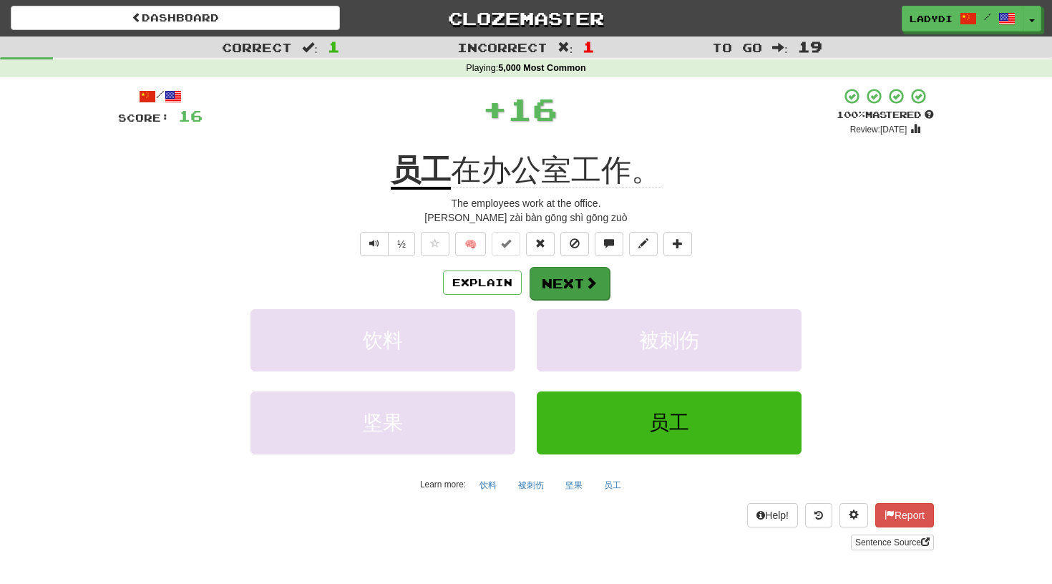
click at [560, 268] on button "Next" at bounding box center [570, 283] width 80 height 33
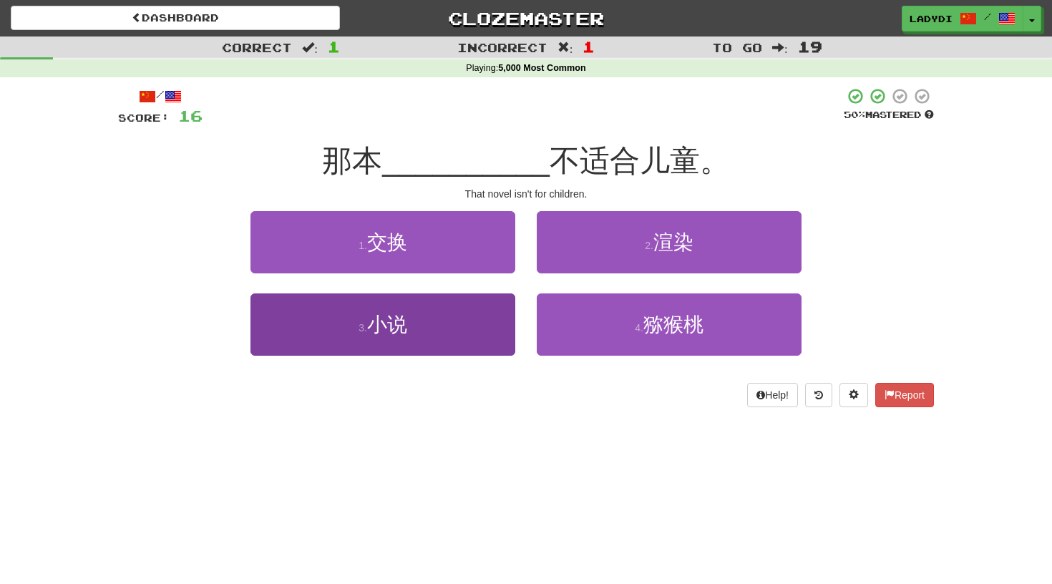
click at [445, 321] on button "3 . 小说" at bounding box center [382, 324] width 265 height 62
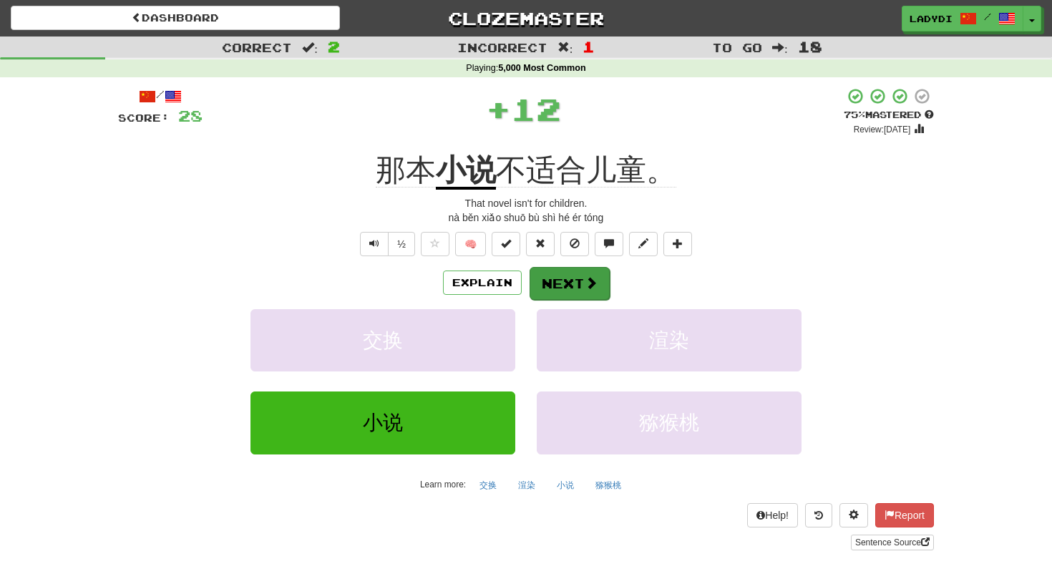
click at [544, 285] on button "Next" at bounding box center [570, 283] width 80 height 33
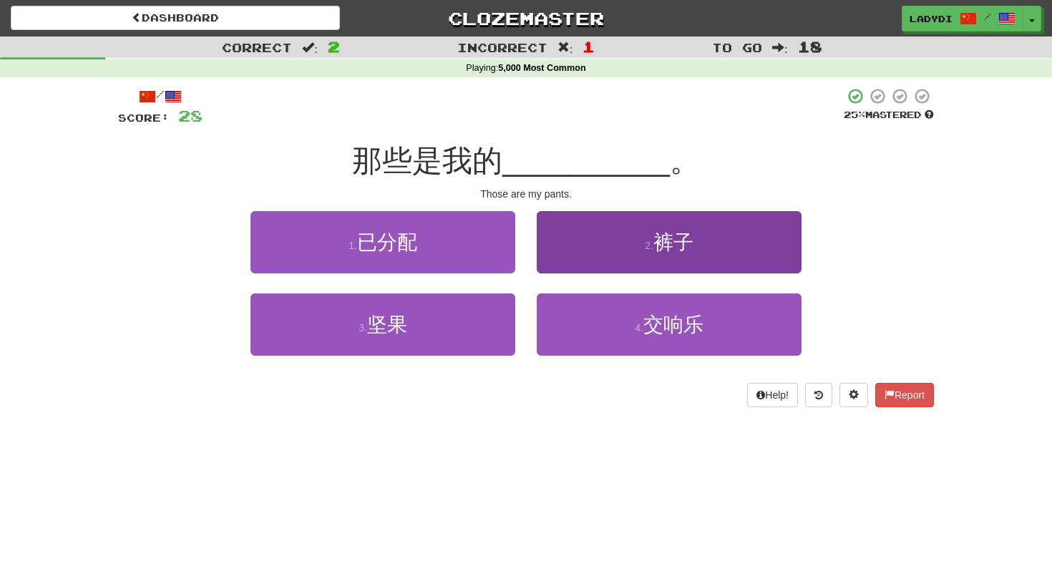
click at [582, 244] on button "2 . 裤子" at bounding box center [669, 242] width 265 height 62
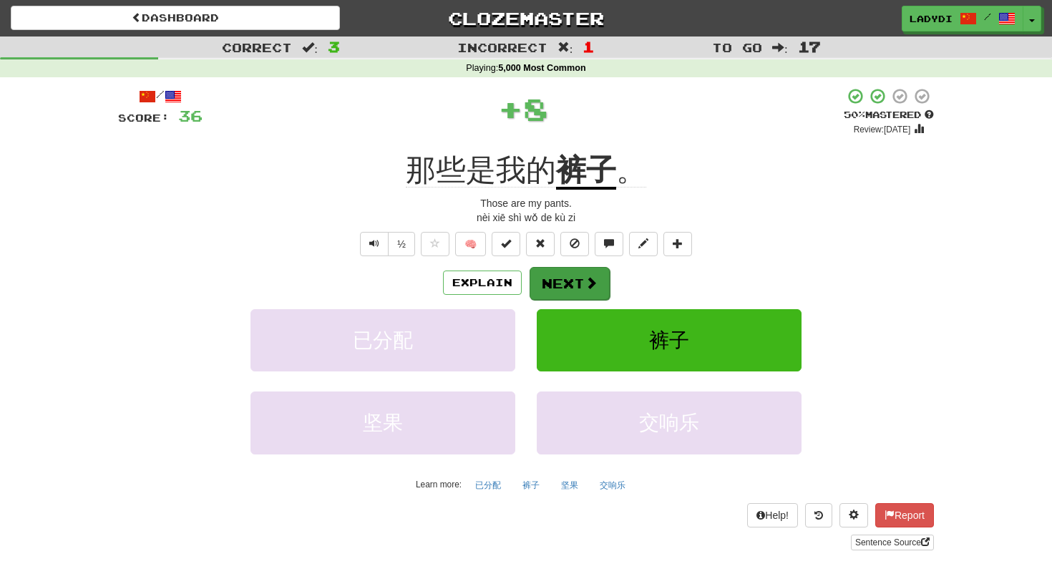
click at [570, 278] on button "Next" at bounding box center [570, 283] width 80 height 33
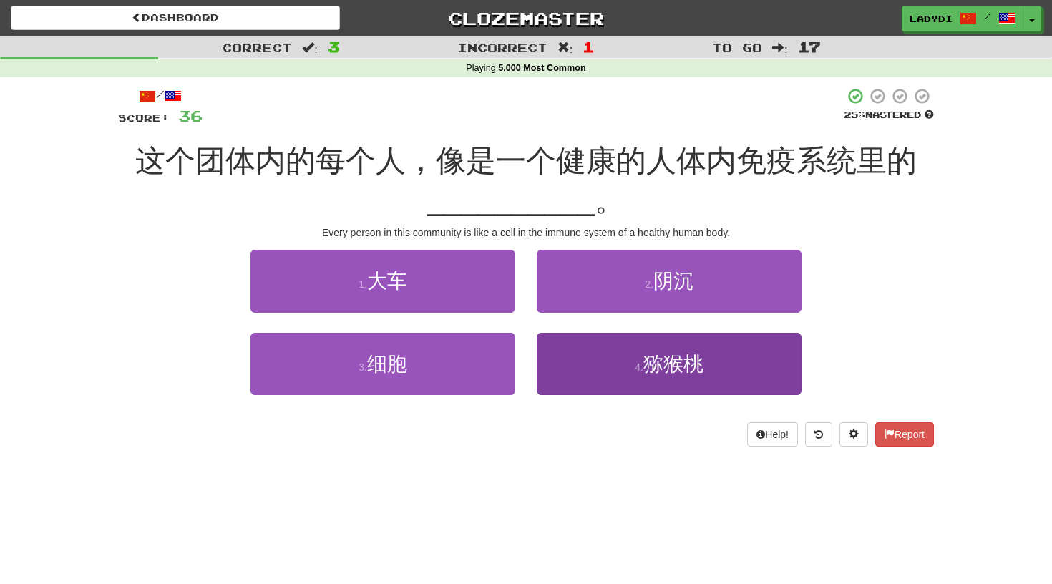
click at [568, 373] on button "4 . 猕猴桃" at bounding box center [669, 364] width 265 height 62
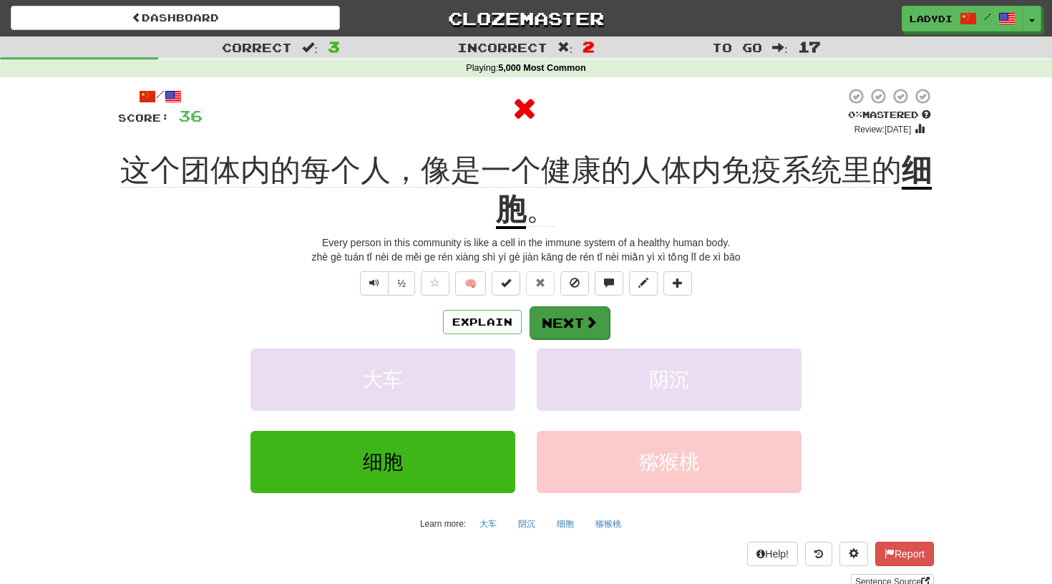
click at [560, 312] on button "Next" at bounding box center [570, 322] width 80 height 33
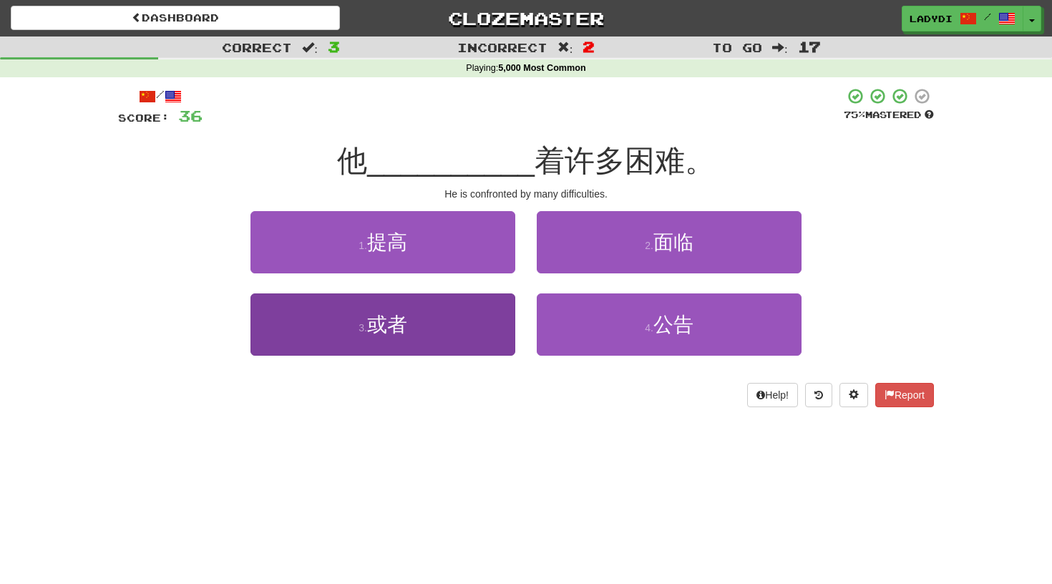
click at [452, 321] on button "3 . 或者" at bounding box center [382, 324] width 265 height 62
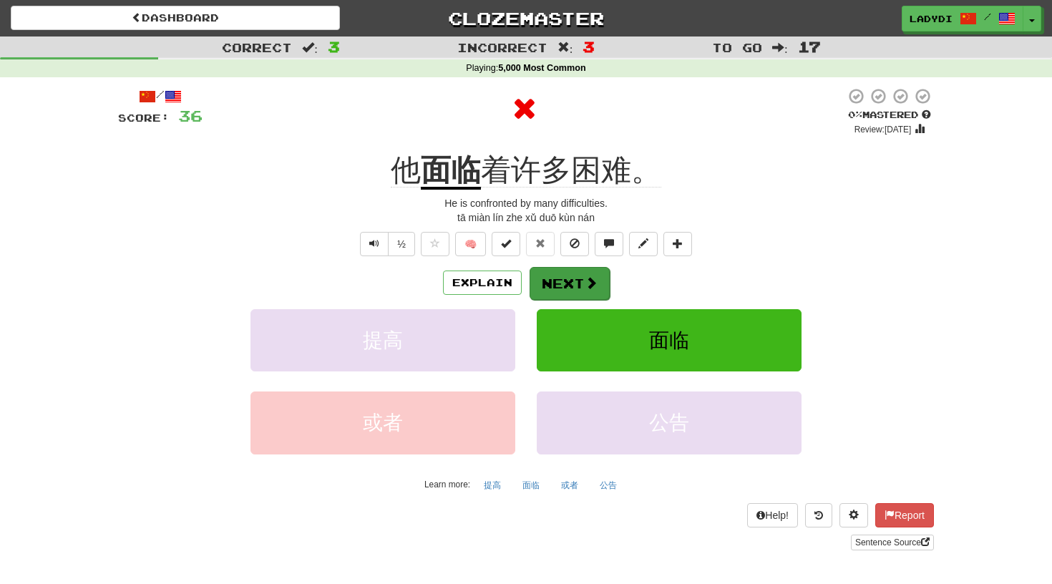
click at [558, 289] on button "Next" at bounding box center [570, 283] width 80 height 33
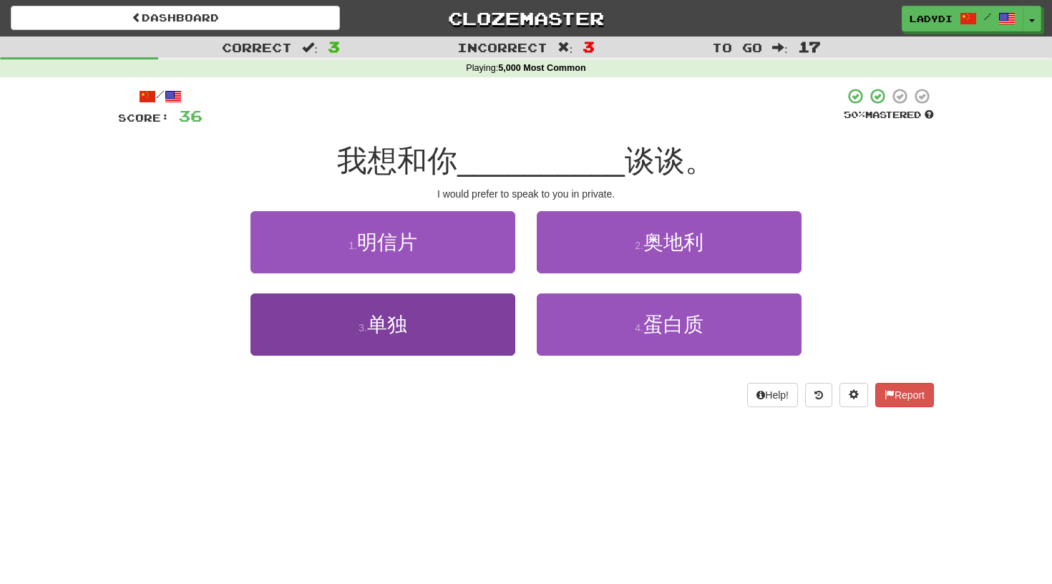
click at [442, 318] on button "3 . 单独" at bounding box center [382, 324] width 265 height 62
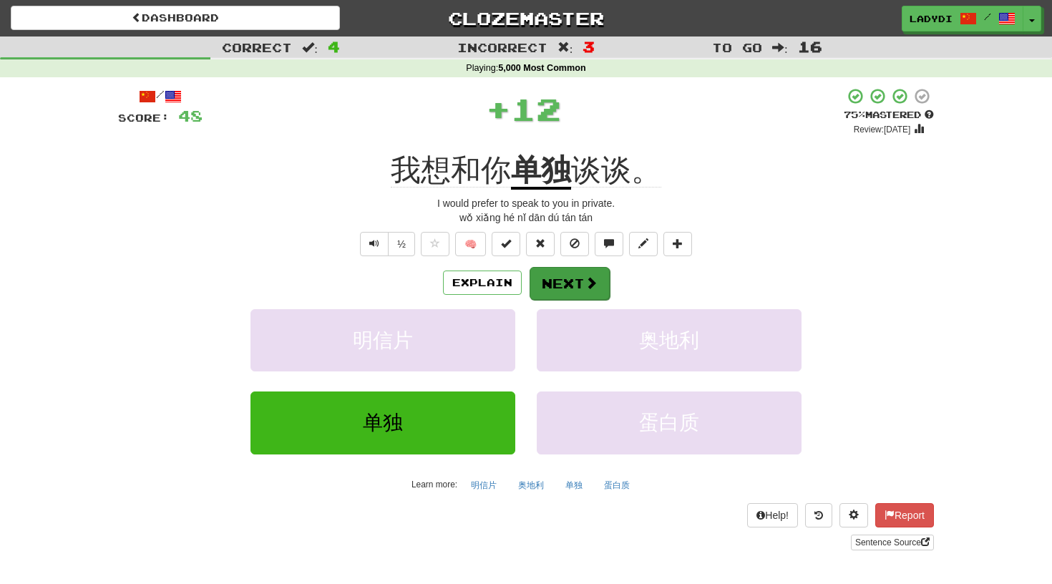
click at [546, 274] on button "Next" at bounding box center [570, 283] width 80 height 33
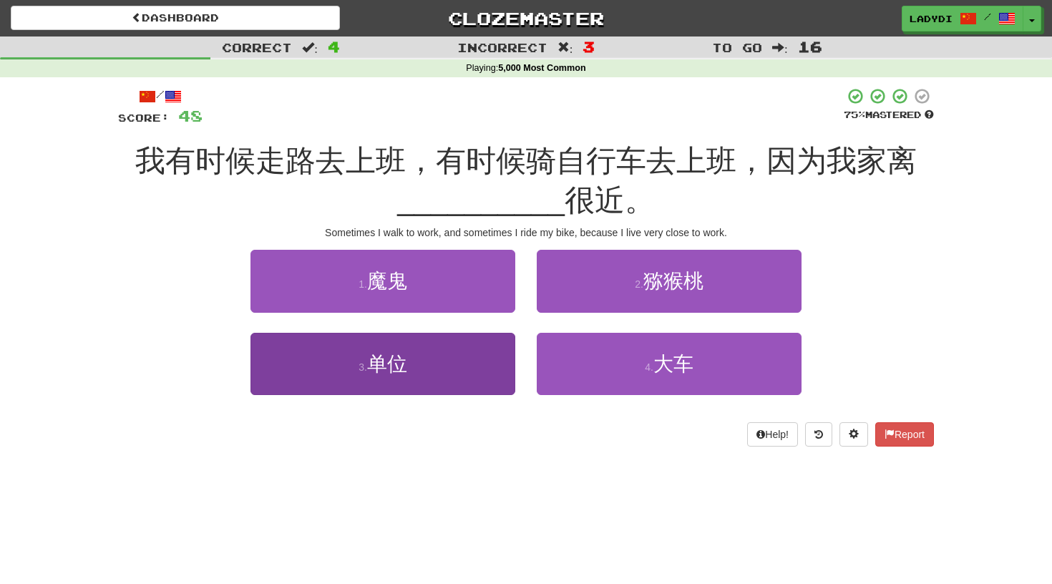
click at [436, 355] on button "3 . 单位" at bounding box center [382, 364] width 265 height 62
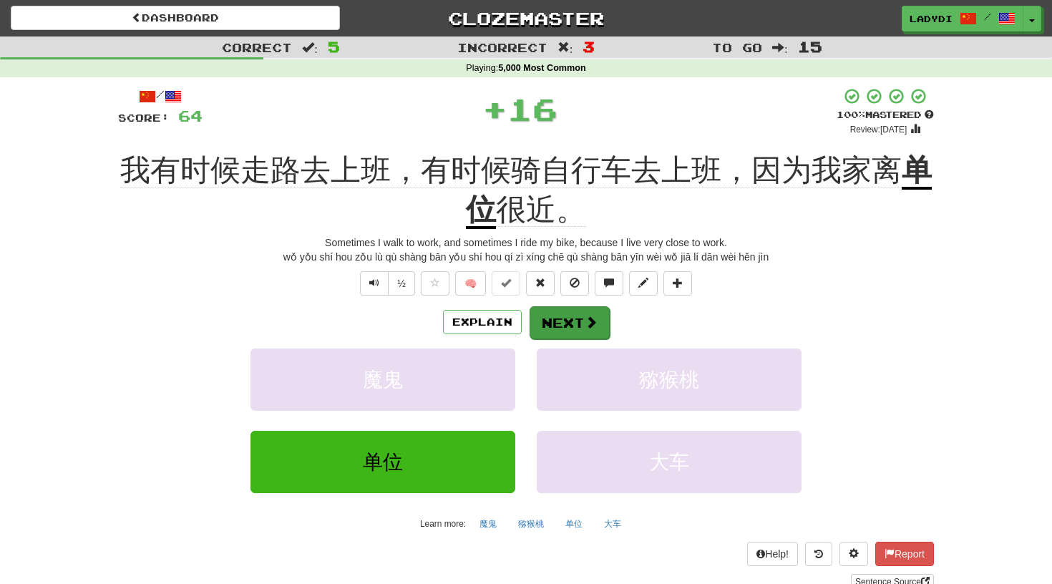
click at [559, 326] on button "Next" at bounding box center [570, 322] width 80 height 33
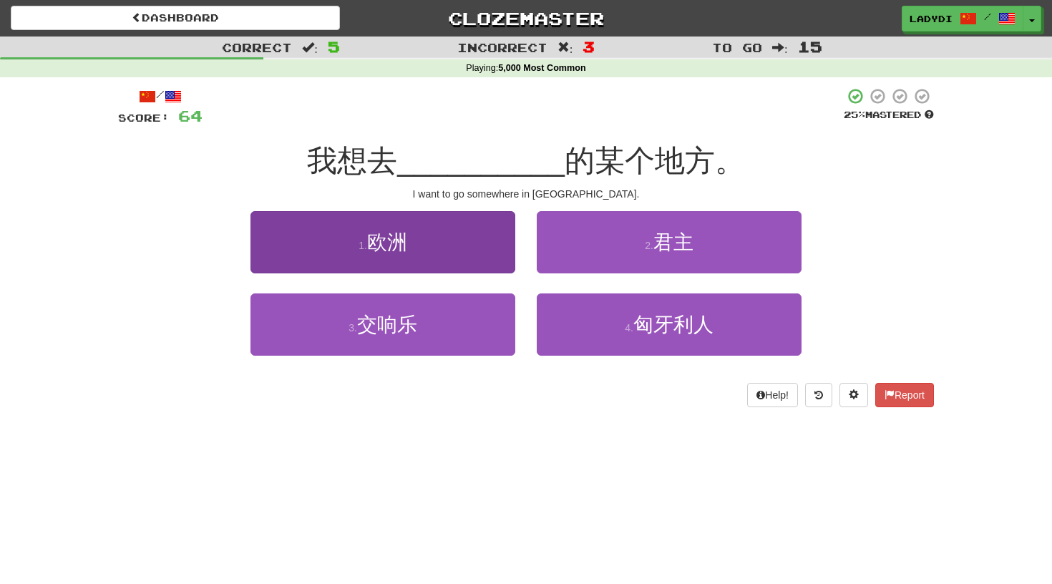
click at [479, 249] on button "1 . 欧洲" at bounding box center [382, 242] width 265 height 62
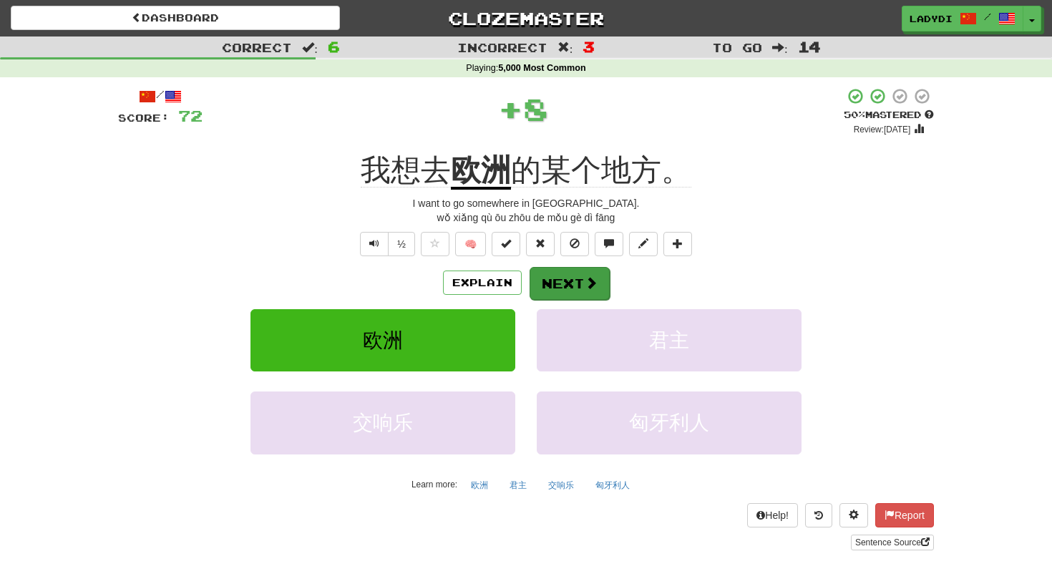
click at [547, 285] on button "Next" at bounding box center [570, 283] width 80 height 33
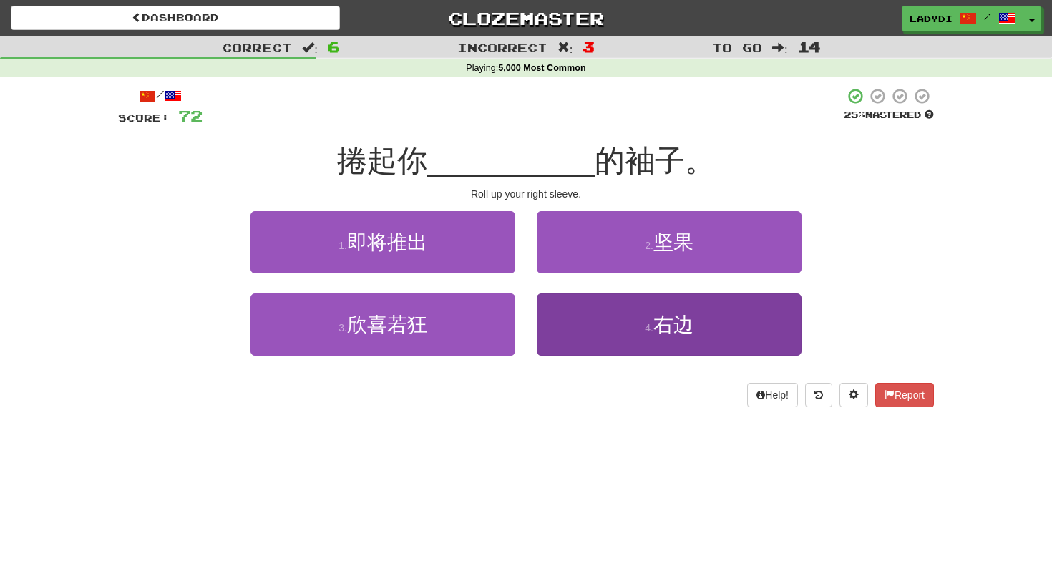
click at [568, 309] on button "4 . 右边" at bounding box center [669, 324] width 265 height 62
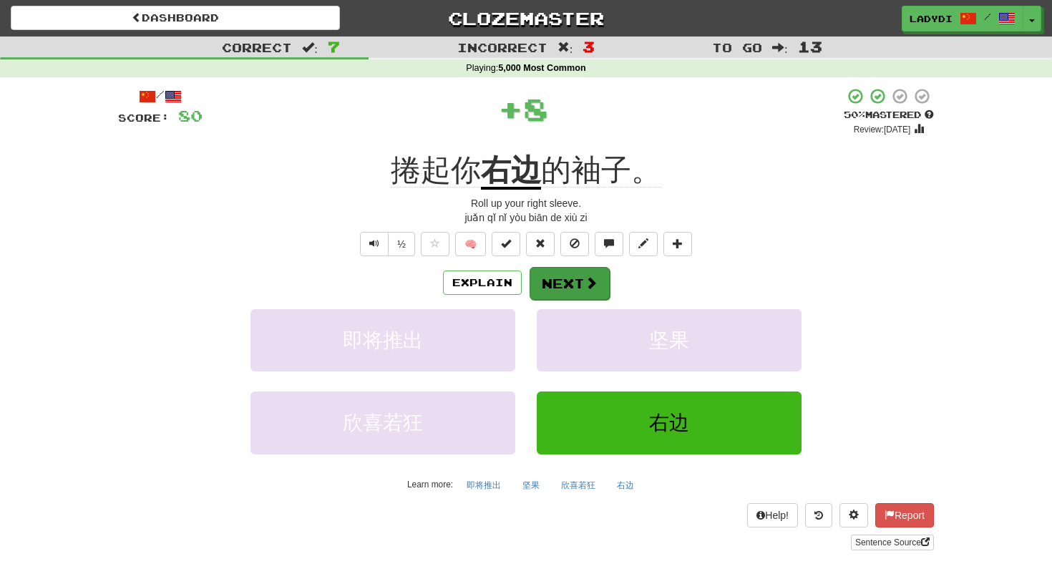
click at [567, 275] on button "Next" at bounding box center [570, 283] width 80 height 33
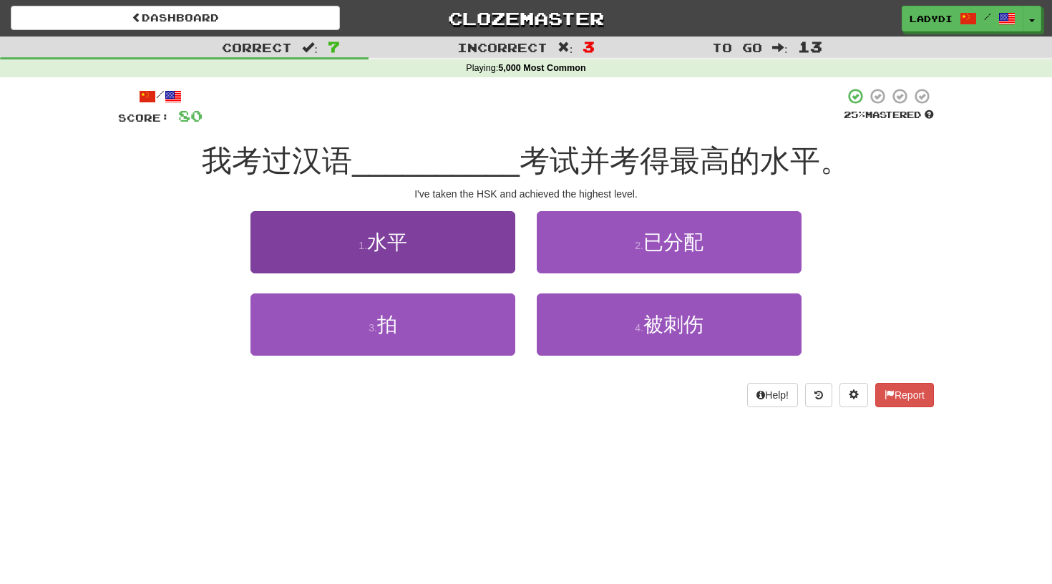
click at [454, 243] on button "1 . 水平" at bounding box center [382, 242] width 265 height 62
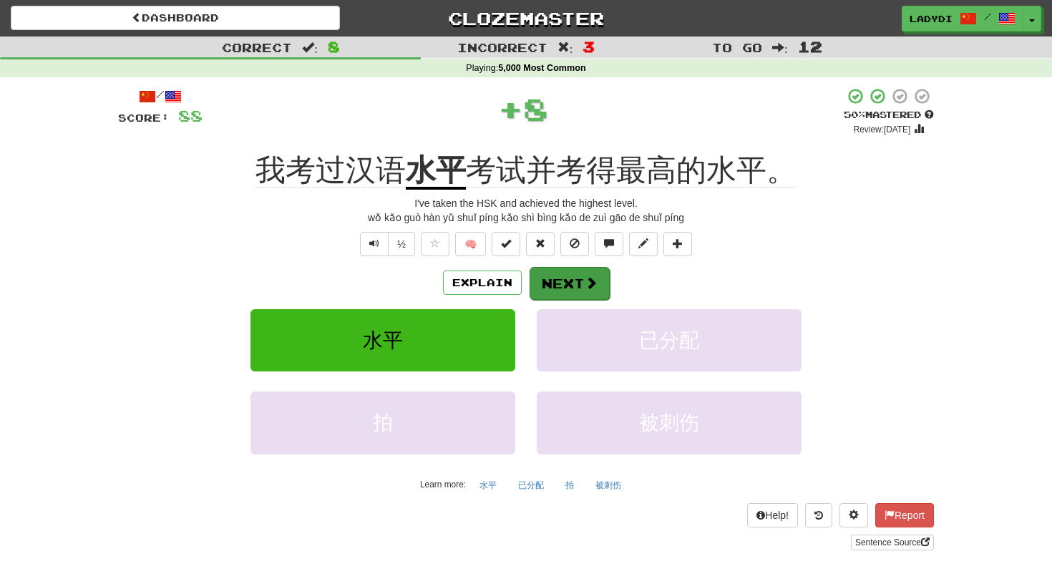
click at [560, 283] on button "Next" at bounding box center [570, 283] width 80 height 33
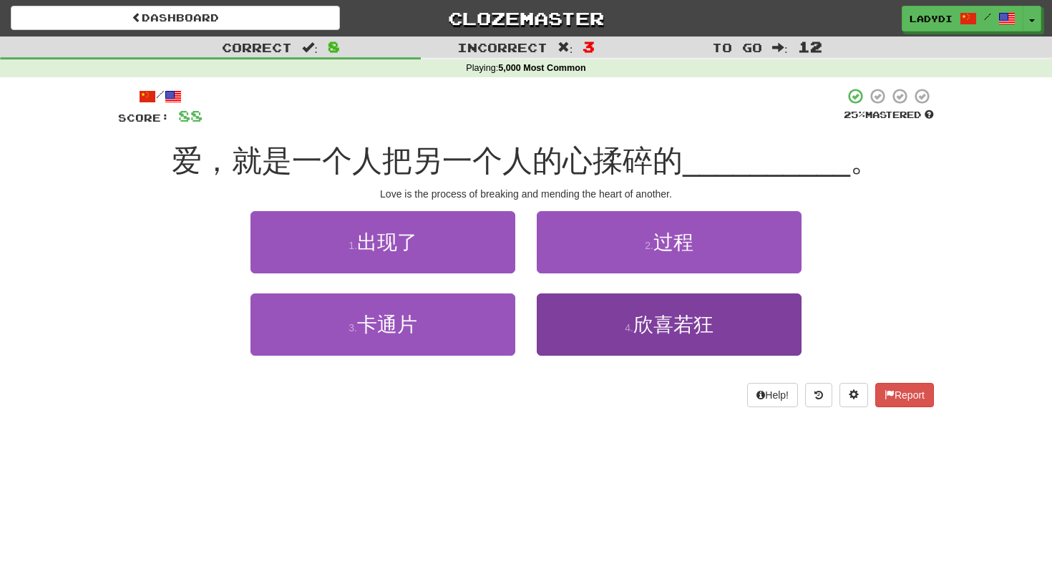
click at [551, 310] on button "4 . 欣喜若狂" at bounding box center [669, 324] width 265 height 62
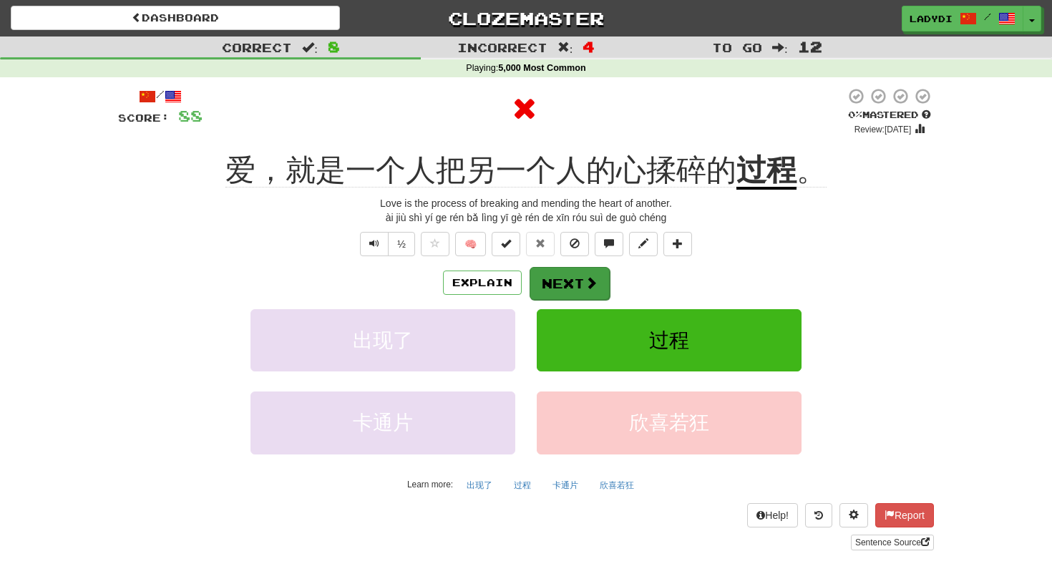
click at [548, 267] on button "Next" at bounding box center [570, 283] width 80 height 33
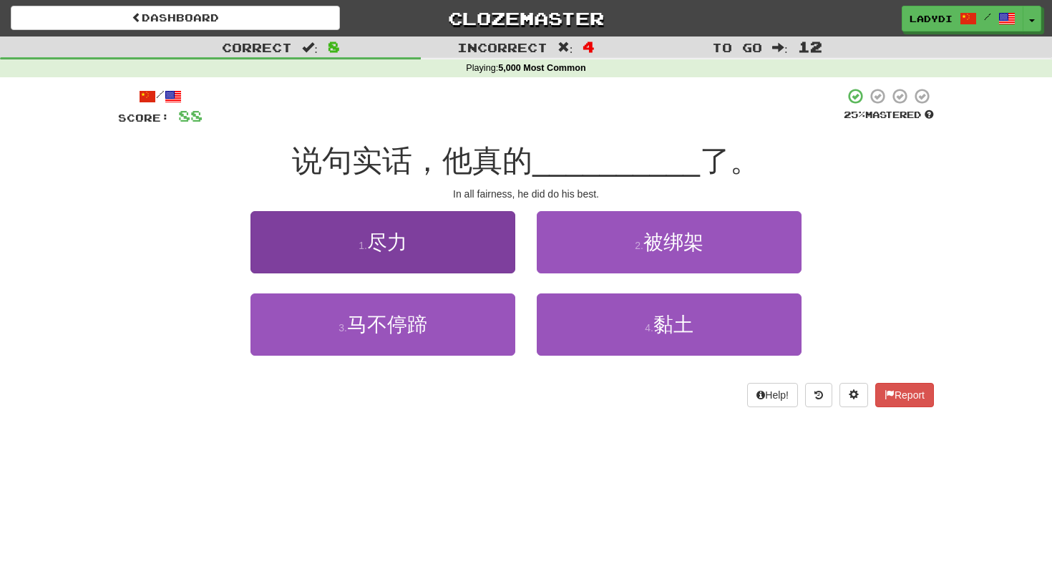
click at [420, 235] on button "1 . 尽力" at bounding box center [382, 242] width 265 height 62
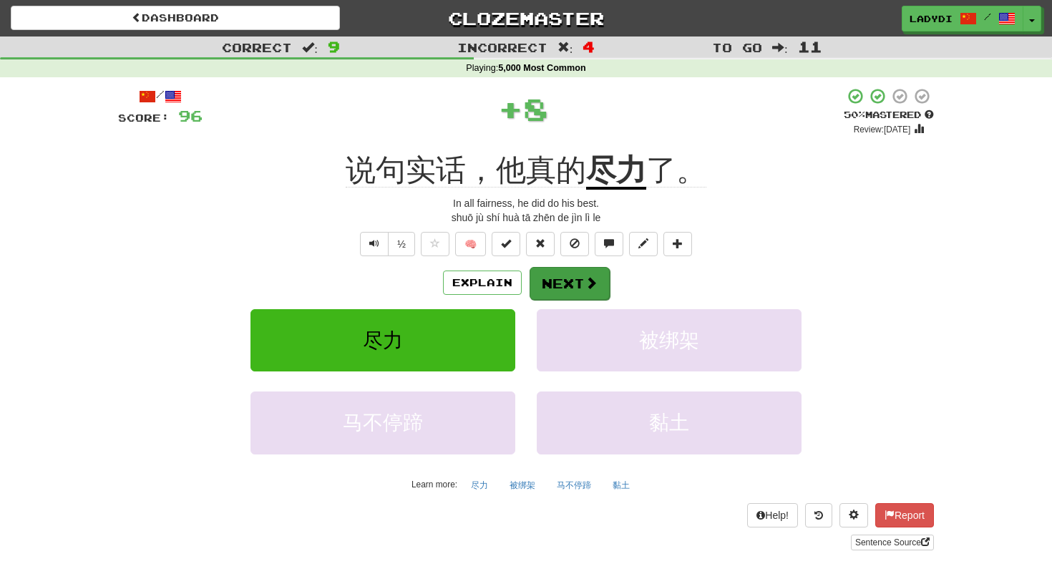
click at [567, 279] on button "Next" at bounding box center [570, 283] width 80 height 33
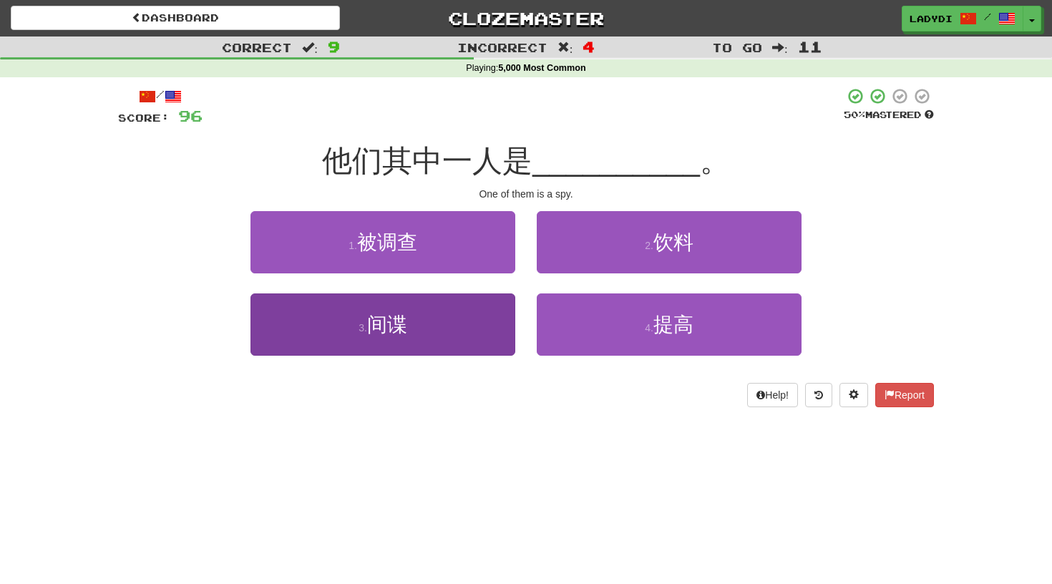
click at [432, 323] on button "3 . 间谍" at bounding box center [382, 324] width 265 height 62
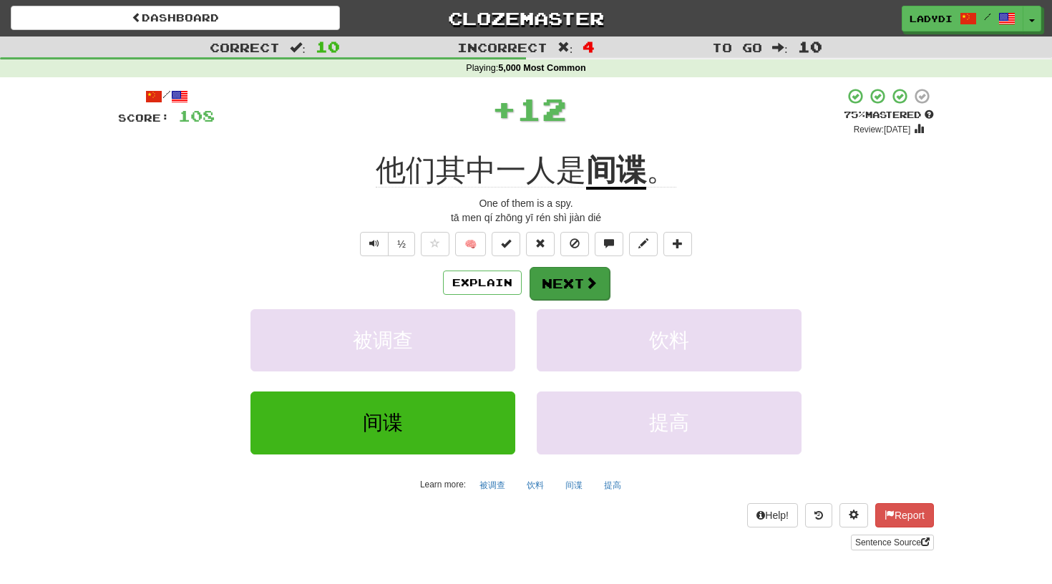
click at [571, 275] on button "Next" at bounding box center [570, 283] width 80 height 33
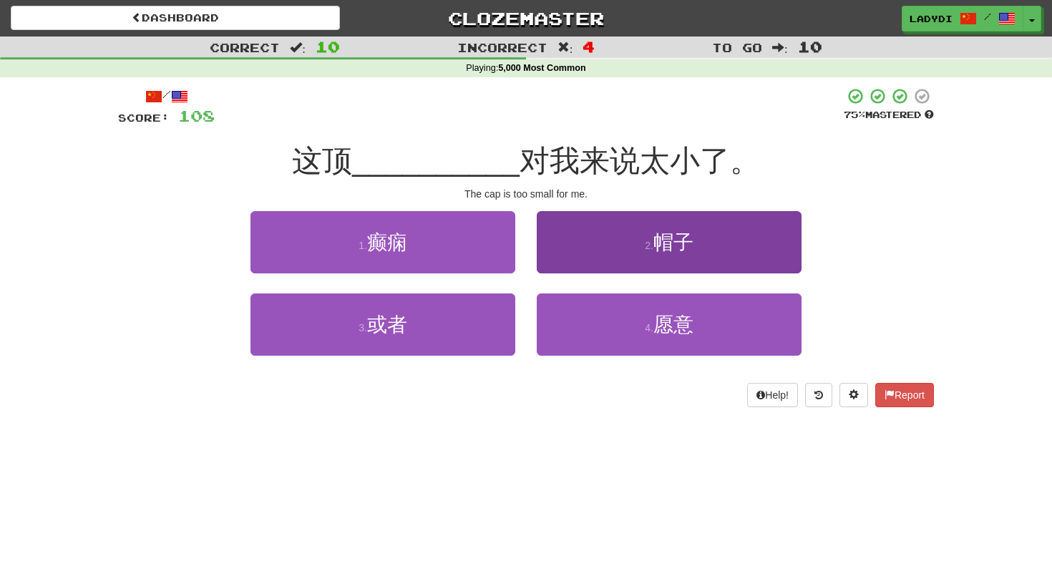
click at [638, 228] on button "2 . 帽子" at bounding box center [669, 242] width 265 height 62
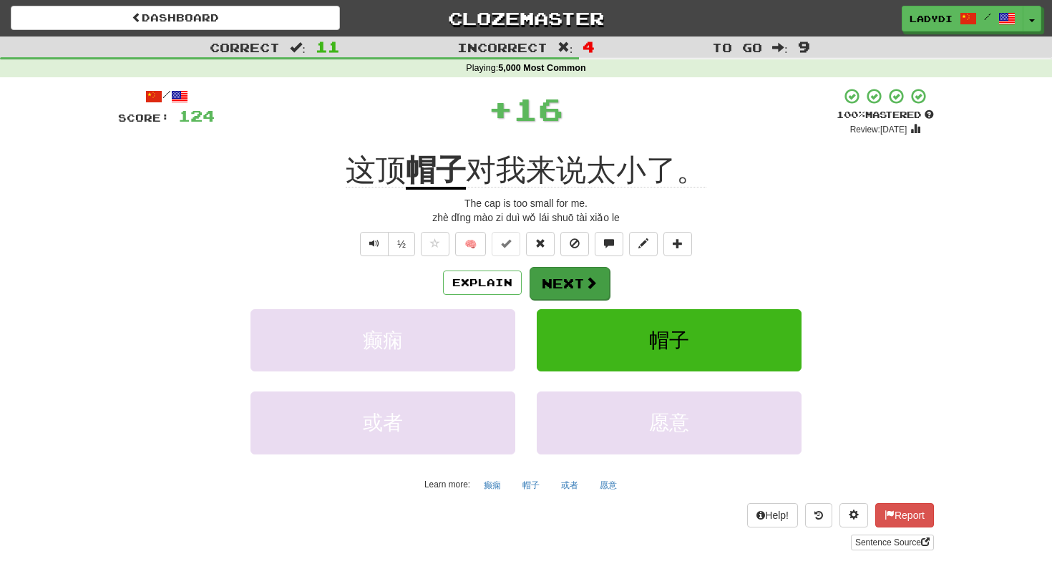
click at [561, 273] on button "Next" at bounding box center [570, 283] width 80 height 33
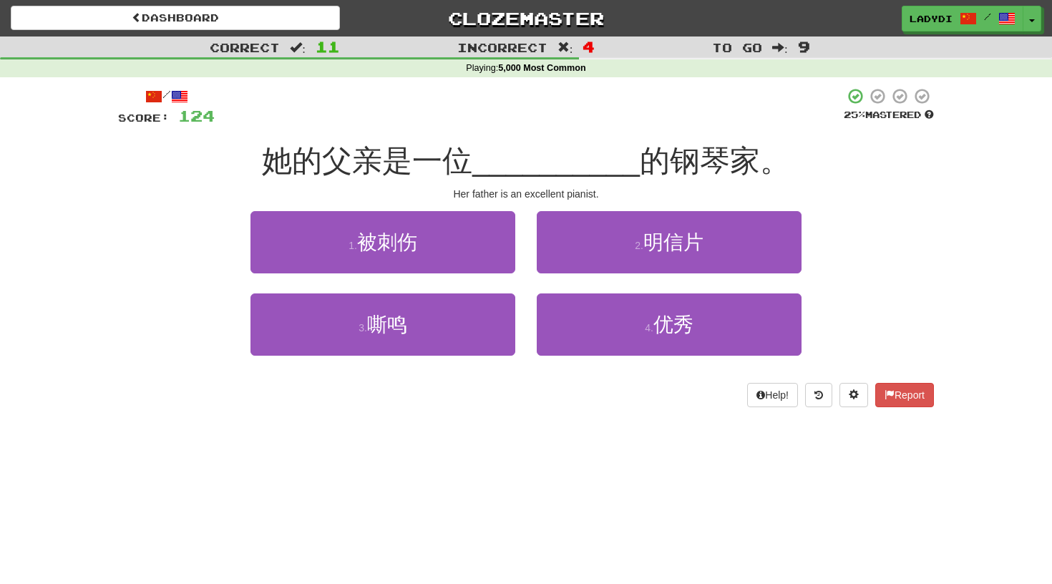
click at [536, 316] on div "4 . 优秀" at bounding box center [669, 334] width 286 height 82
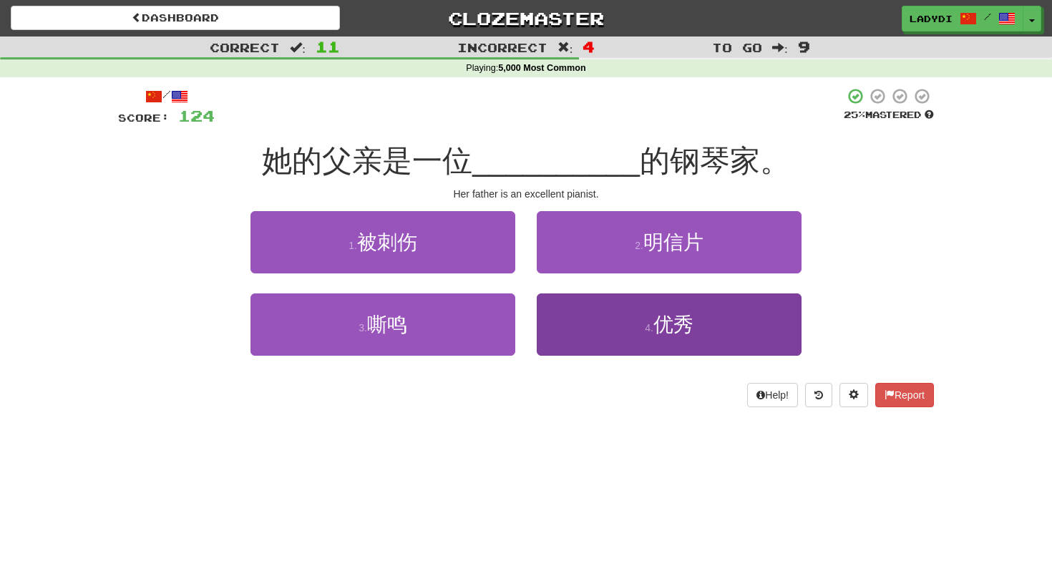
click at [578, 331] on button "4 . 优秀" at bounding box center [669, 324] width 265 height 62
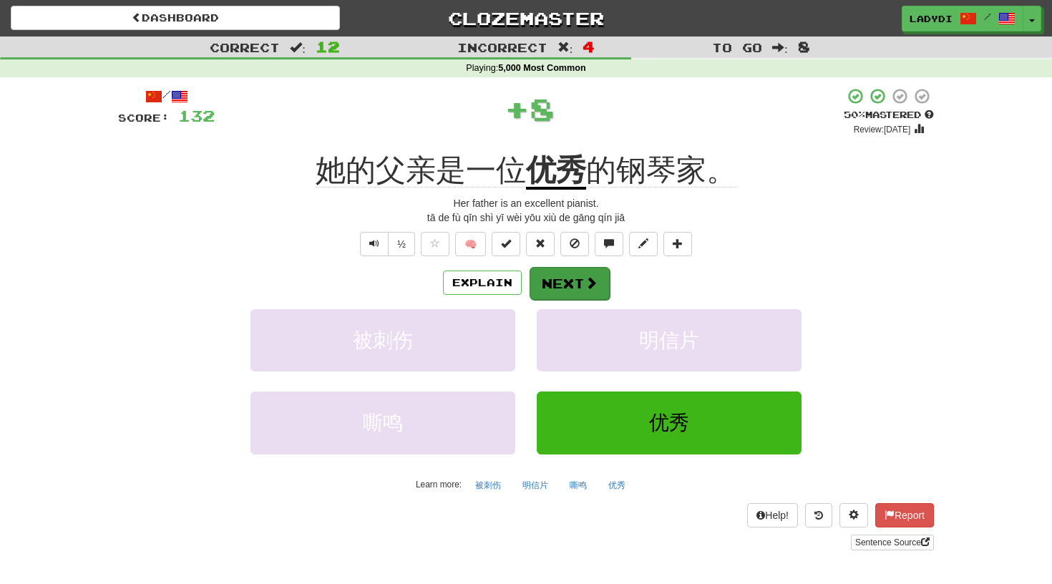
click at [570, 283] on button "Next" at bounding box center [570, 283] width 80 height 33
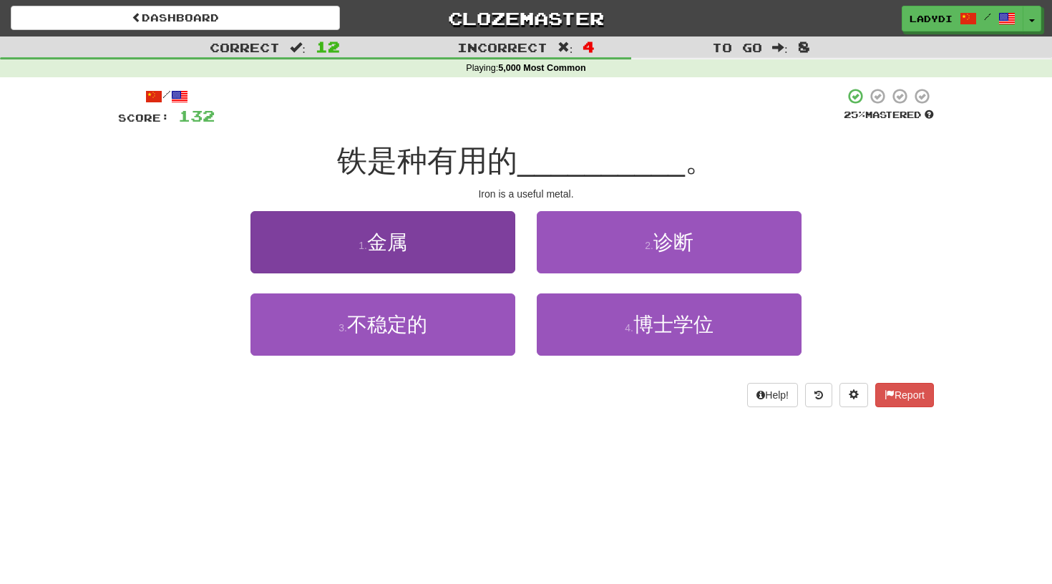
click at [459, 248] on button "1 . 金属" at bounding box center [382, 242] width 265 height 62
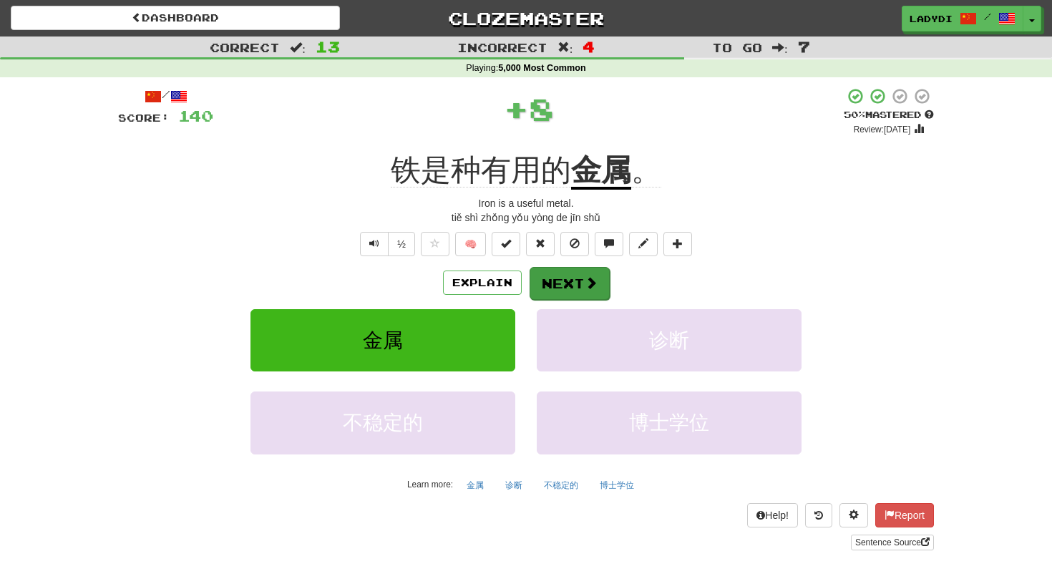
click at [563, 278] on button "Next" at bounding box center [570, 283] width 80 height 33
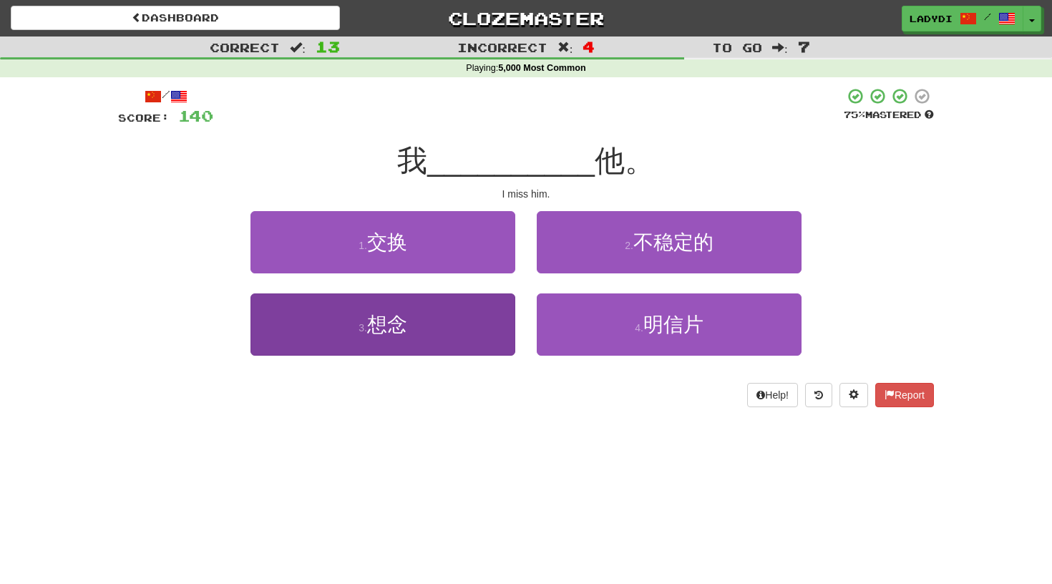
click at [459, 307] on button "3 . 想念" at bounding box center [382, 324] width 265 height 62
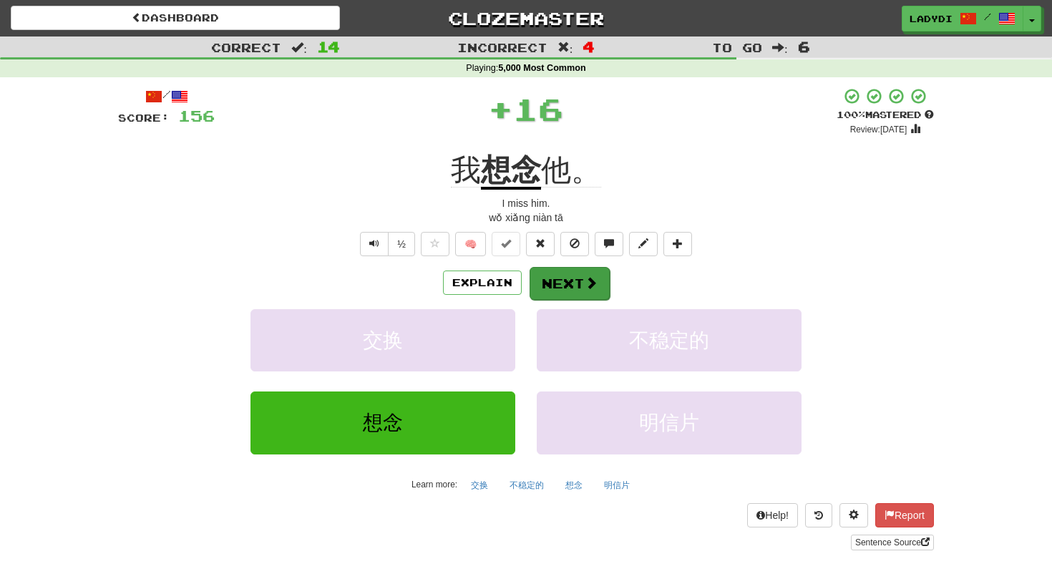
click at [543, 286] on button "Next" at bounding box center [570, 283] width 80 height 33
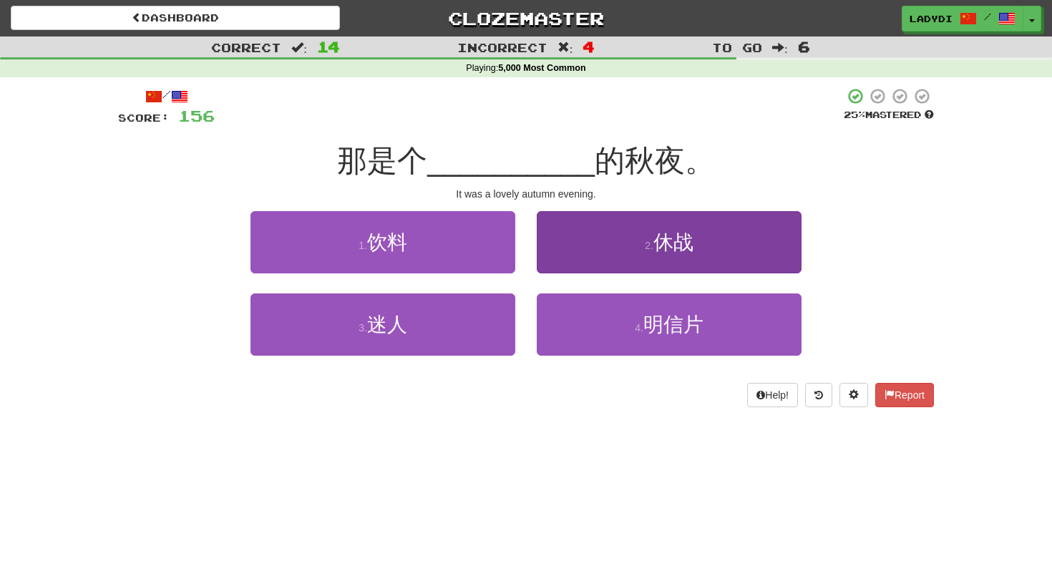
click at [593, 245] on button "2 . 休战" at bounding box center [669, 242] width 265 height 62
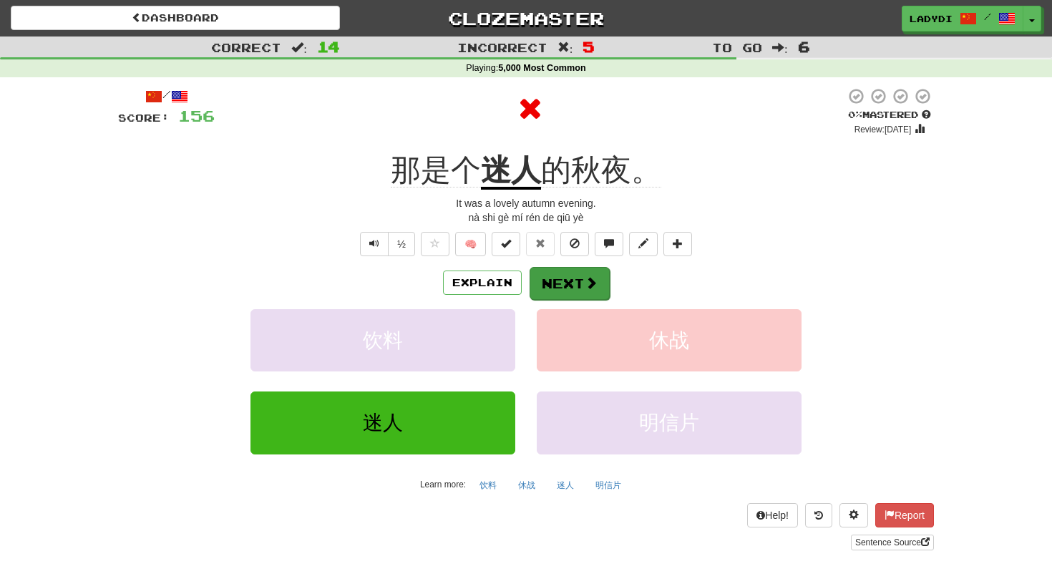
click at [561, 285] on button "Next" at bounding box center [570, 283] width 80 height 33
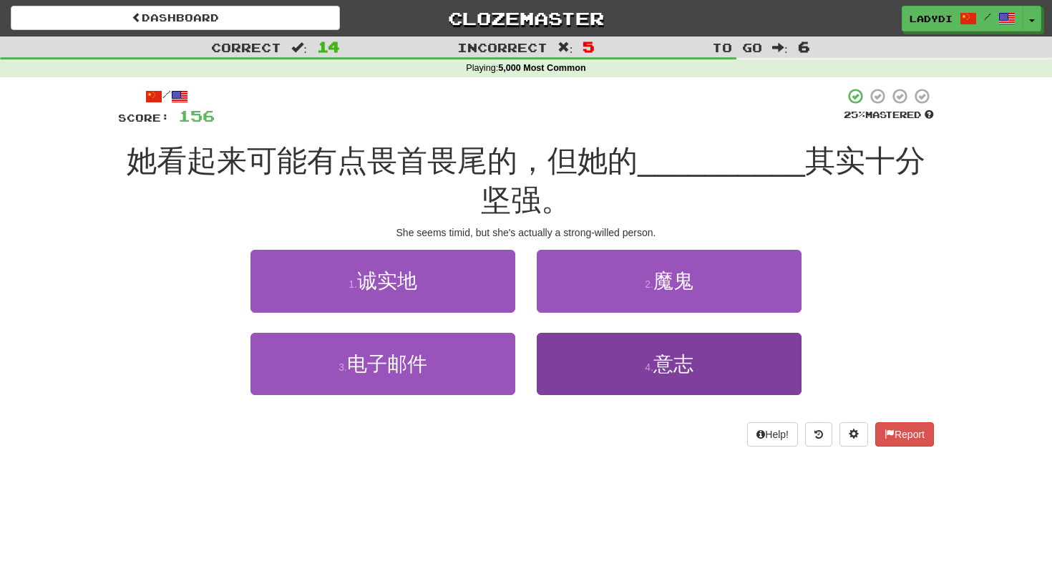
click at [586, 362] on button "4 . 意志" at bounding box center [669, 364] width 265 height 62
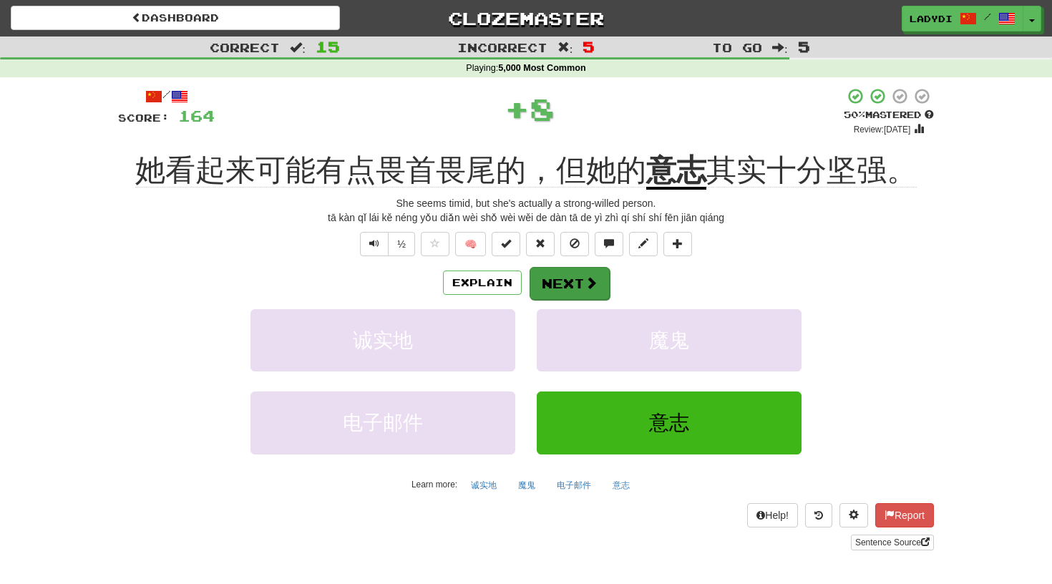
click at [570, 274] on button "Next" at bounding box center [570, 283] width 80 height 33
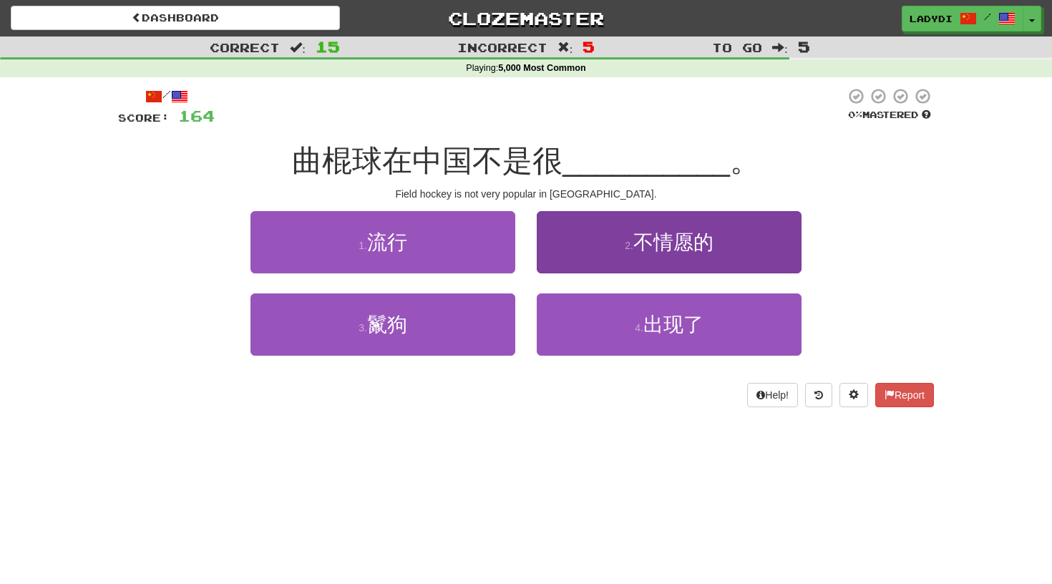
click at [580, 251] on button "2 . 不情愿的" at bounding box center [669, 242] width 265 height 62
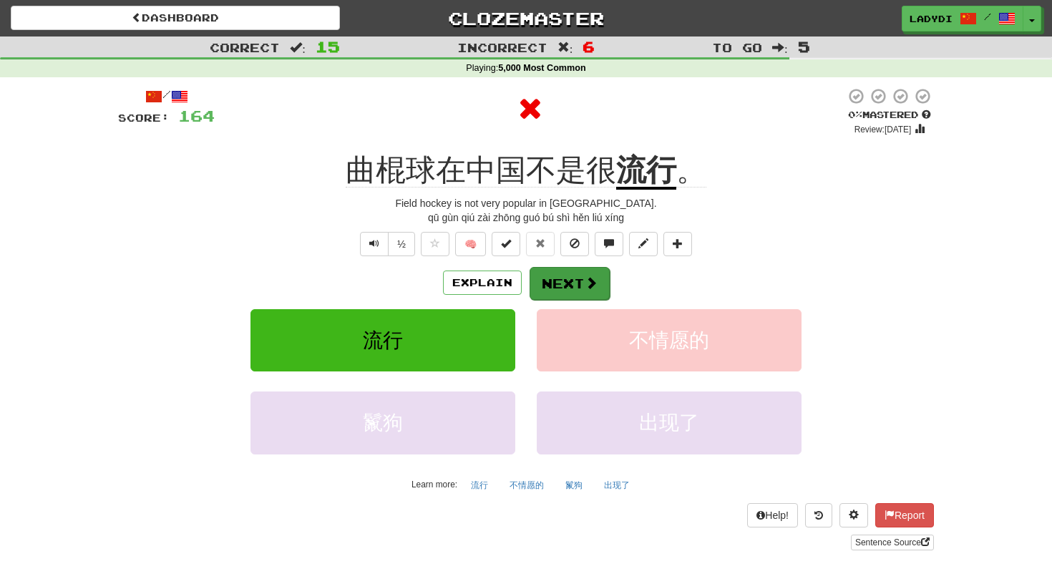
click at [562, 283] on button "Next" at bounding box center [570, 283] width 80 height 33
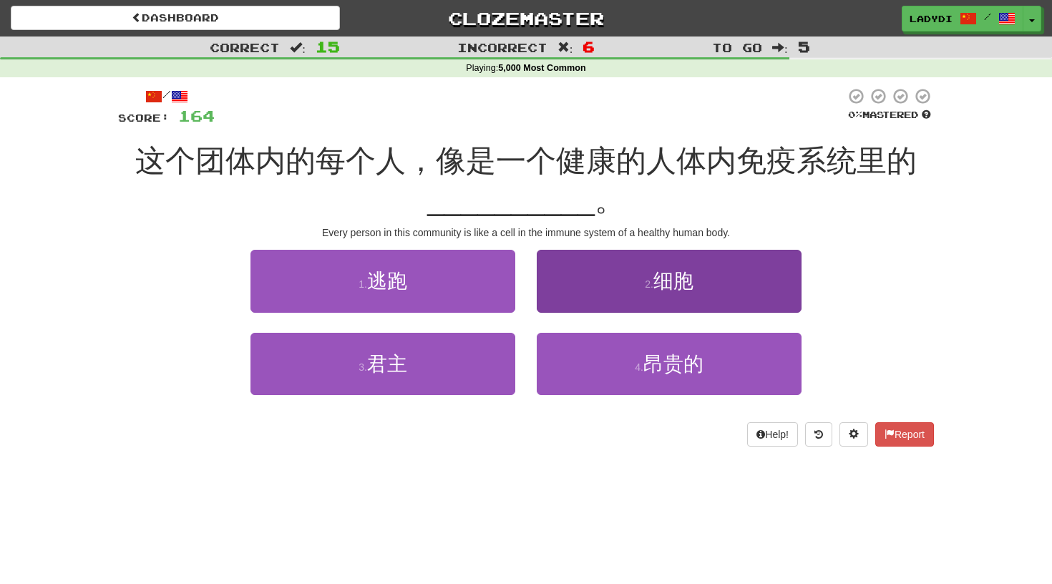
click at [582, 276] on button "2 . 细胞" at bounding box center [669, 281] width 265 height 62
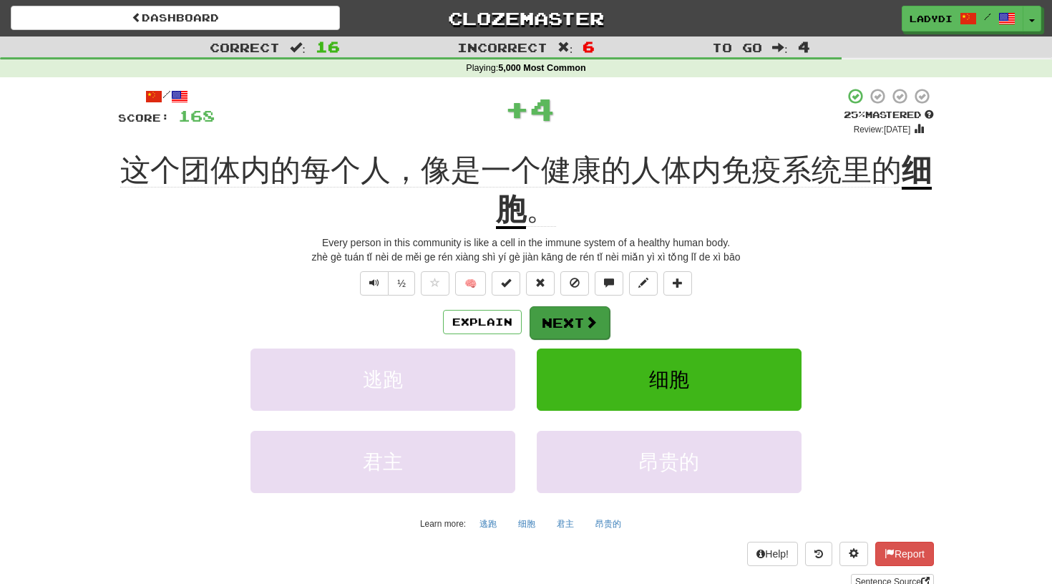
click at [573, 309] on button "Next" at bounding box center [570, 322] width 80 height 33
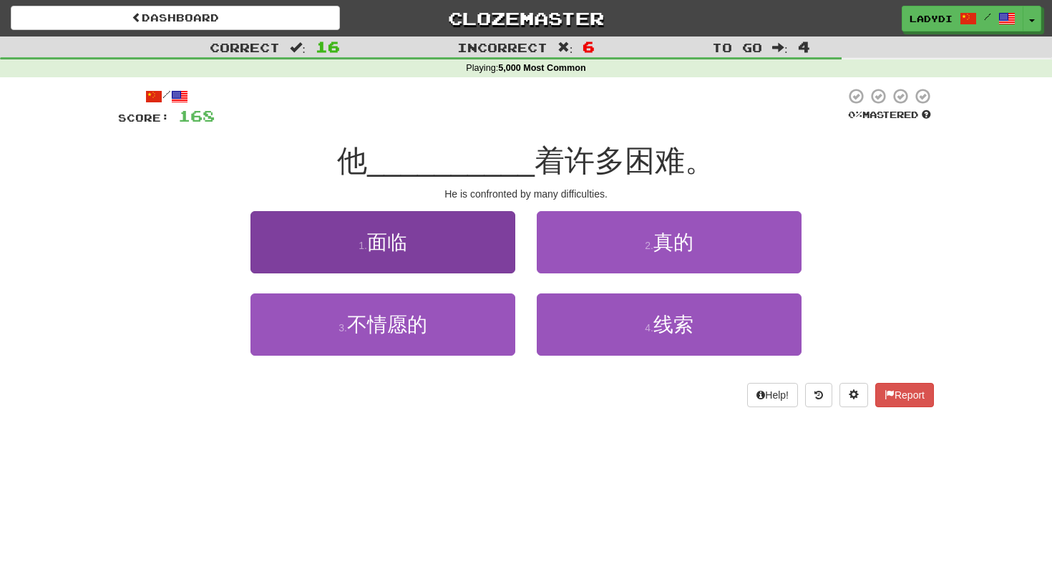
click at [452, 245] on button "1 . 面临" at bounding box center [382, 242] width 265 height 62
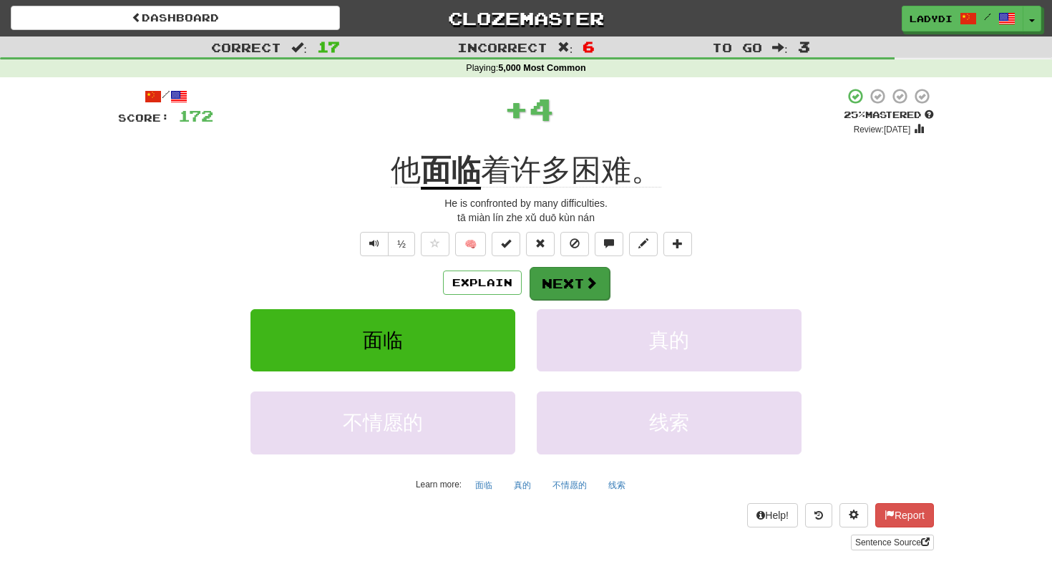
click at [548, 276] on button "Next" at bounding box center [570, 283] width 80 height 33
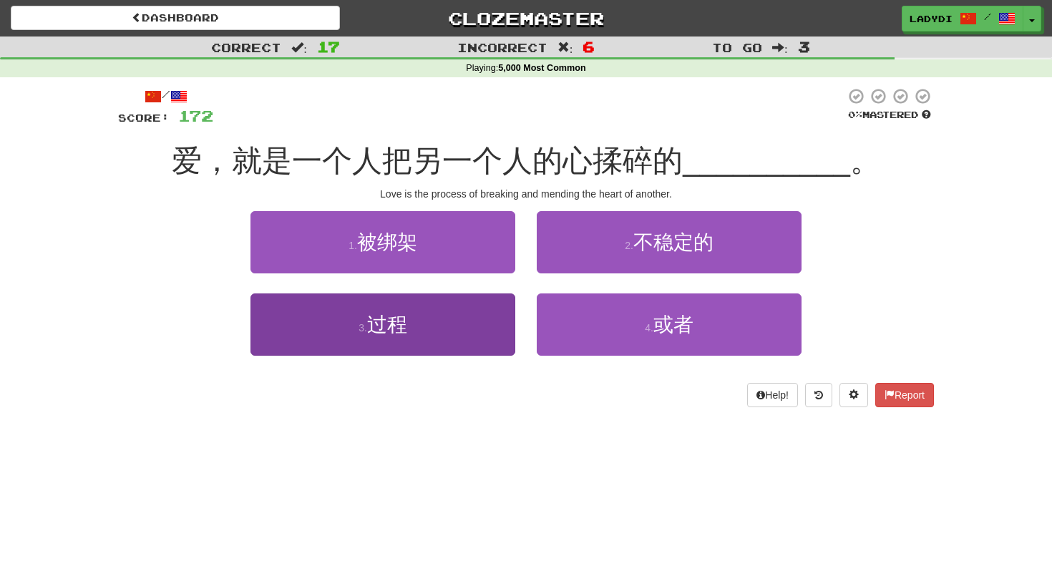
click at [466, 321] on button "3 . 过程" at bounding box center [382, 324] width 265 height 62
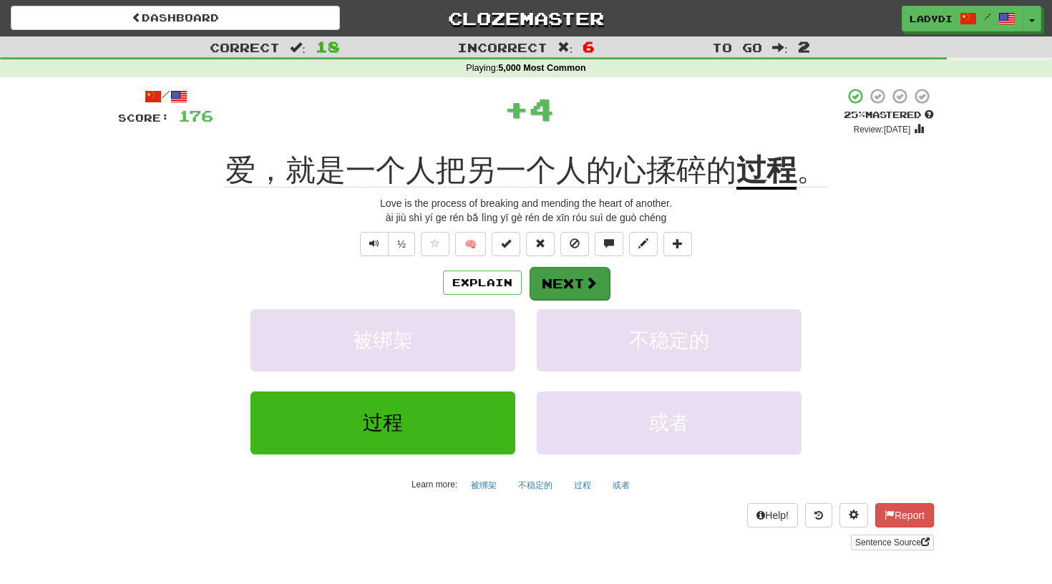
click at [547, 273] on button "Next" at bounding box center [570, 283] width 80 height 33
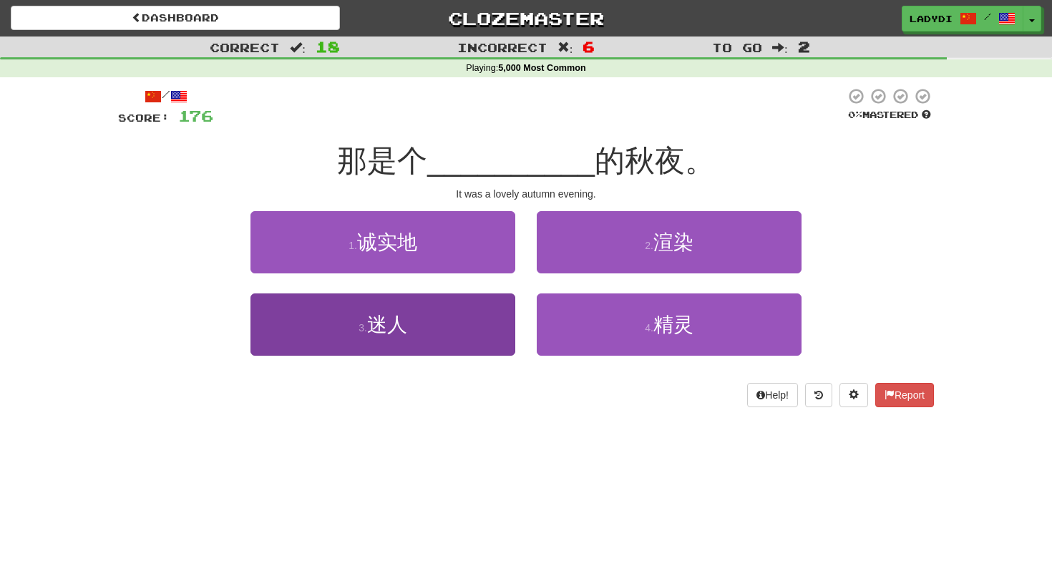
click at [477, 330] on button "3 . 迷人" at bounding box center [382, 324] width 265 height 62
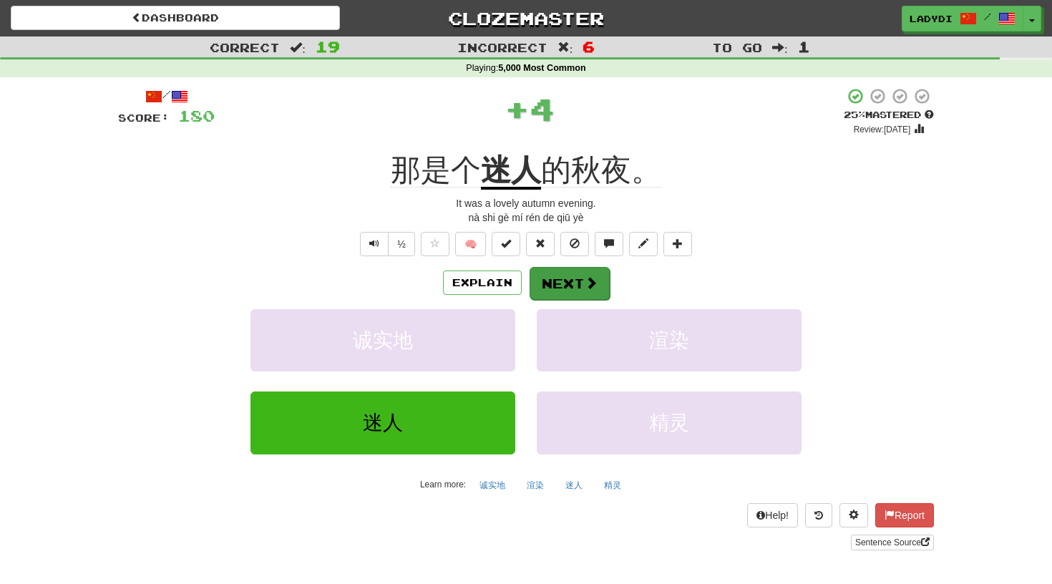
click at [562, 285] on button "Next" at bounding box center [570, 283] width 80 height 33
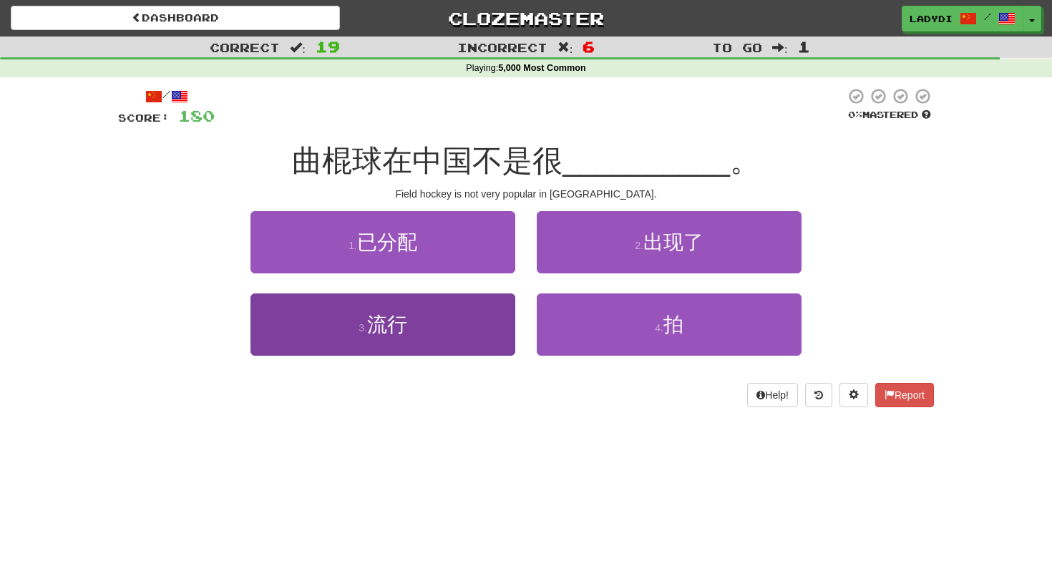
click at [428, 329] on button "3 . 流行" at bounding box center [382, 324] width 265 height 62
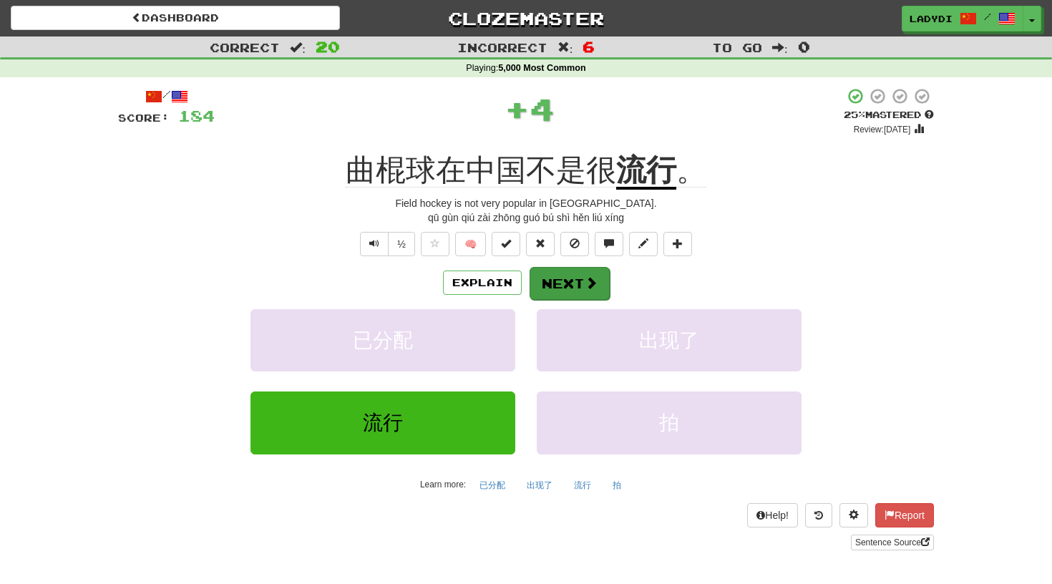
click at [571, 267] on button "Next" at bounding box center [570, 283] width 80 height 33
